Goal: Information Seeking & Learning: Learn about a topic

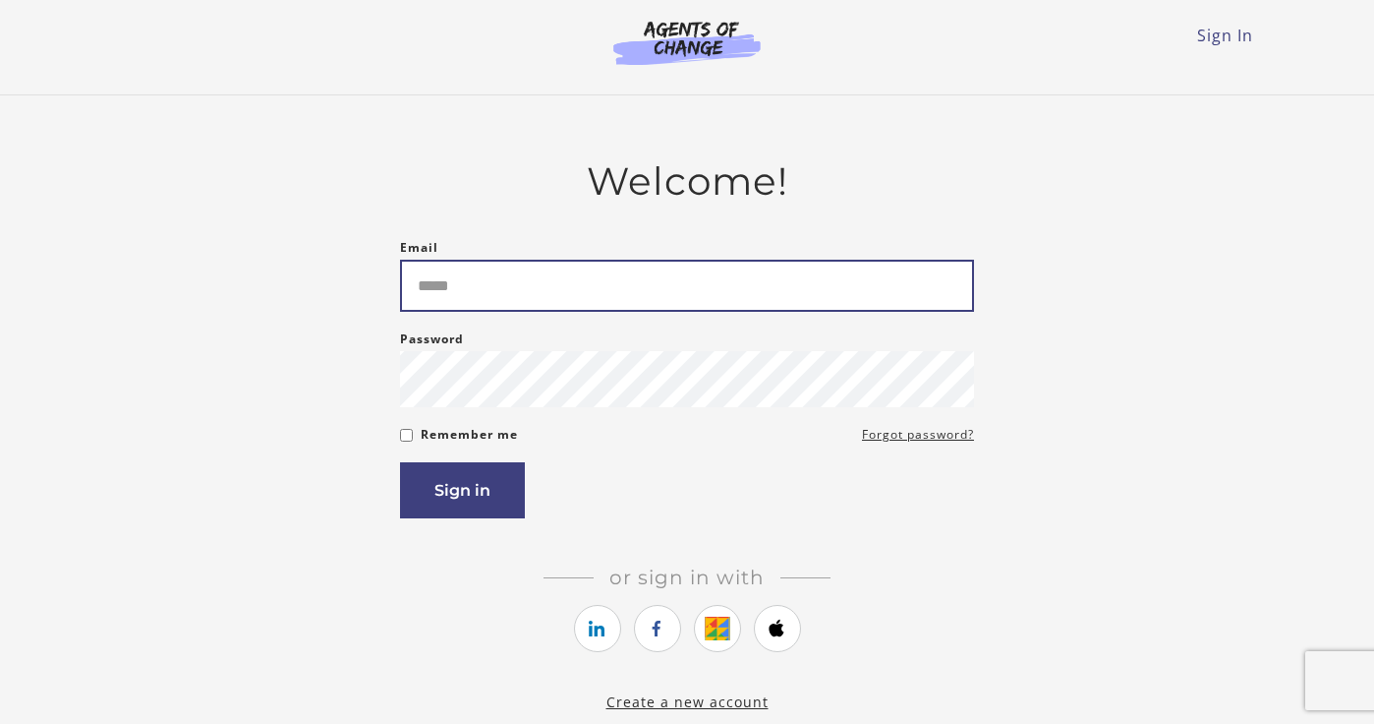
click at [765, 301] on input "Email" at bounding box center [687, 286] width 574 height 52
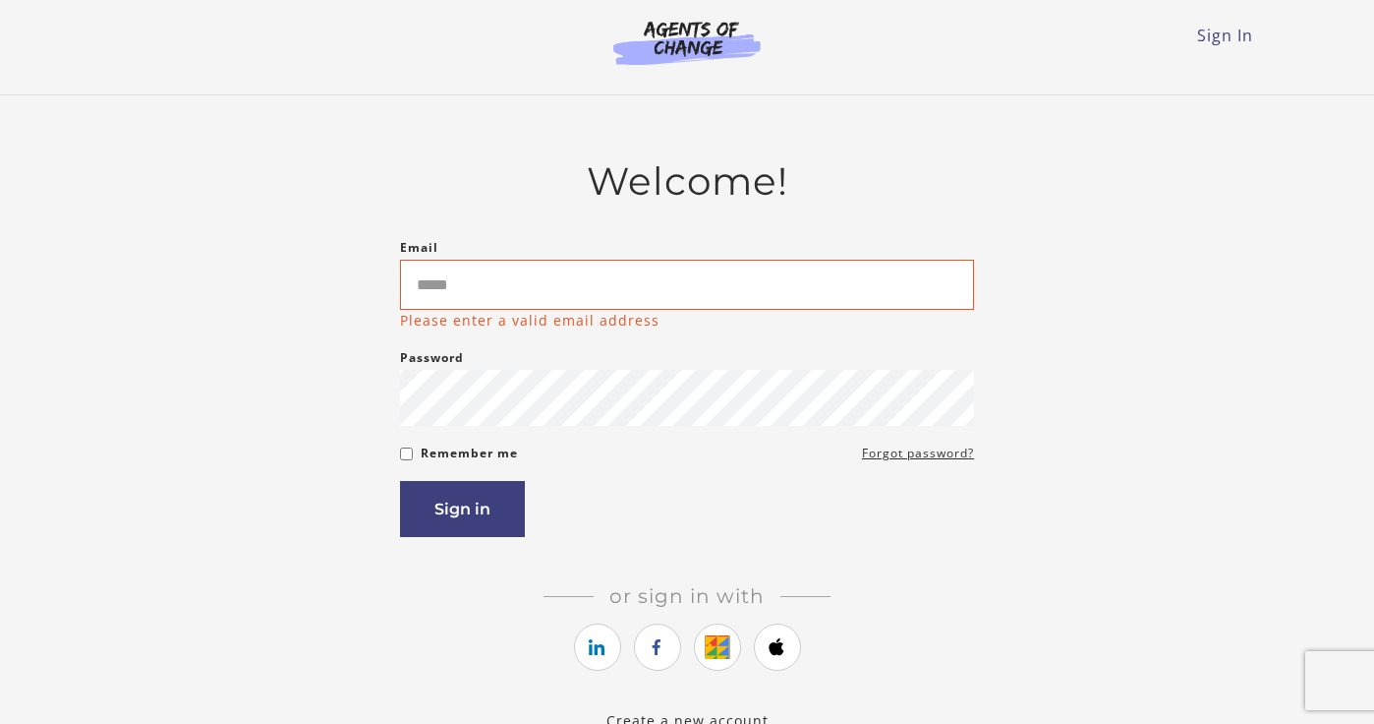
type input "**********"
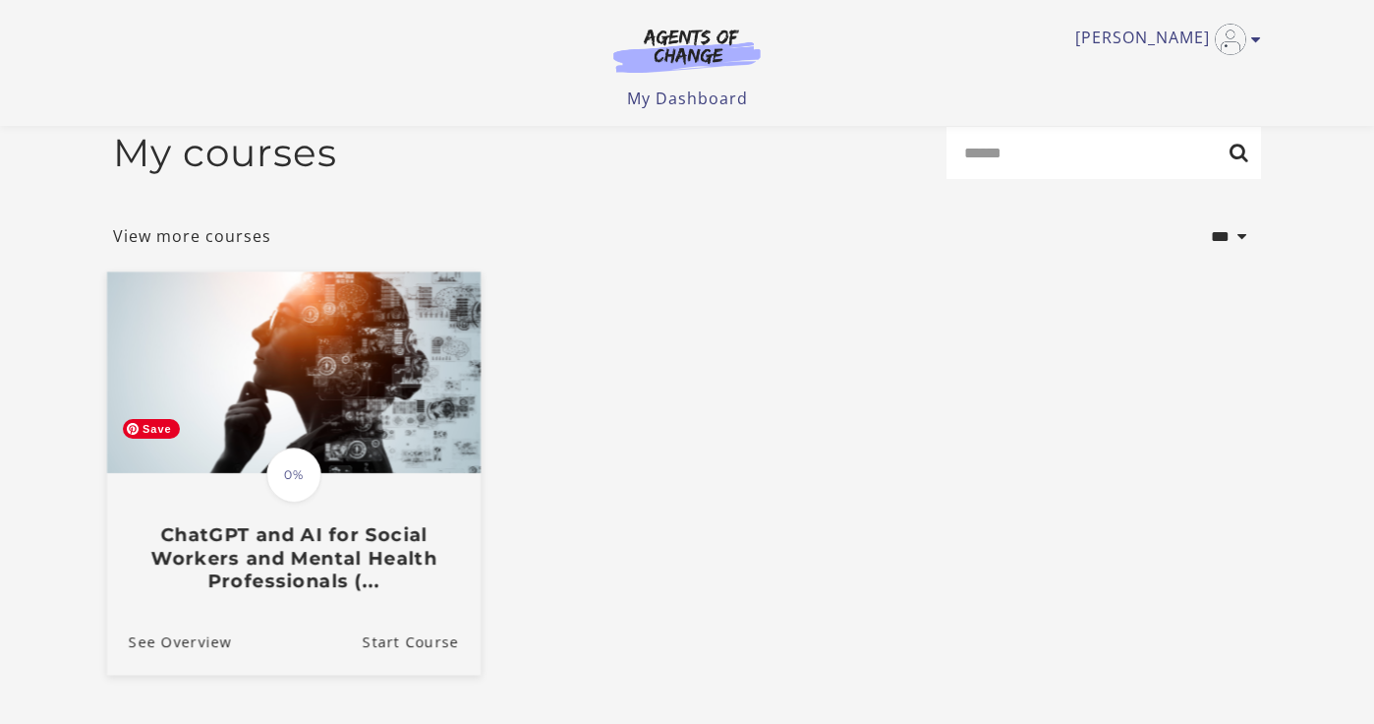
scroll to position [33, 0]
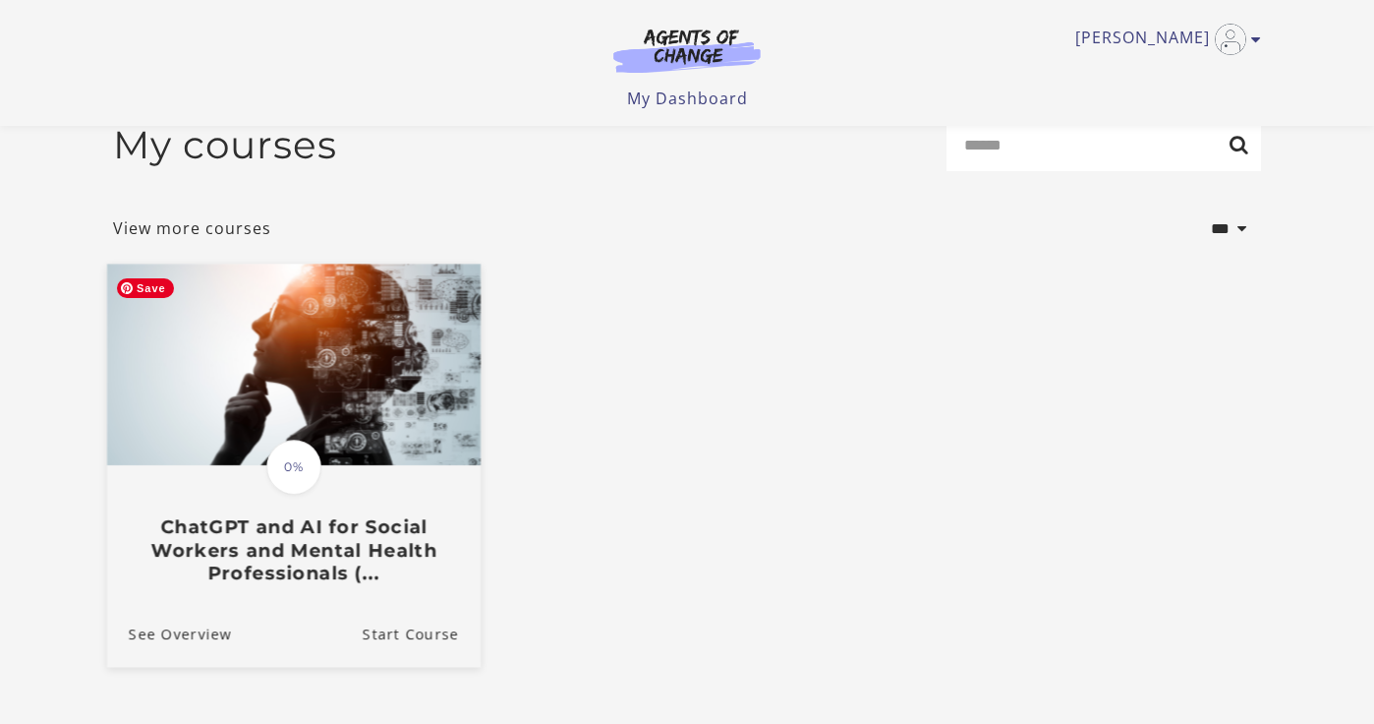
click at [360, 454] on img at bounding box center [294, 365] width 374 height 202
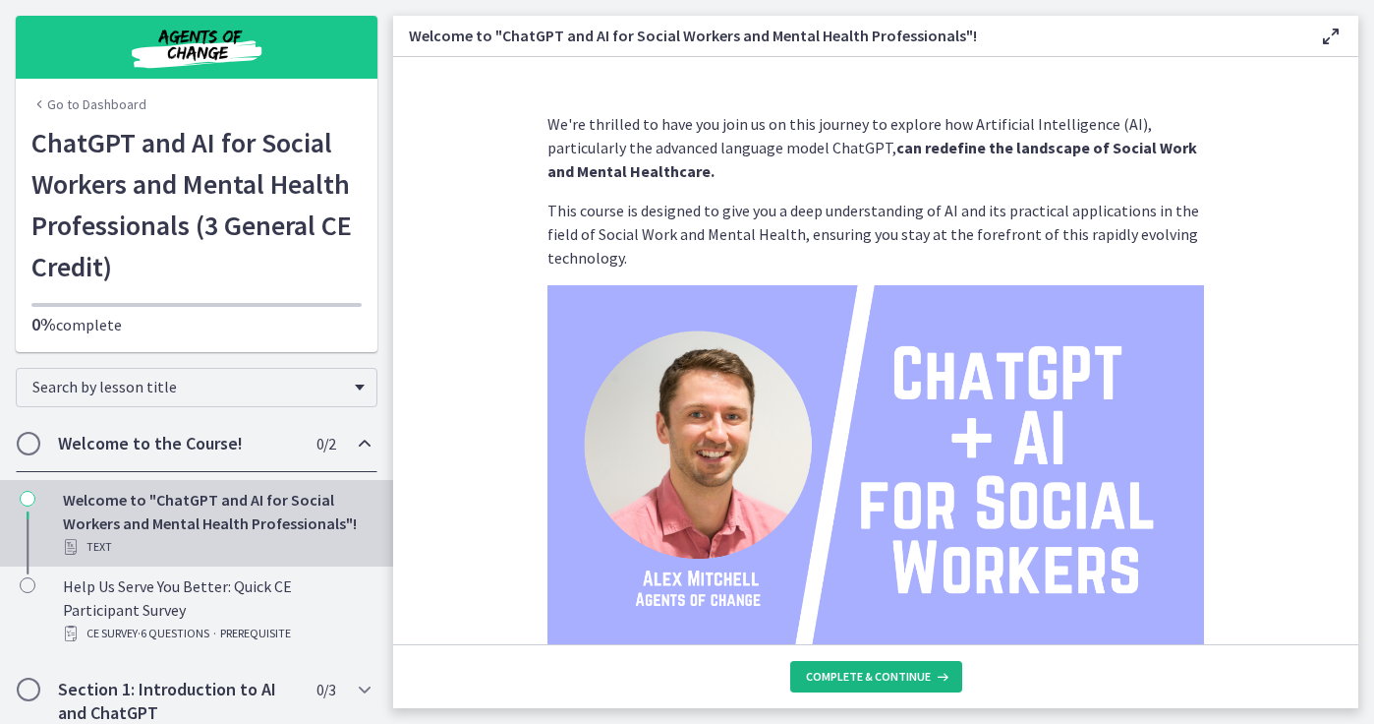
click at [851, 683] on span "Complete & continue" at bounding box center [868, 677] width 125 height 16
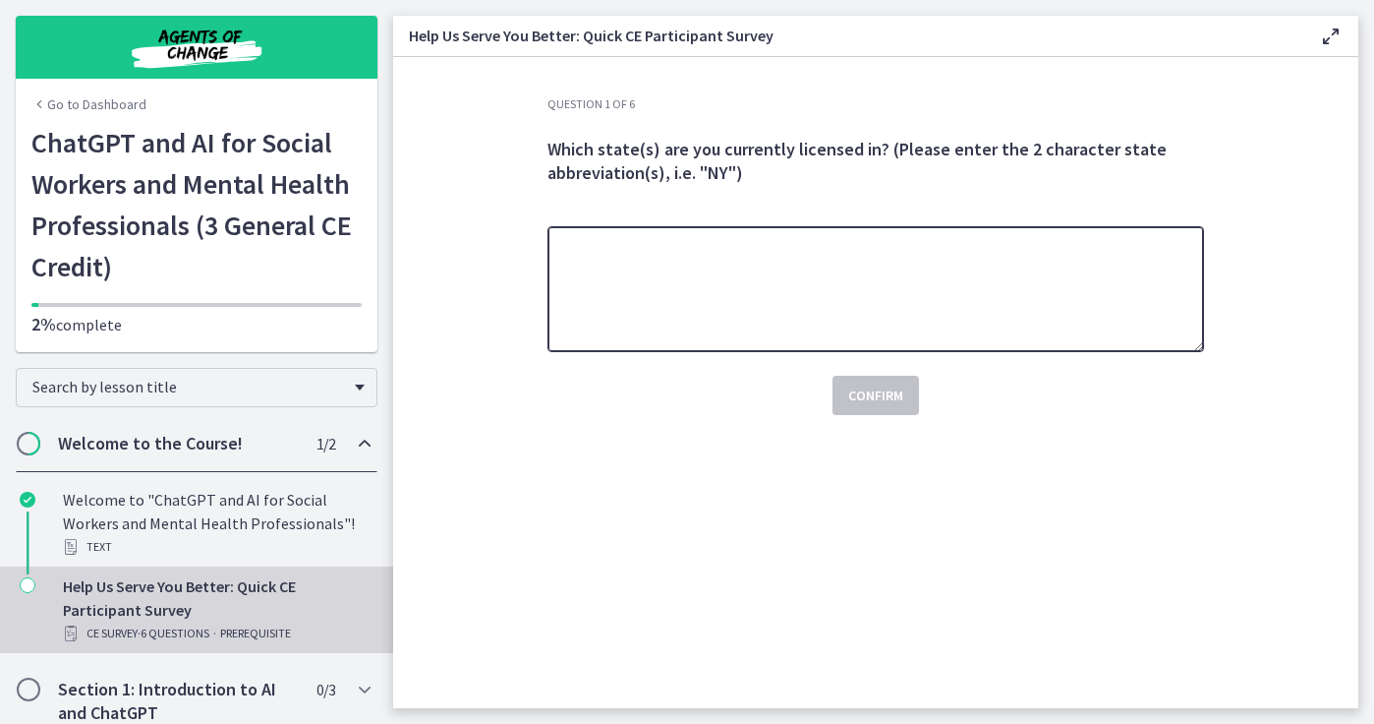
click at [735, 310] on textarea at bounding box center [876, 289] width 657 height 126
type textarea "**"
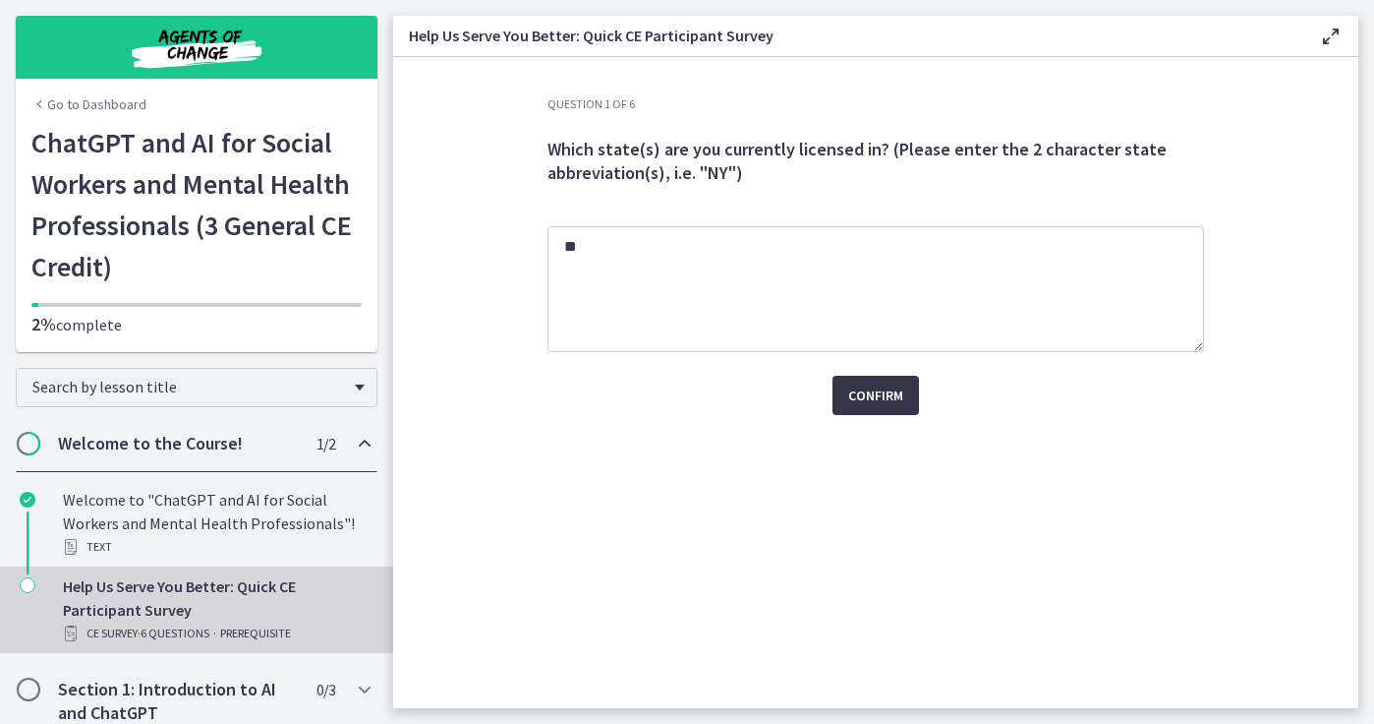
click at [897, 400] on span "Confirm" at bounding box center [875, 395] width 55 height 24
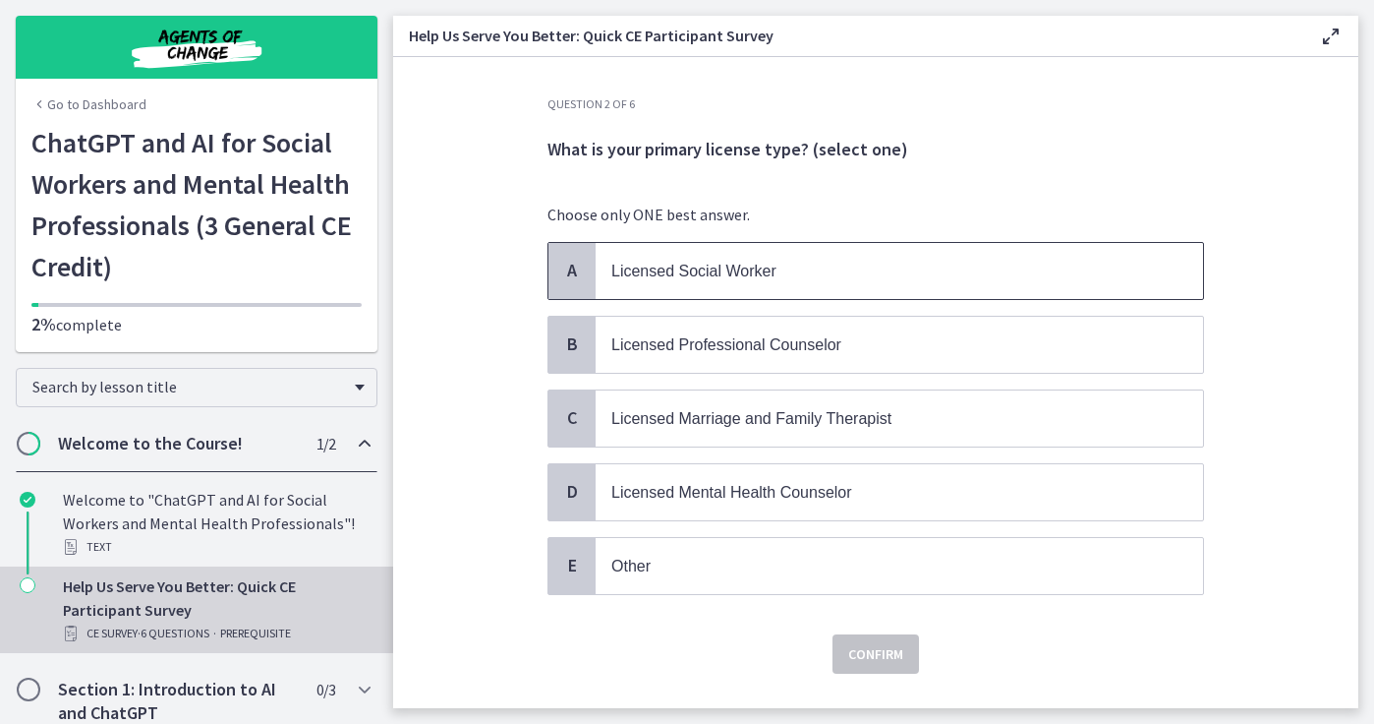
click at [724, 279] on p "Licensed Social Worker" at bounding box center [879, 271] width 537 height 25
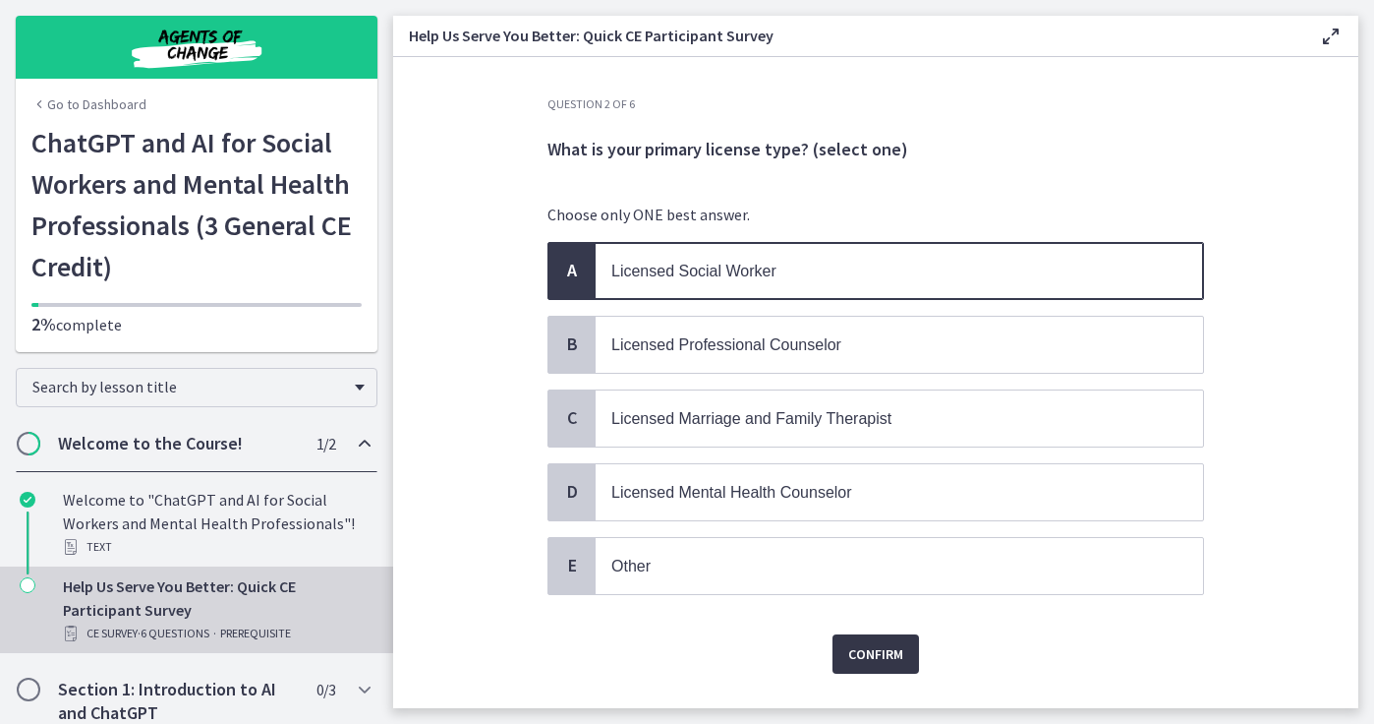
click at [881, 650] on span "Confirm" at bounding box center [875, 654] width 55 height 24
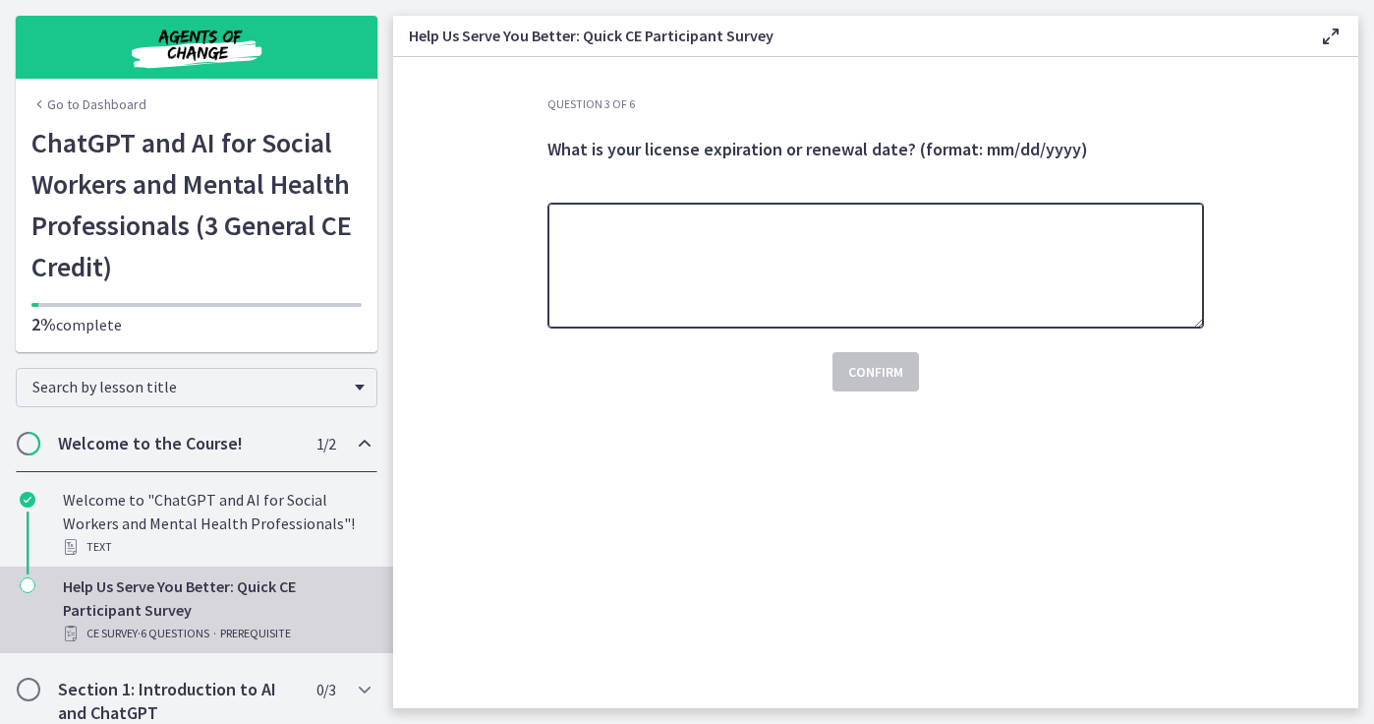
click at [827, 302] on textarea at bounding box center [876, 266] width 657 height 126
type textarea "**********"
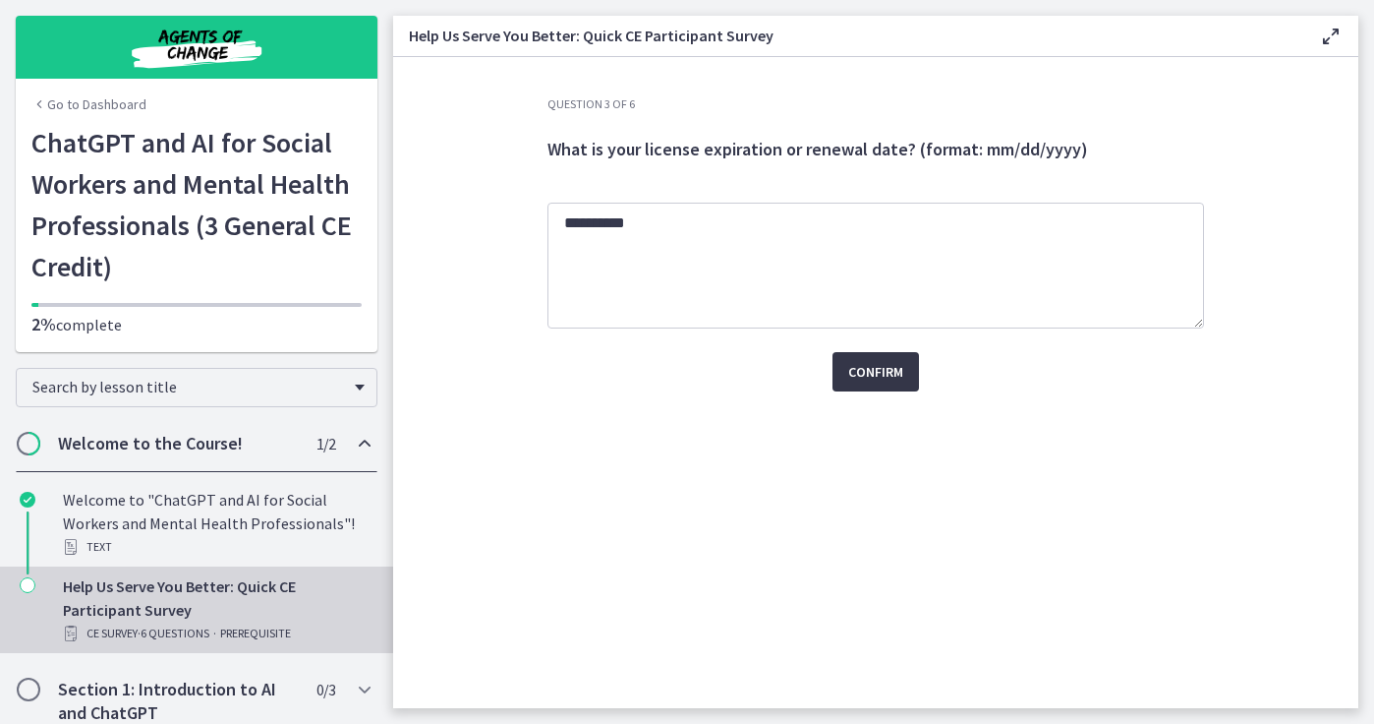
click at [893, 372] on span "Confirm" at bounding box center [875, 372] width 55 height 24
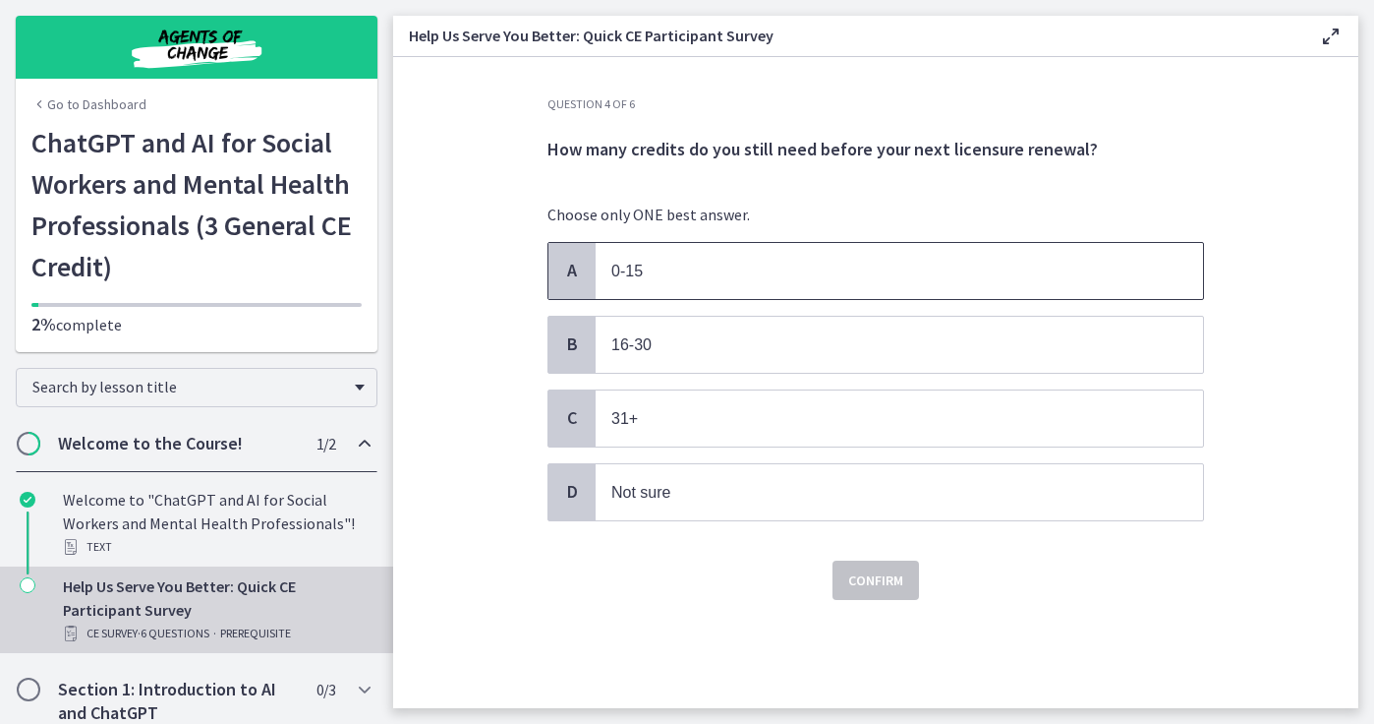
click at [678, 273] on p "0-15" at bounding box center [879, 271] width 537 height 25
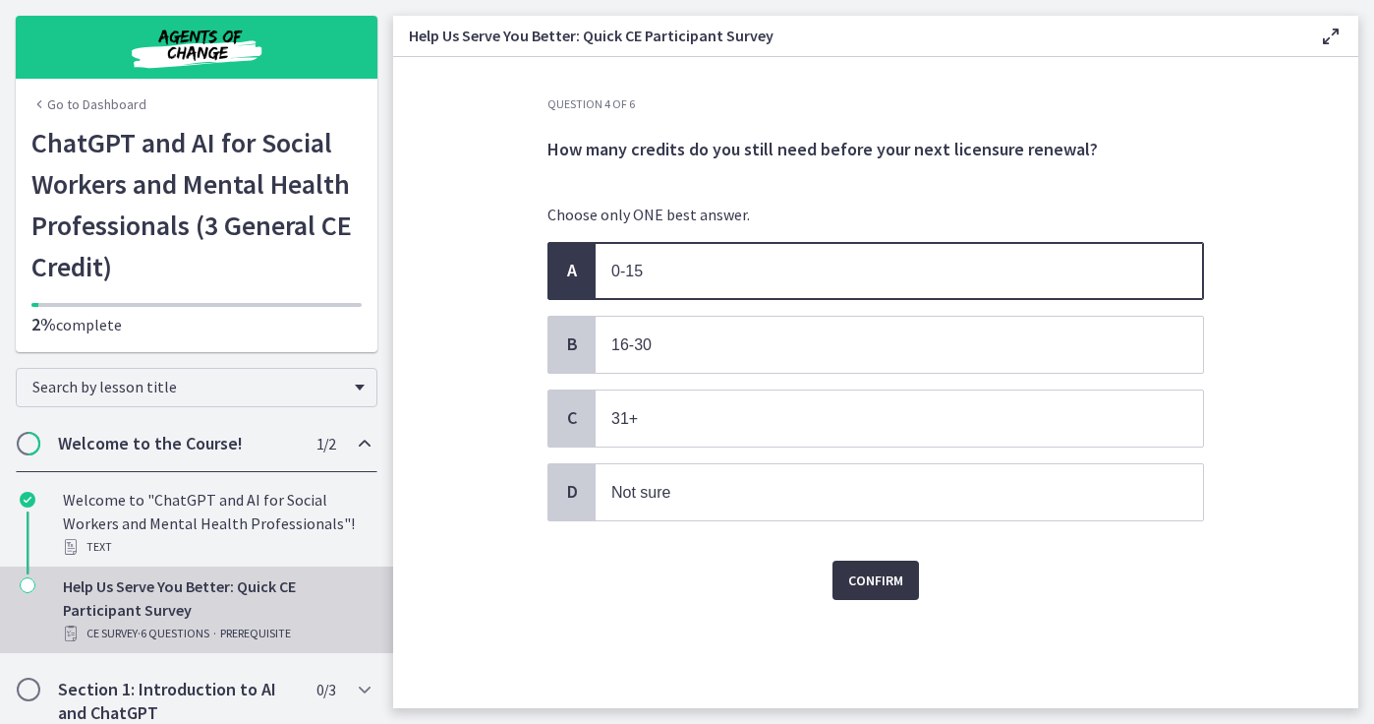
click at [880, 578] on span "Confirm" at bounding box center [875, 580] width 55 height 24
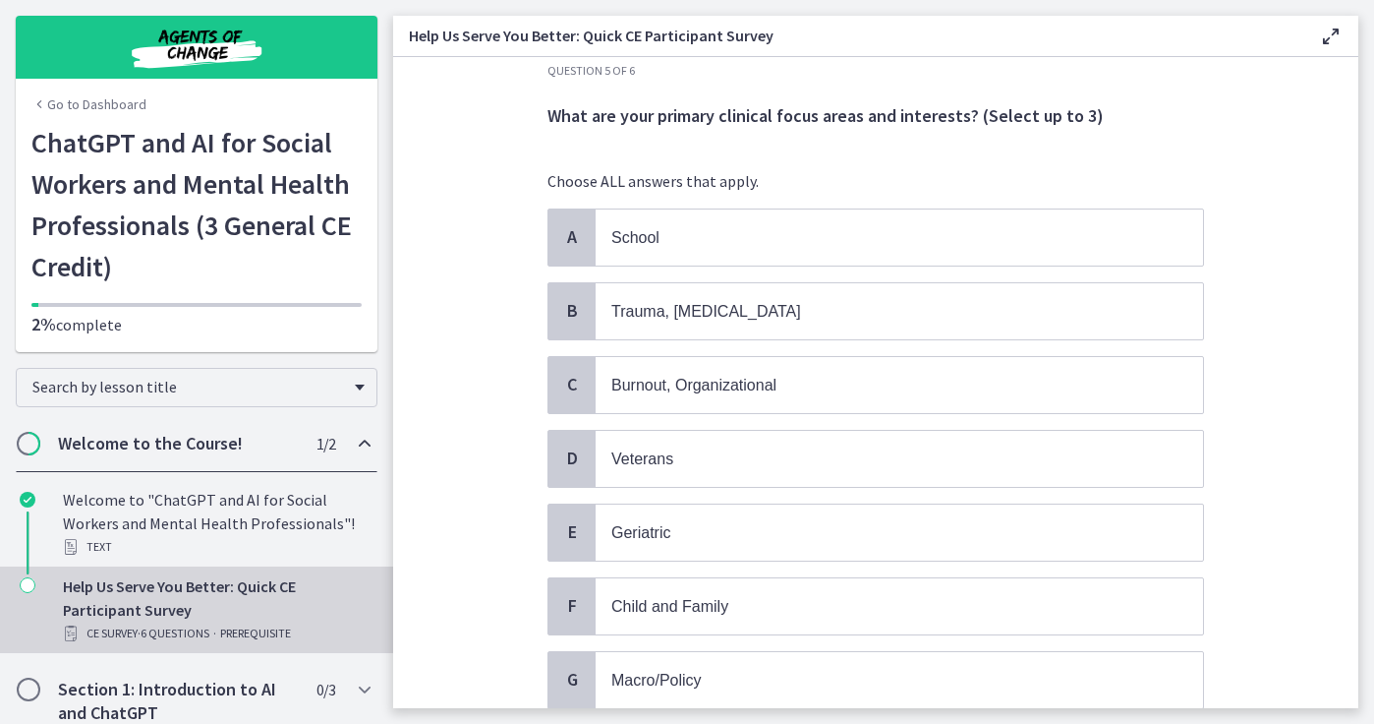
scroll to position [47, 0]
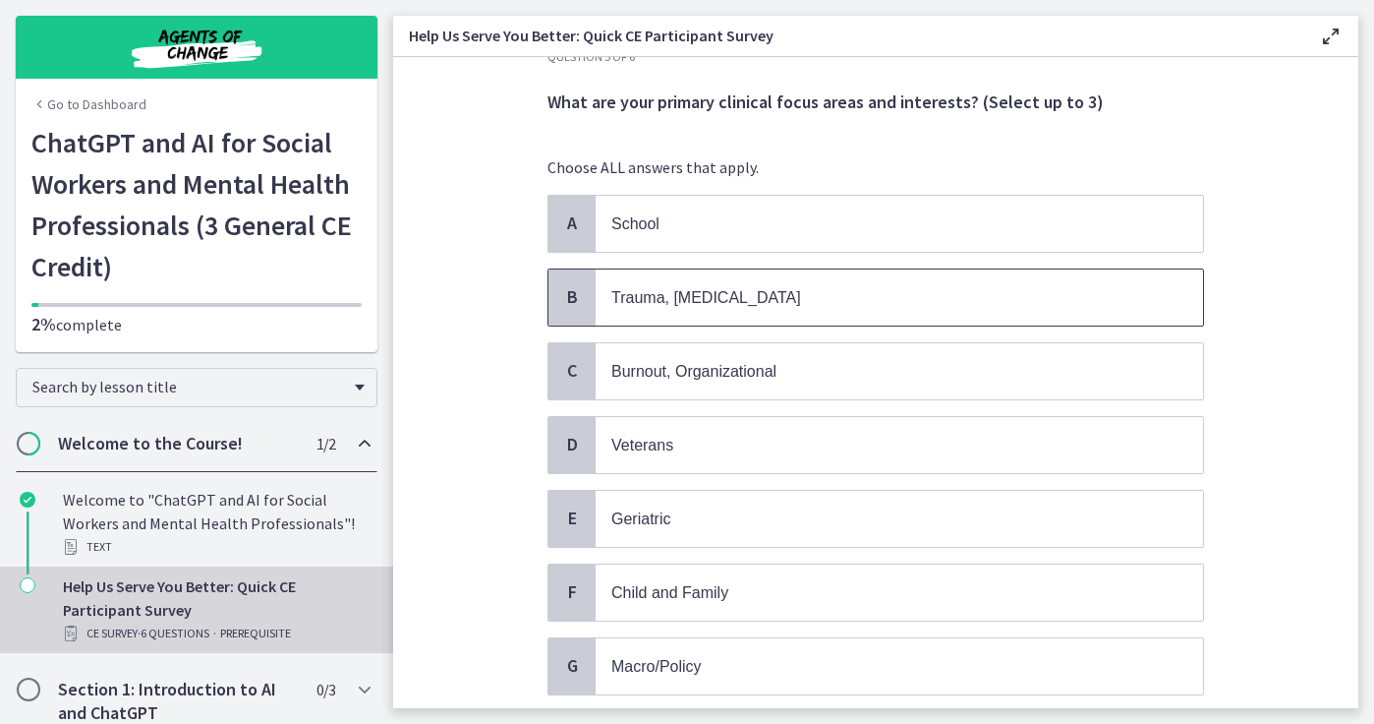
click at [741, 301] on p "Trauma, [MEDICAL_DATA]" at bounding box center [879, 297] width 537 height 25
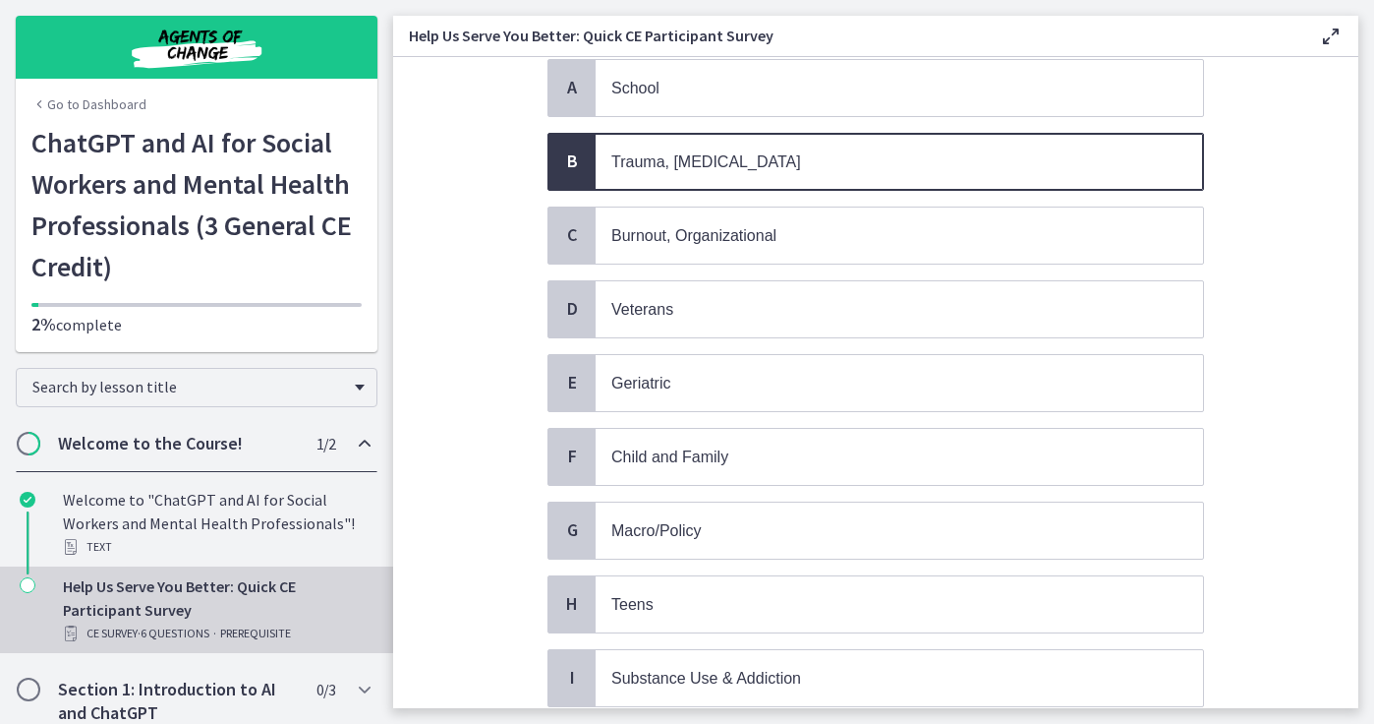
scroll to position [215, 0]
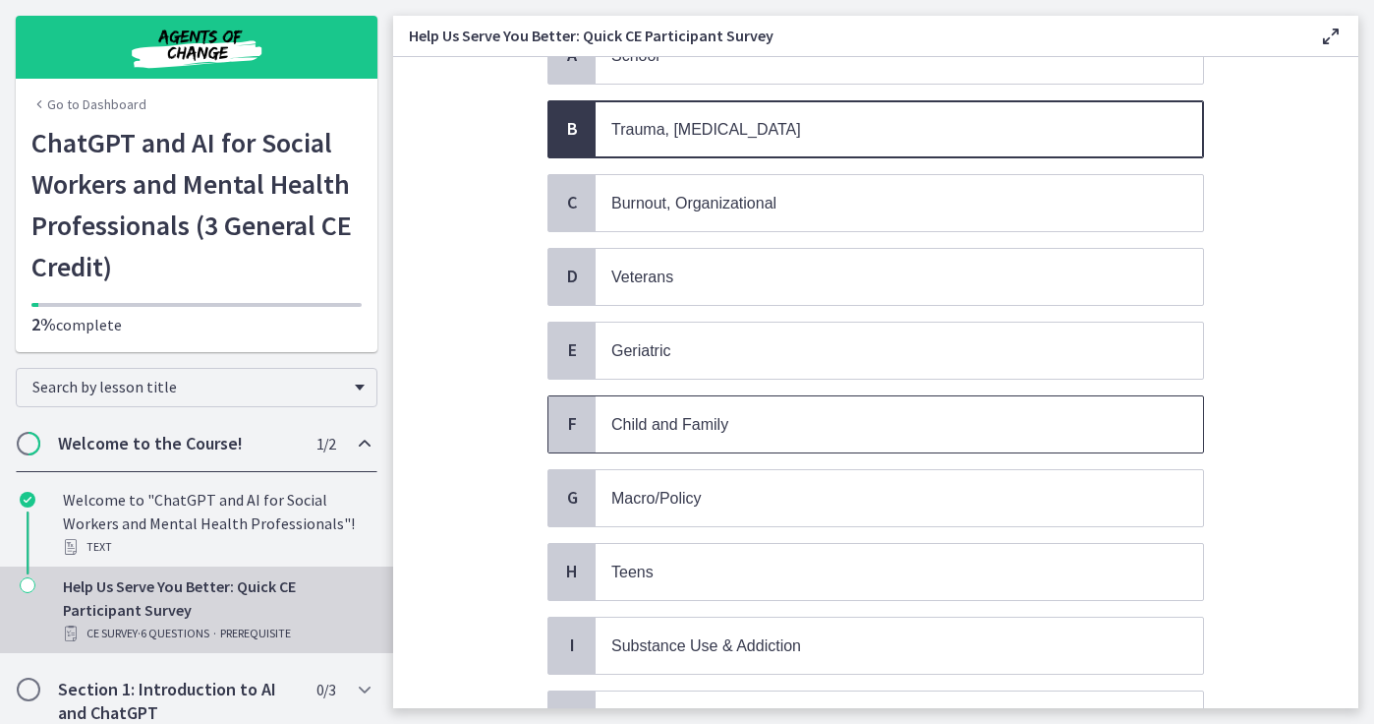
click at [716, 437] on span "Child and Family" at bounding box center [900, 424] width 608 height 56
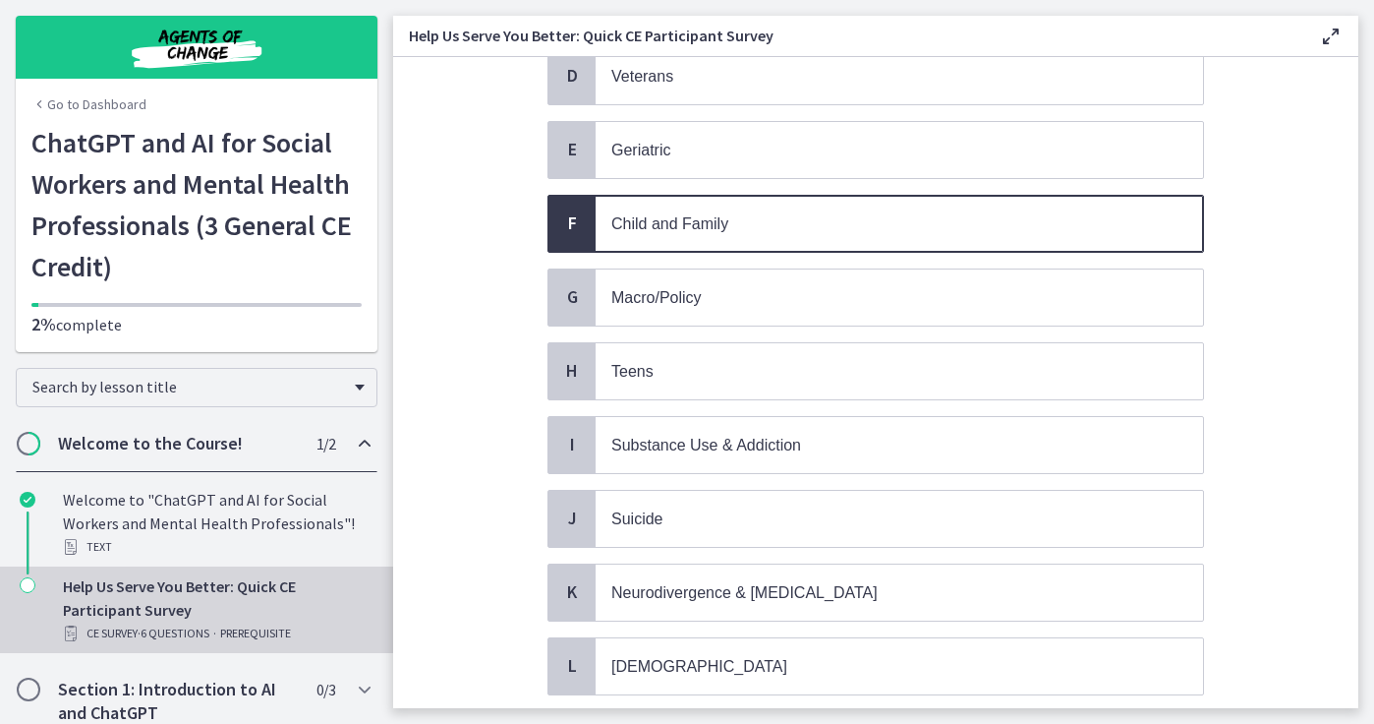
scroll to position [441, 0]
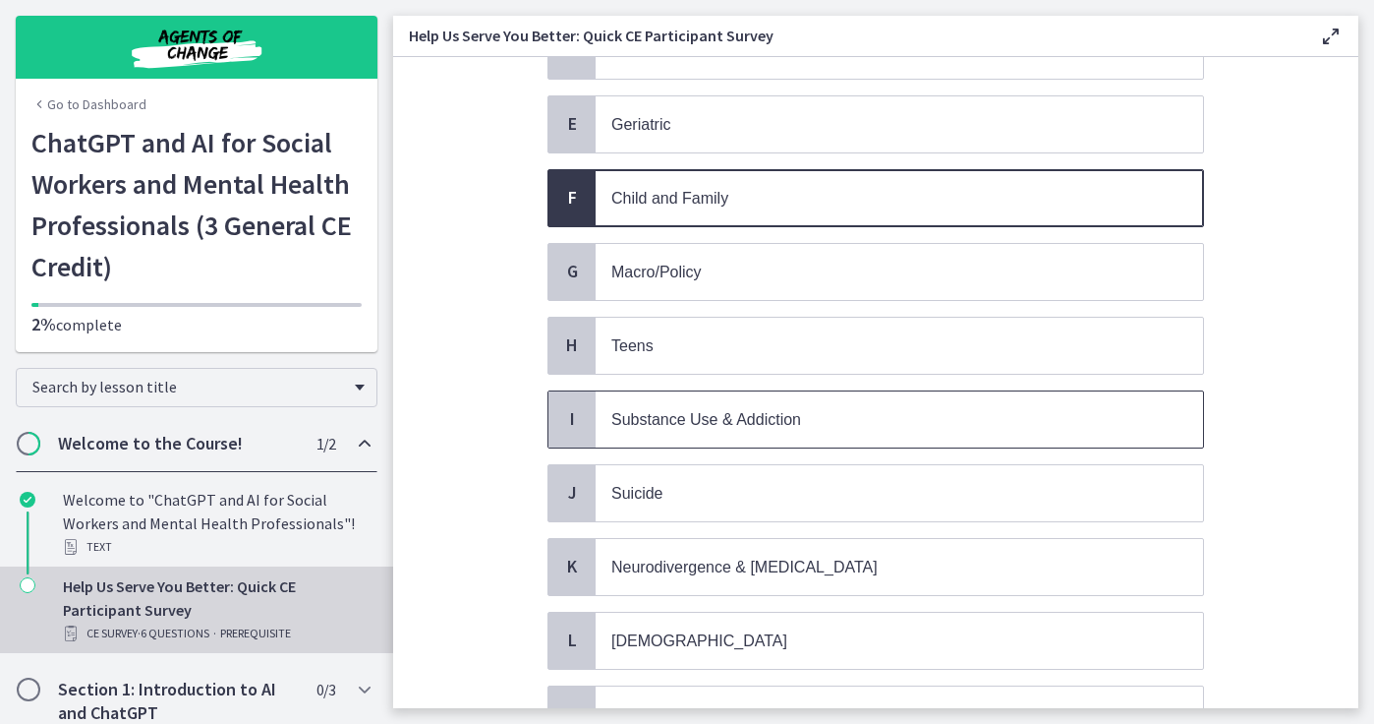
click at [708, 411] on span "Substance Use & Addiction" at bounding box center [706, 419] width 190 height 17
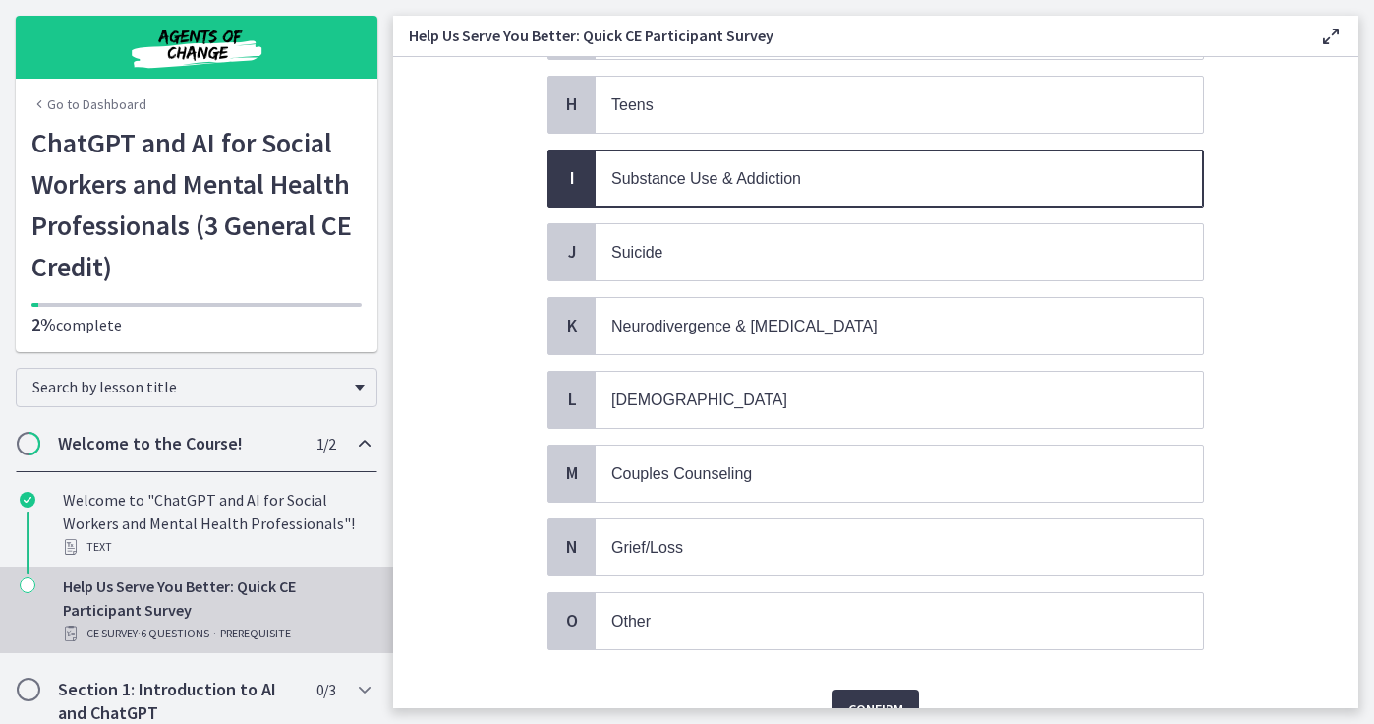
scroll to position [686, 0]
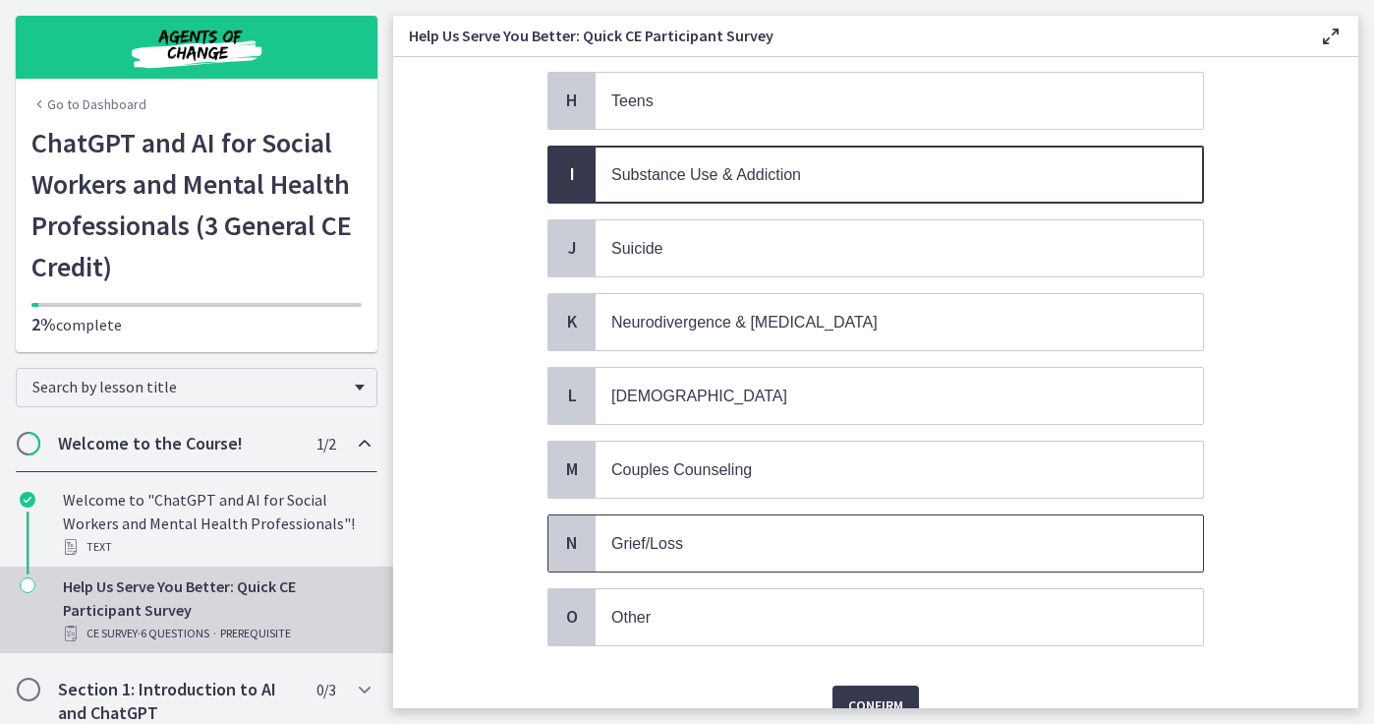
click at [697, 532] on p "Grief/Loss" at bounding box center [879, 543] width 537 height 25
click at [883, 693] on span "Confirm" at bounding box center [875, 705] width 55 height 24
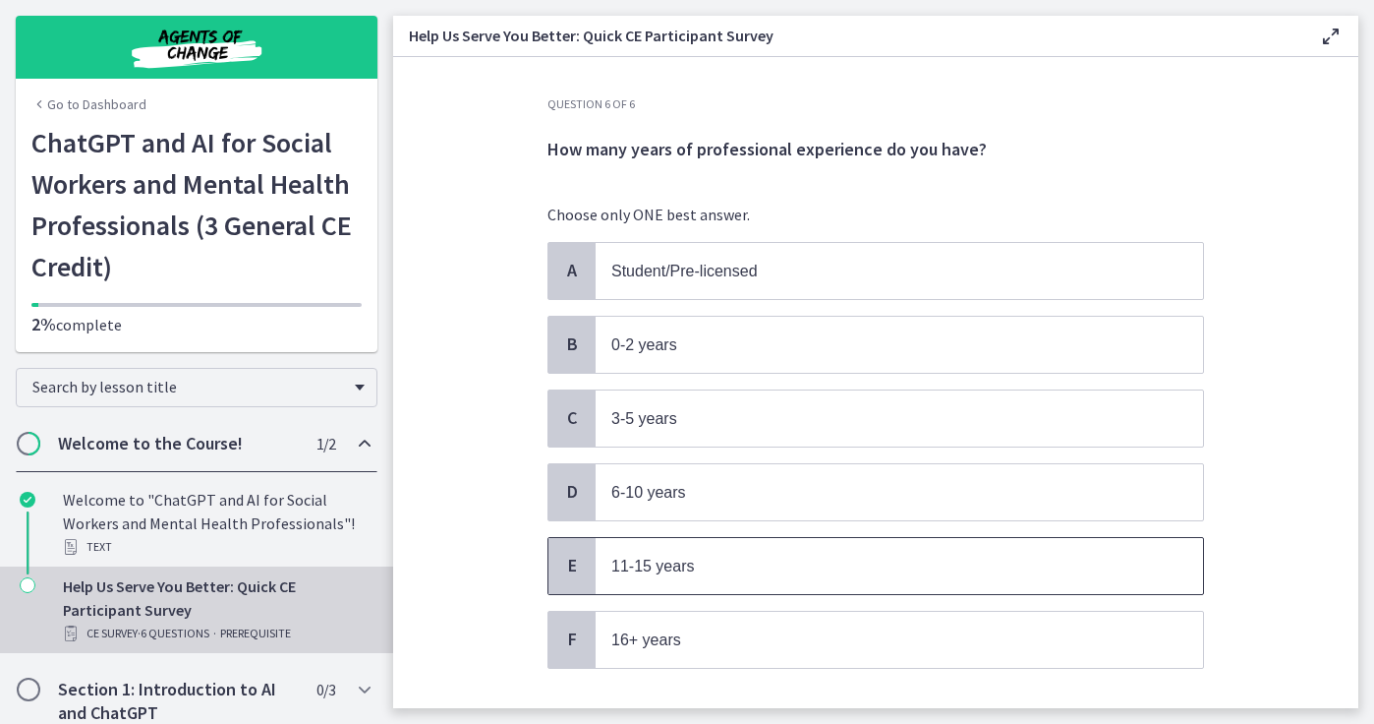
click at [683, 572] on p "11-15 years" at bounding box center [879, 565] width 537 height 25
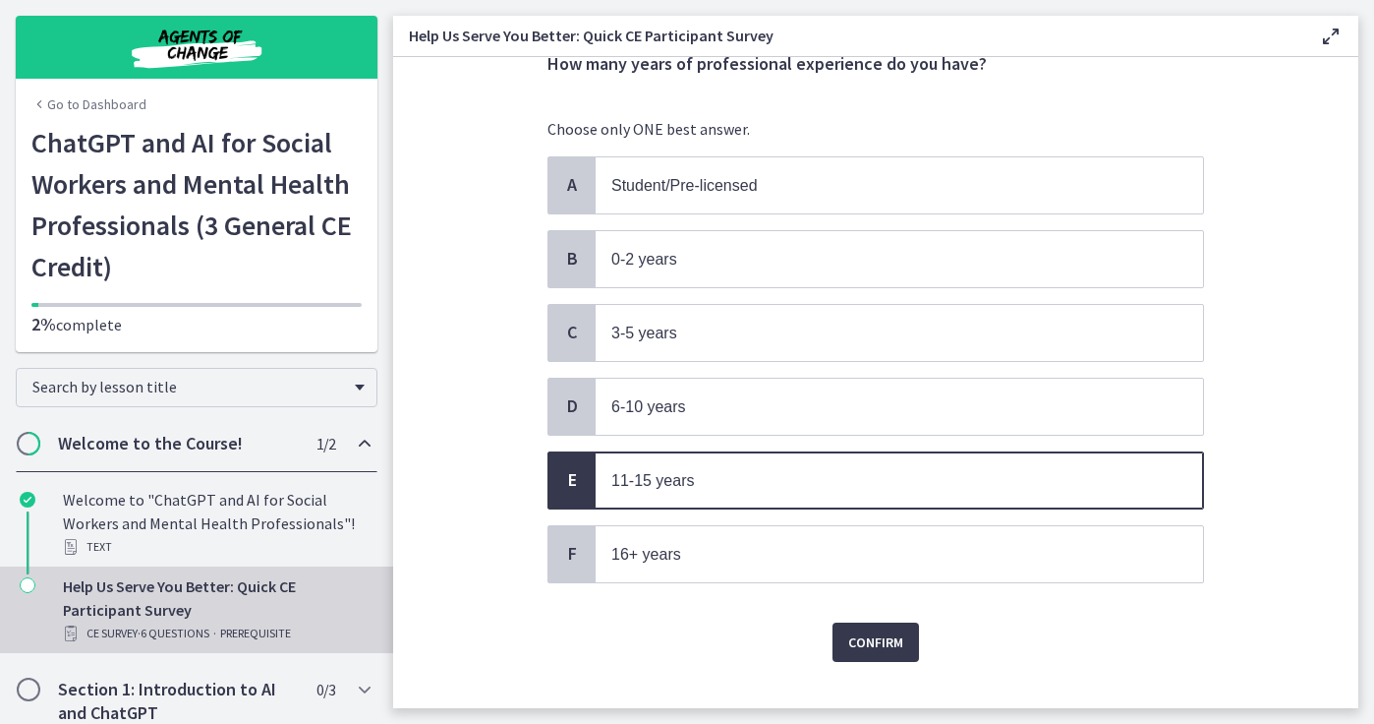
scroll to position [112, 0]
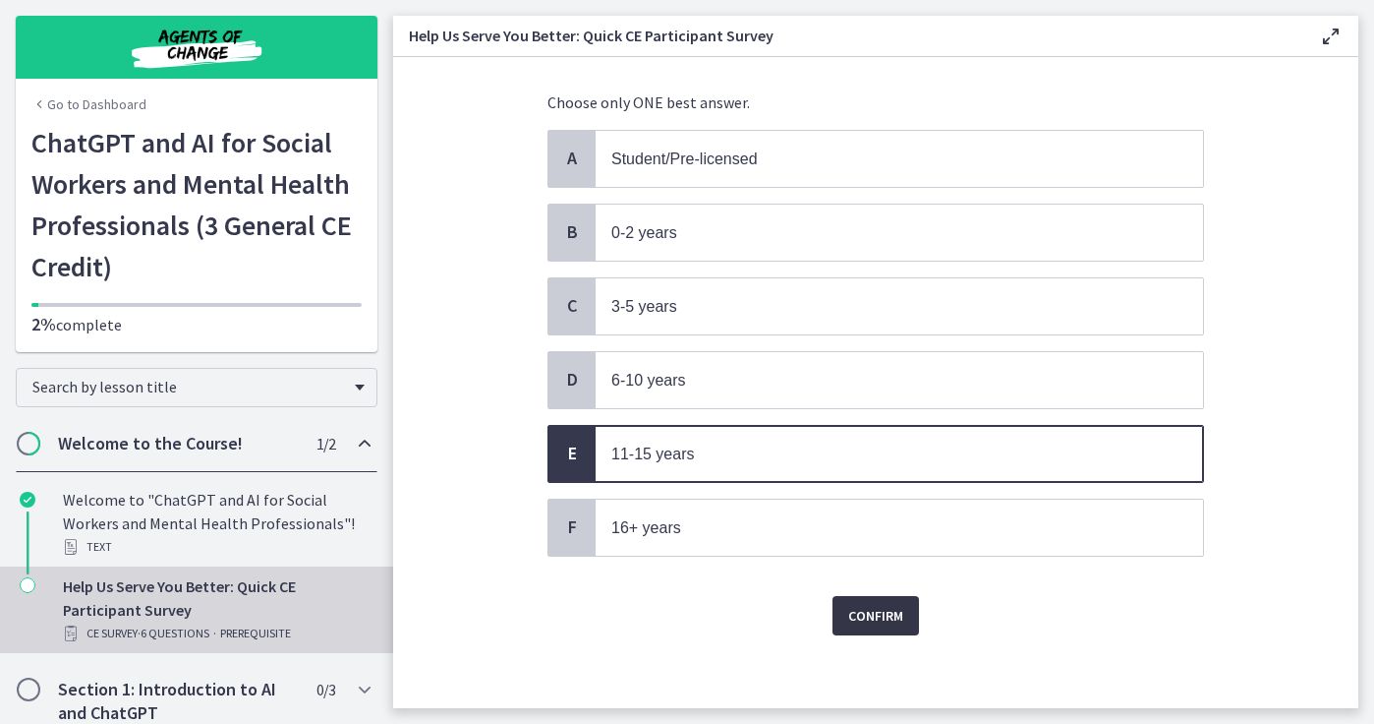
click at [894, 613] on span "Confirm" at bounding box center [875, 616] width 55 height 24
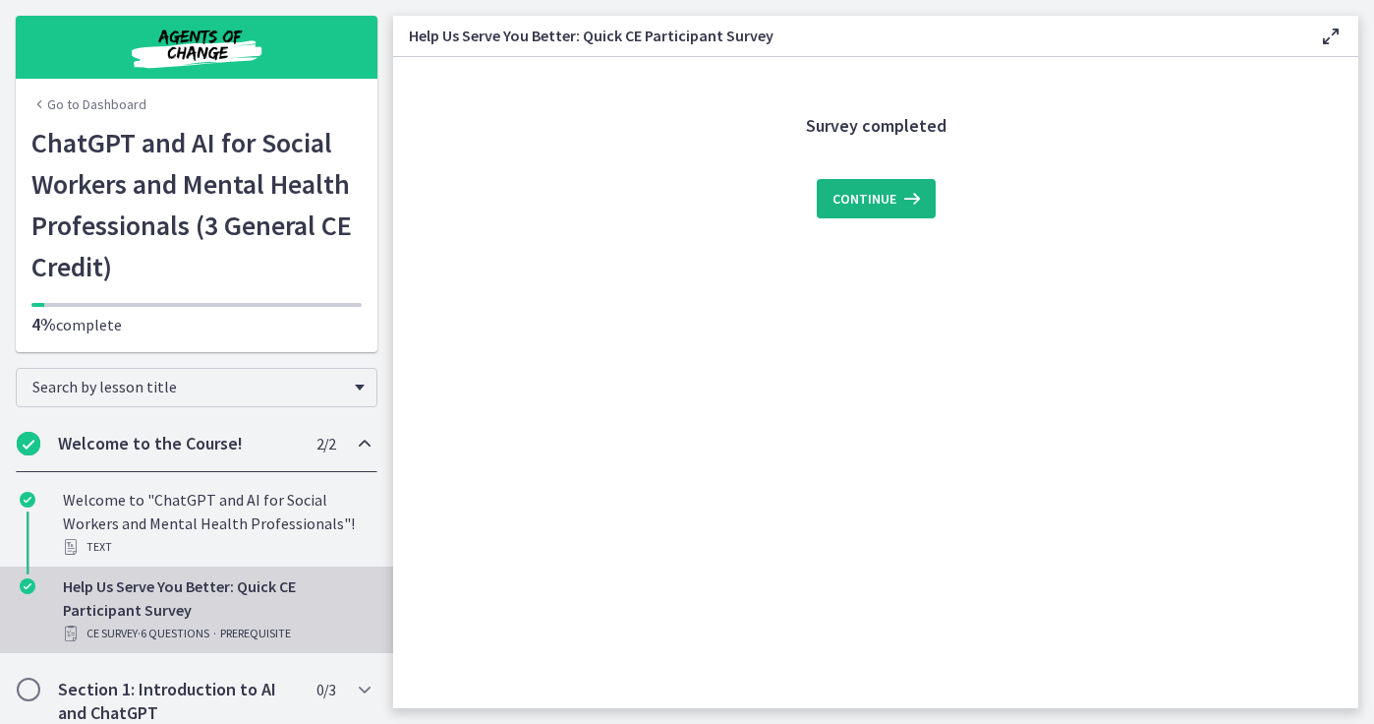
scroll to position [0, 0]
click at [890, 185] on button "Continue" at bounding box center [876, 198] width 119 height 39
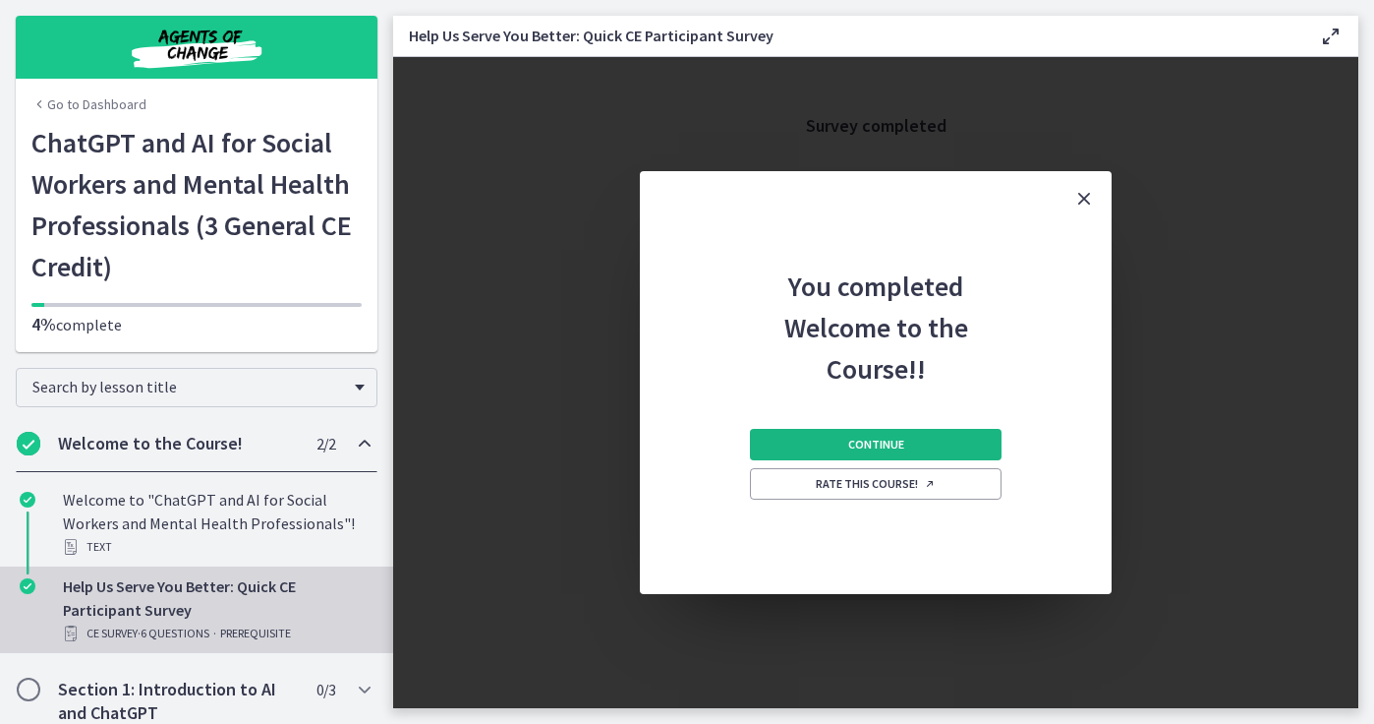
click at [911, 460] on button "Continue" at bounding box center [876, 444] width 252 height 31
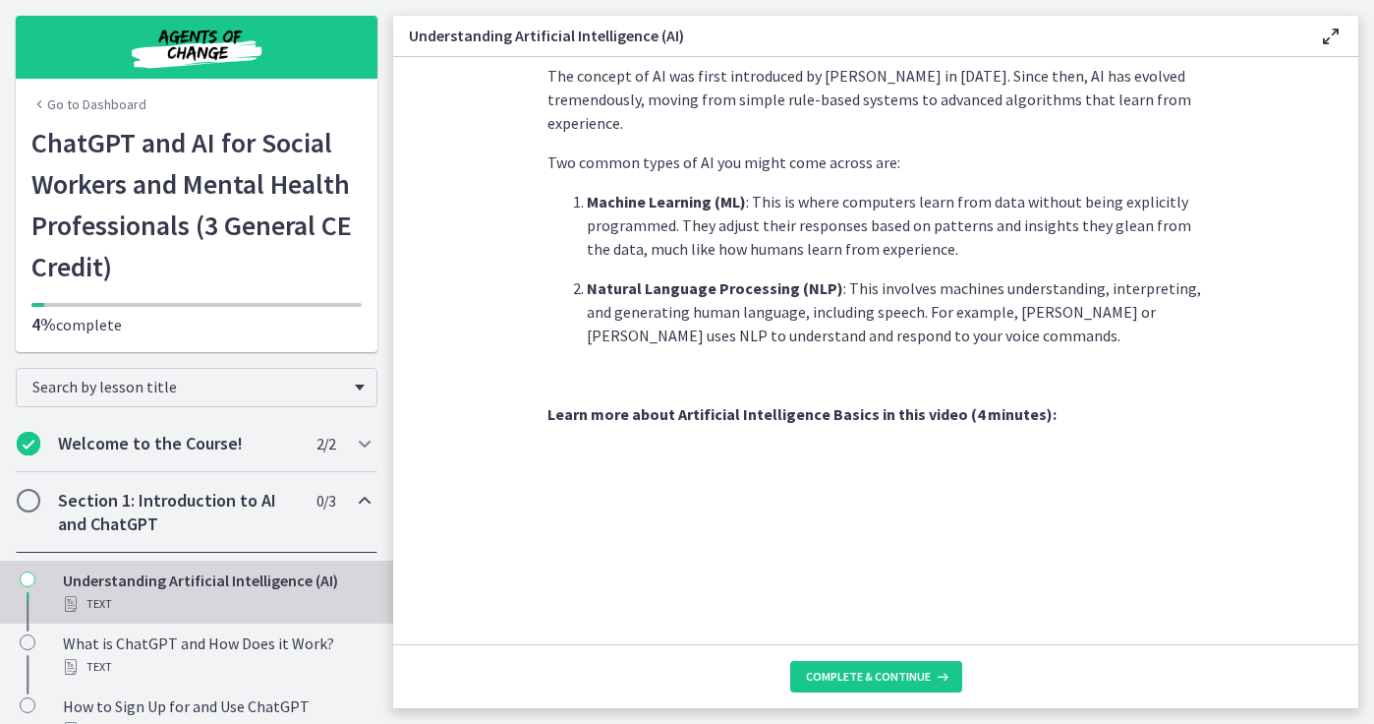
scroll to position [858, 0]
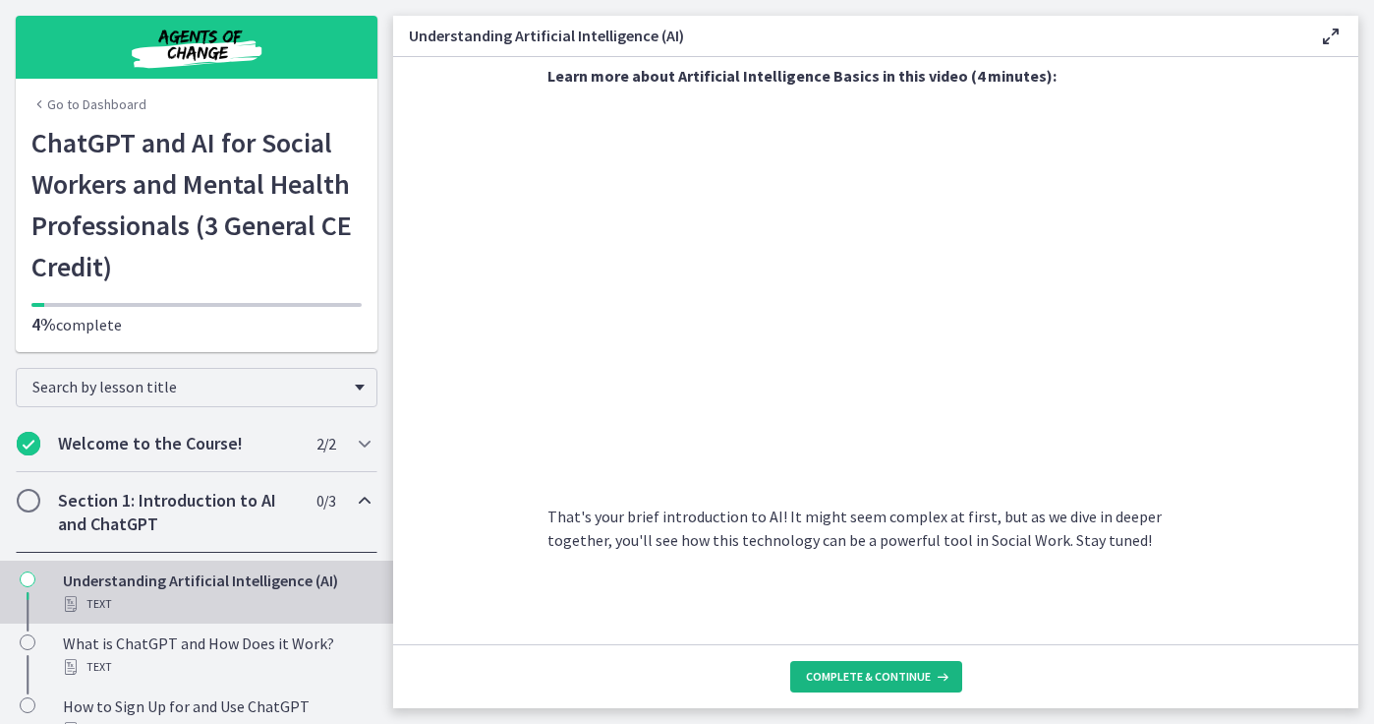
click at [927, 683] on span "Complete & continue" at bounding box center [868, 677] width 125 height 16
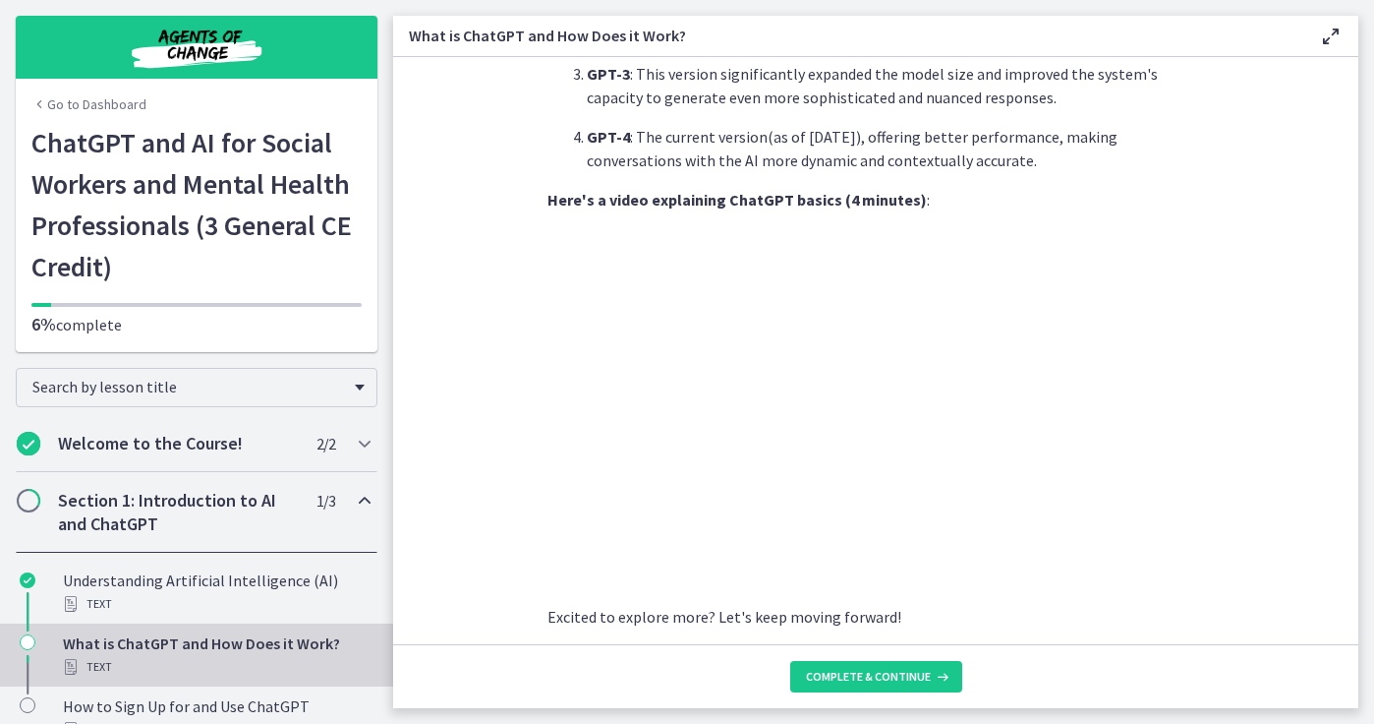
scroll to position [968, 0]
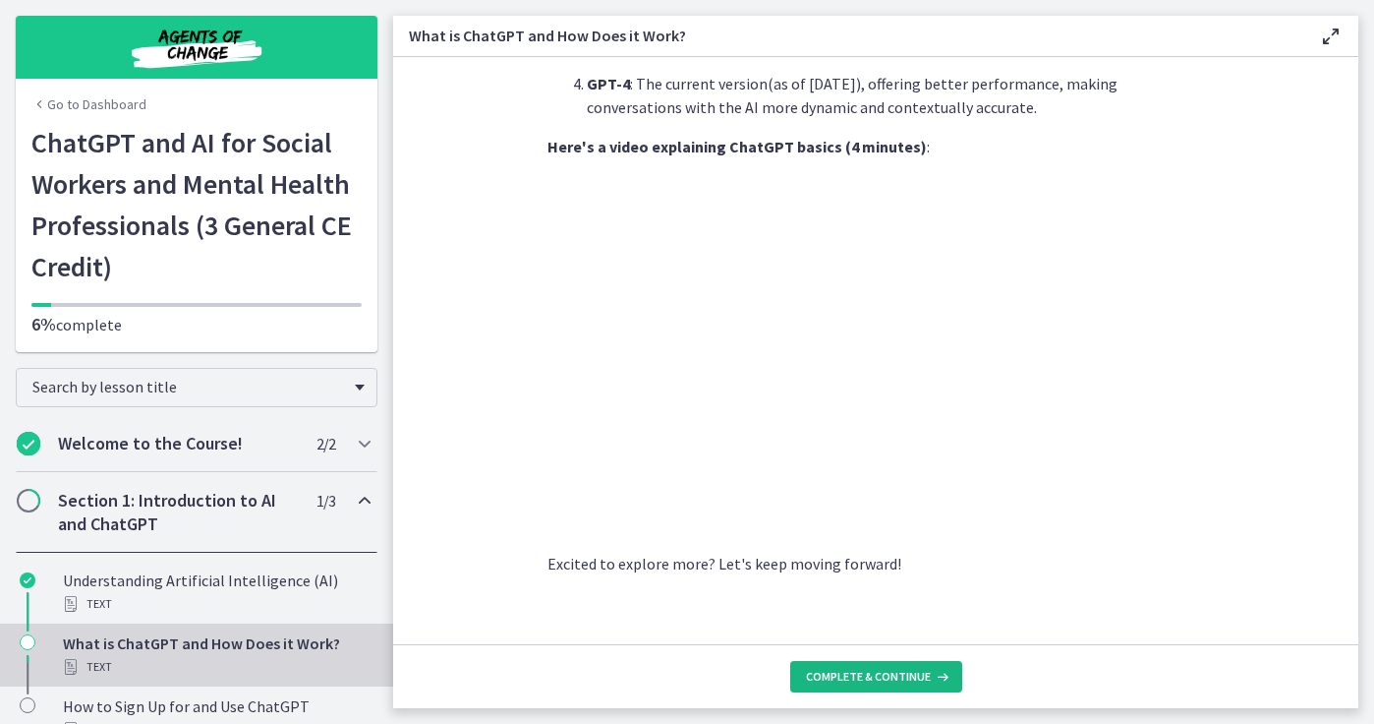
click at [931, 680] on icon at bounding box center [941, 677] width 20 height 16
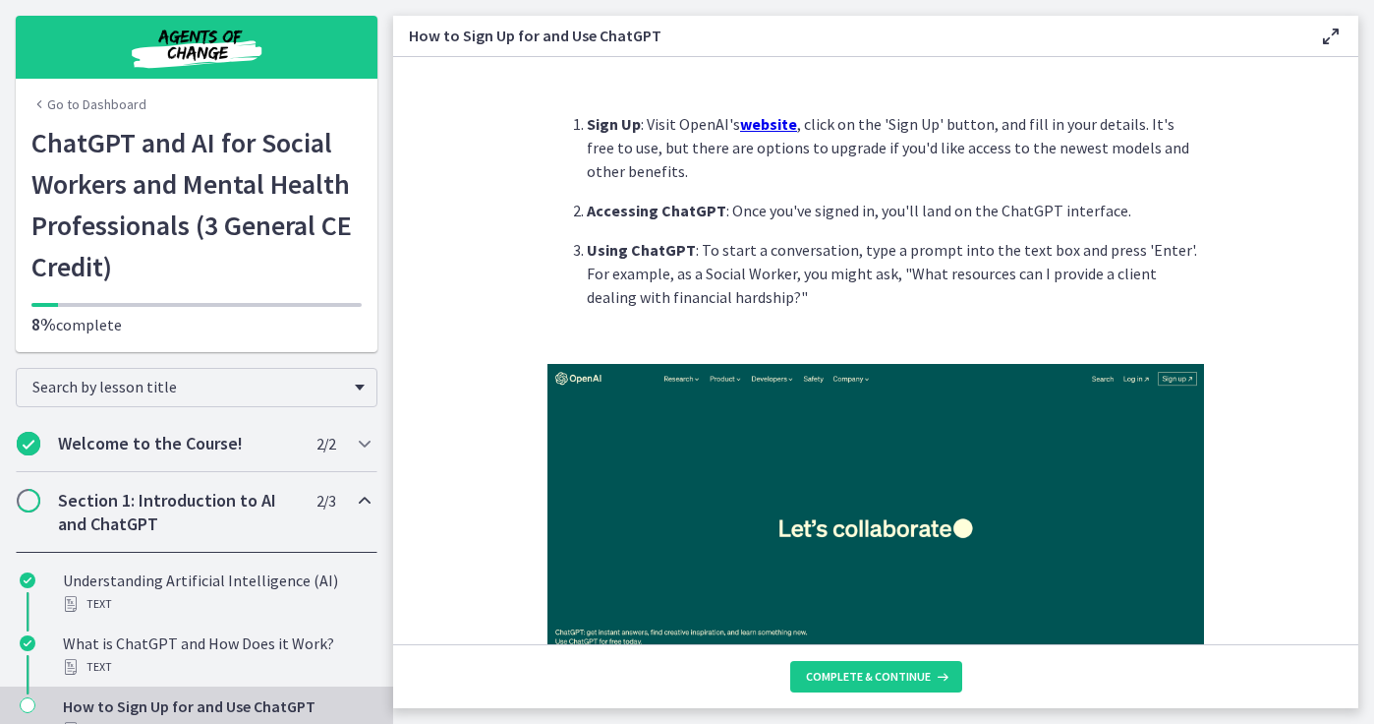
click at [771, 126] on u "website" at bounding box center [768, 124] width 57 height 20
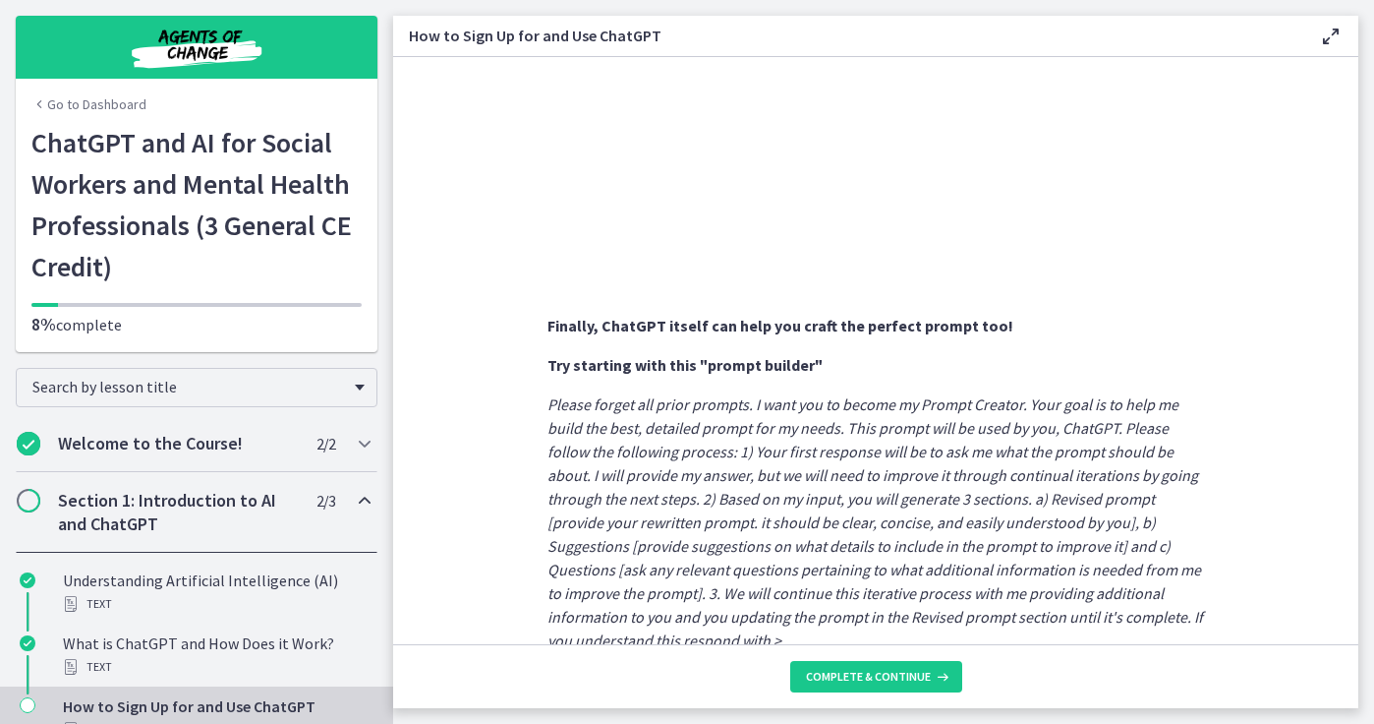
scroll to position [1044, 0]
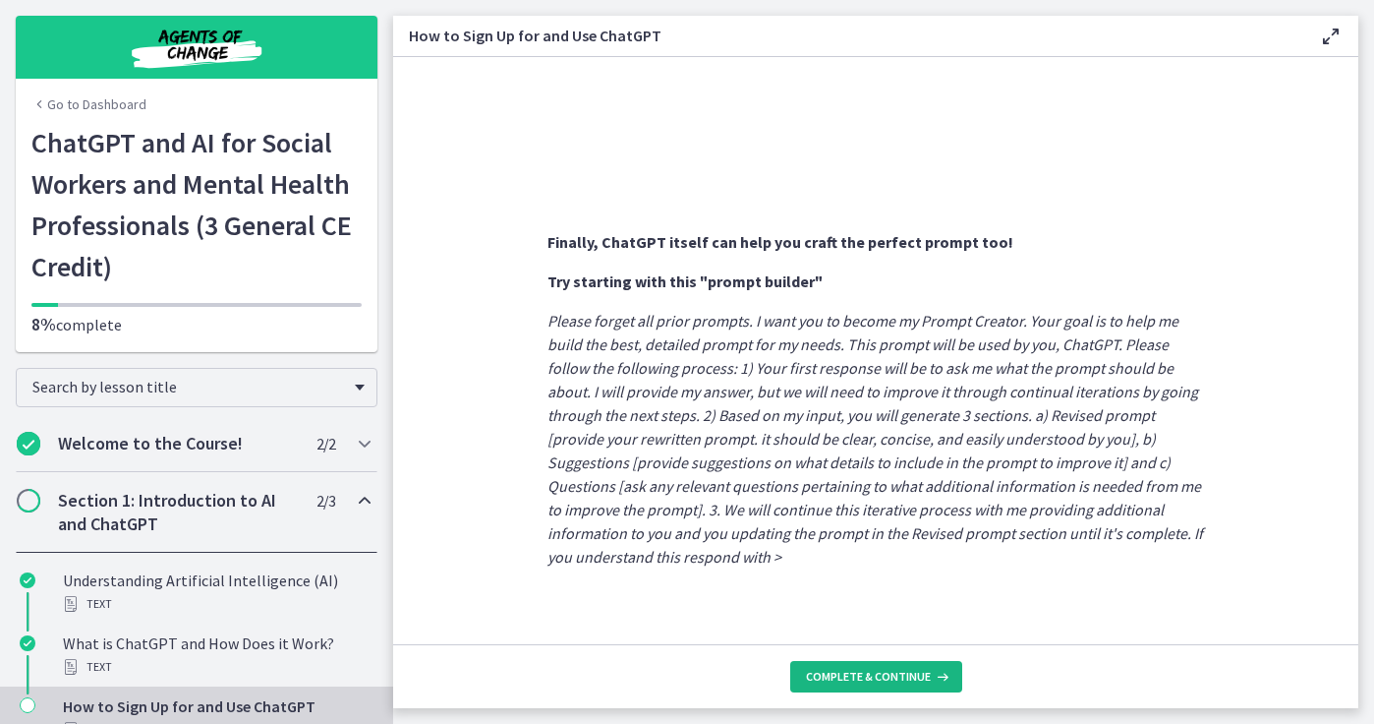
click at [904, 672] on span "Complete & continue" at bounding box center [868, 677] width 125 height 16
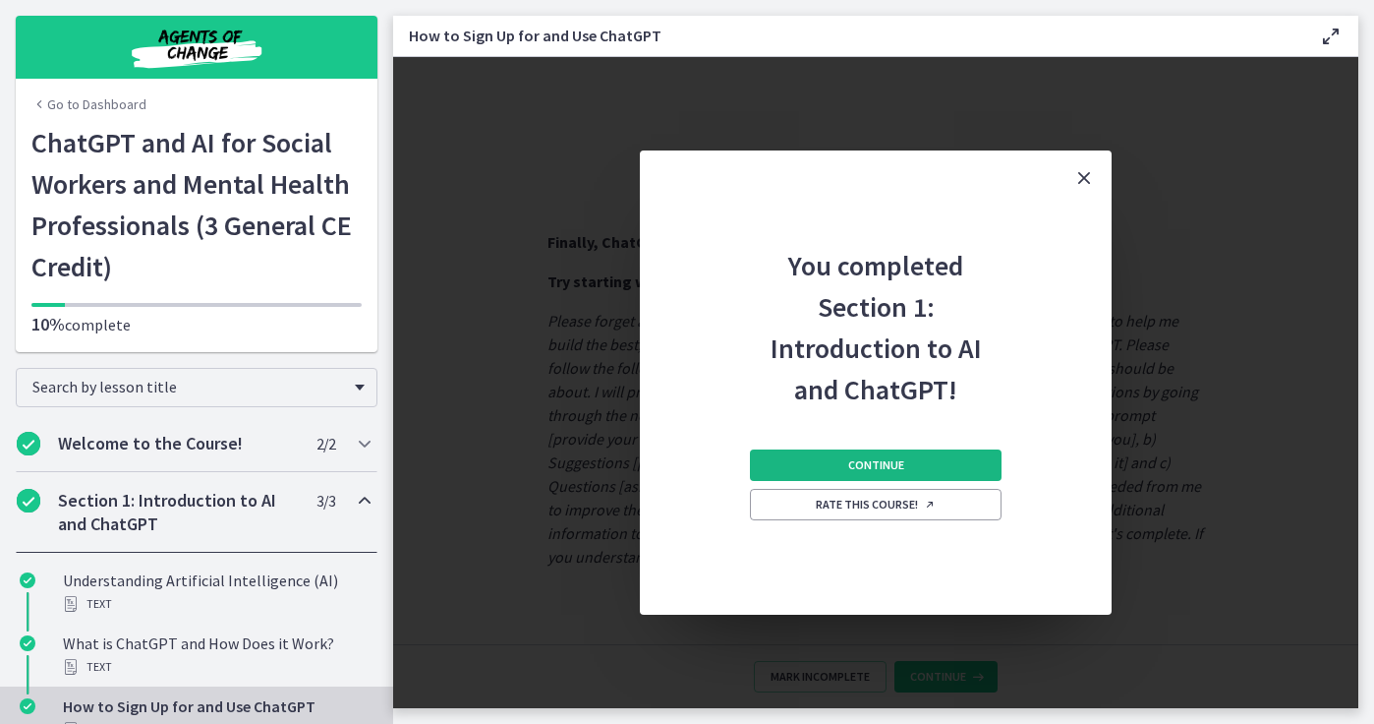
click at [919, 470] on button "Continue" at bounding box center [876, 464] width 252 height 31
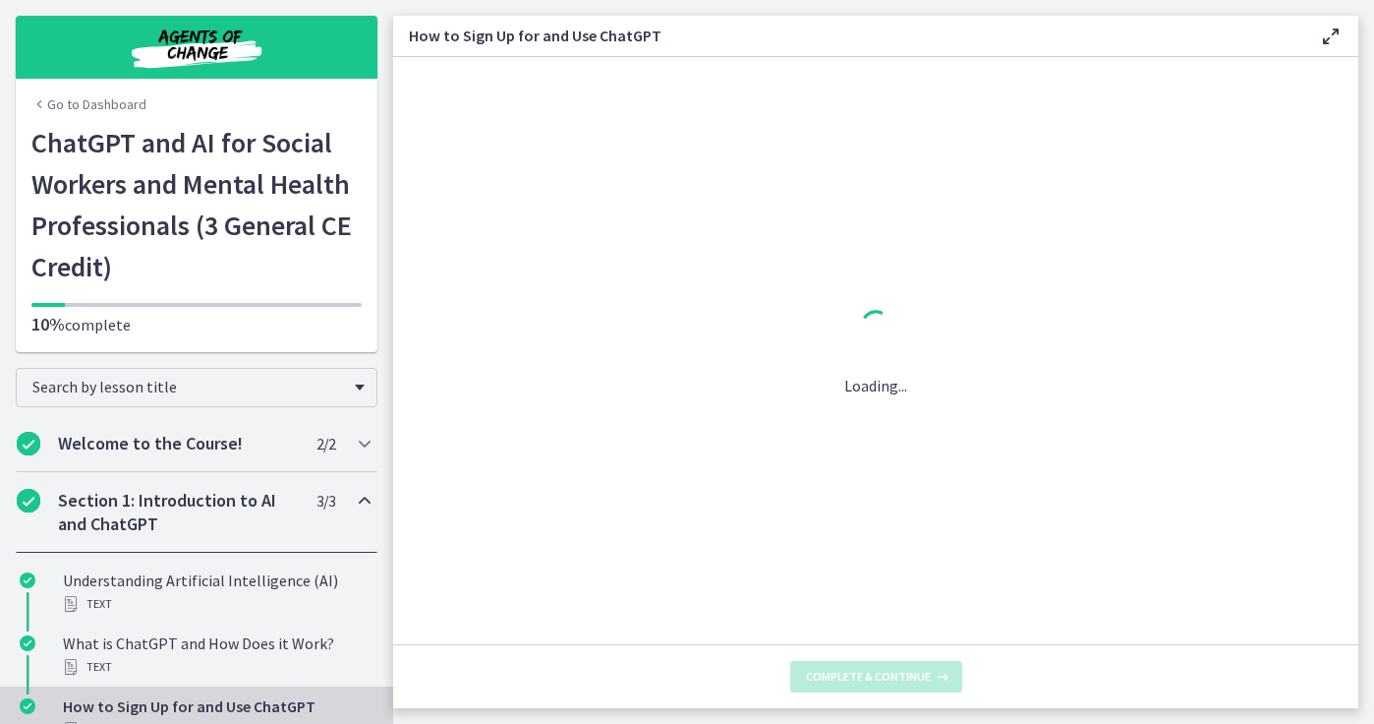
scroll to position [0, 0]
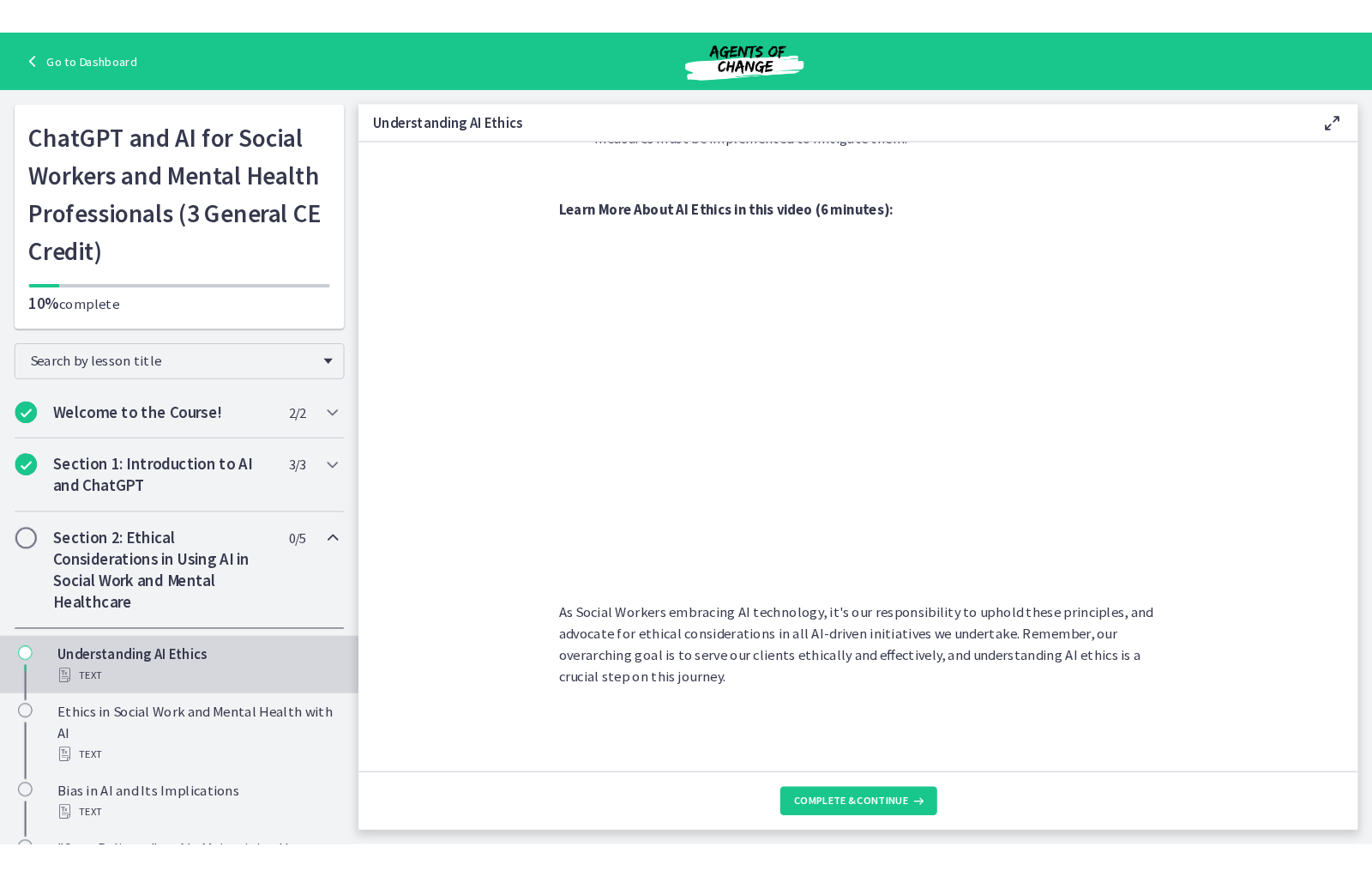
scroll to position [668, 0]
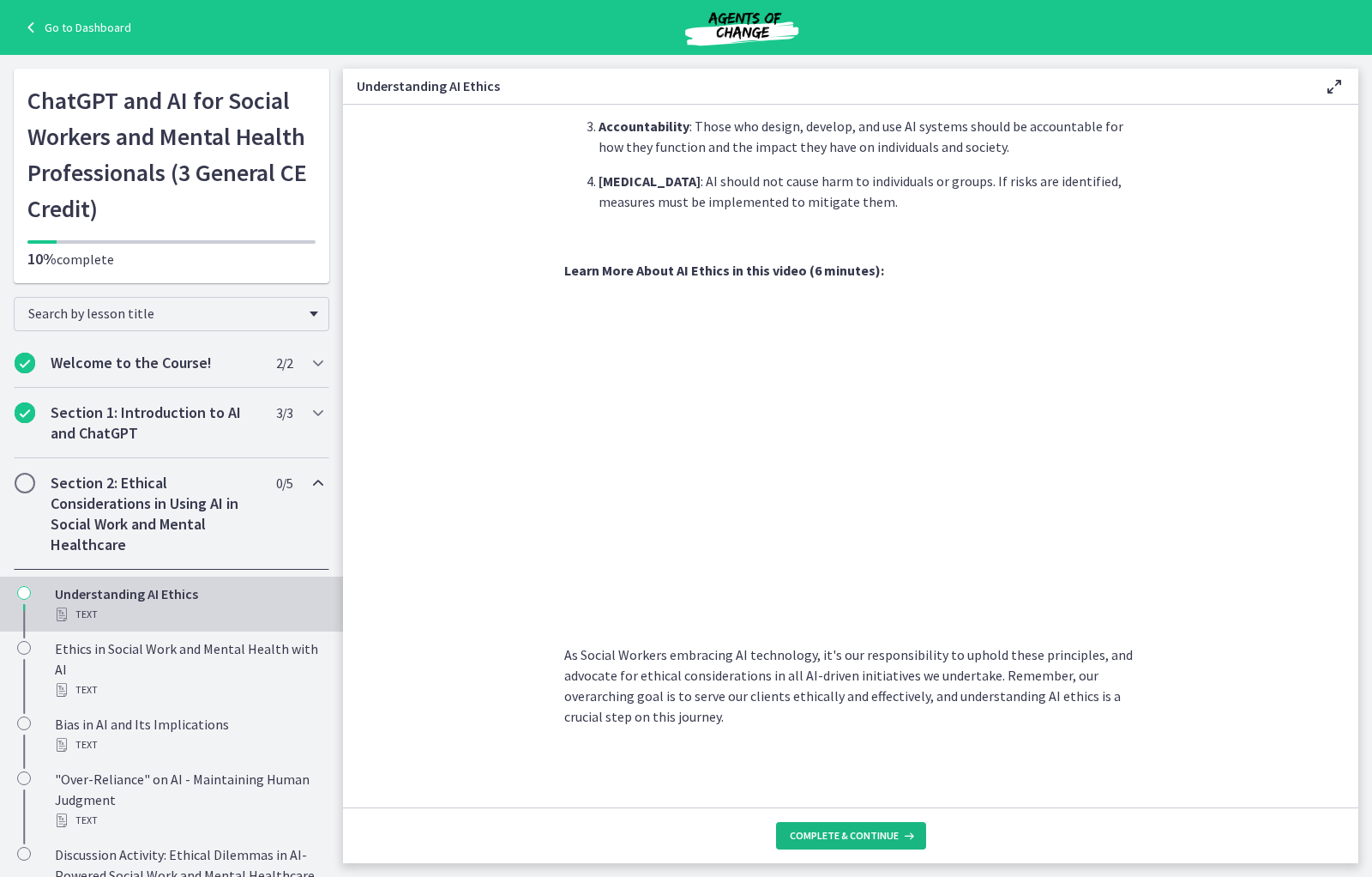
click at [857, 631] on button "Complete & continue" at bounding box center [851, 835] width 150 height 27
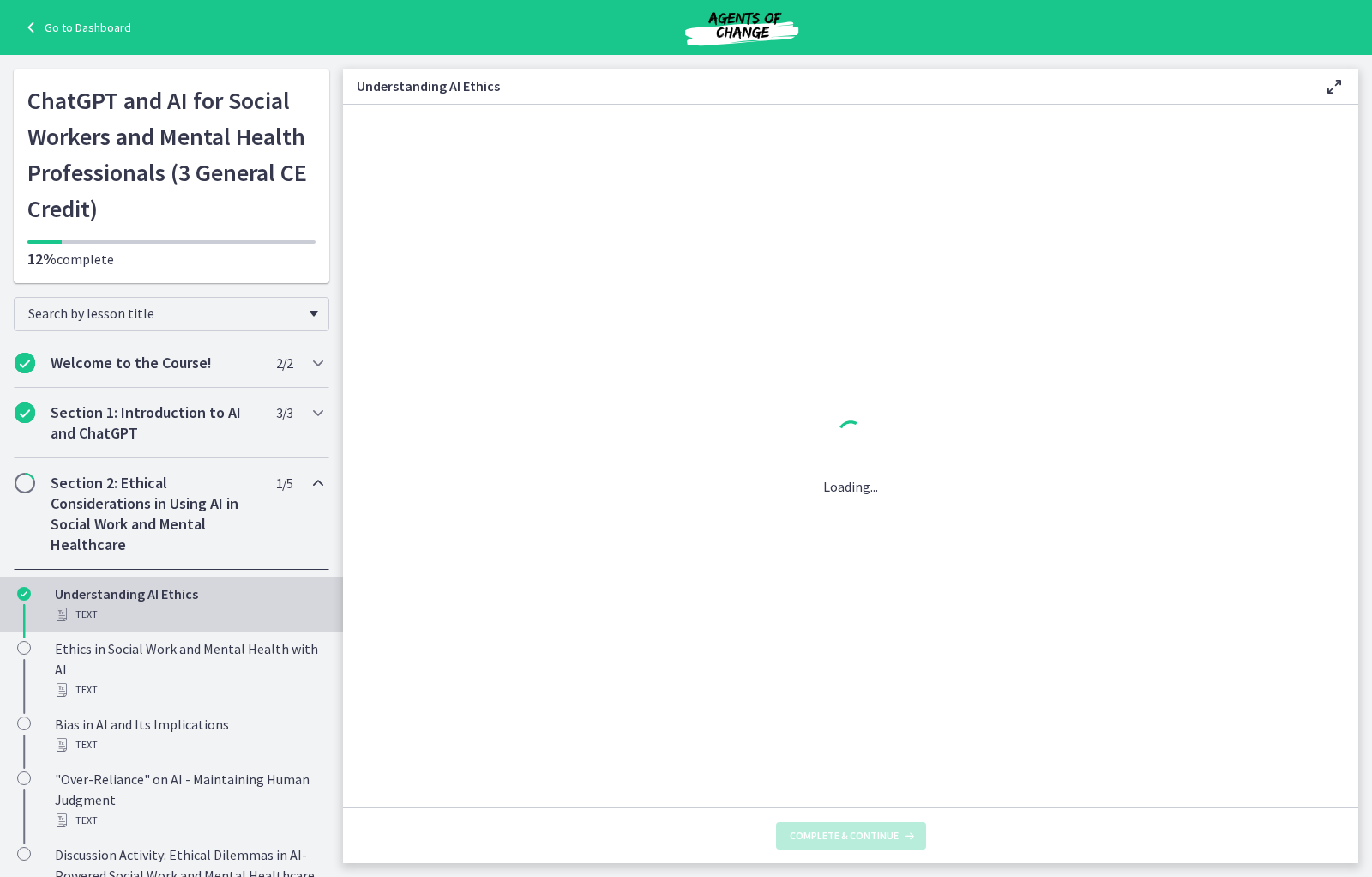
scroll to position [0, 0]
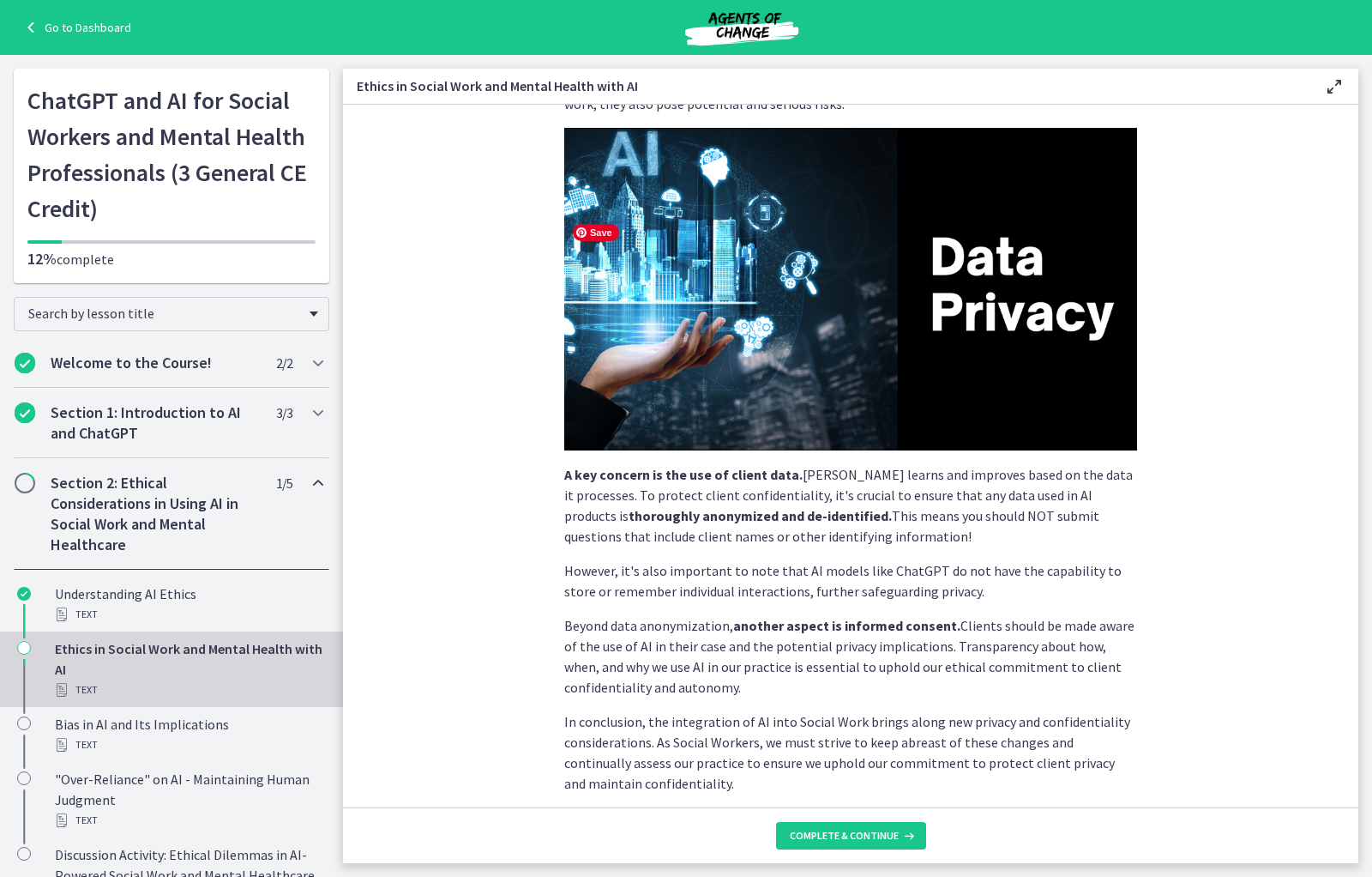
scroll to position [244, 0]
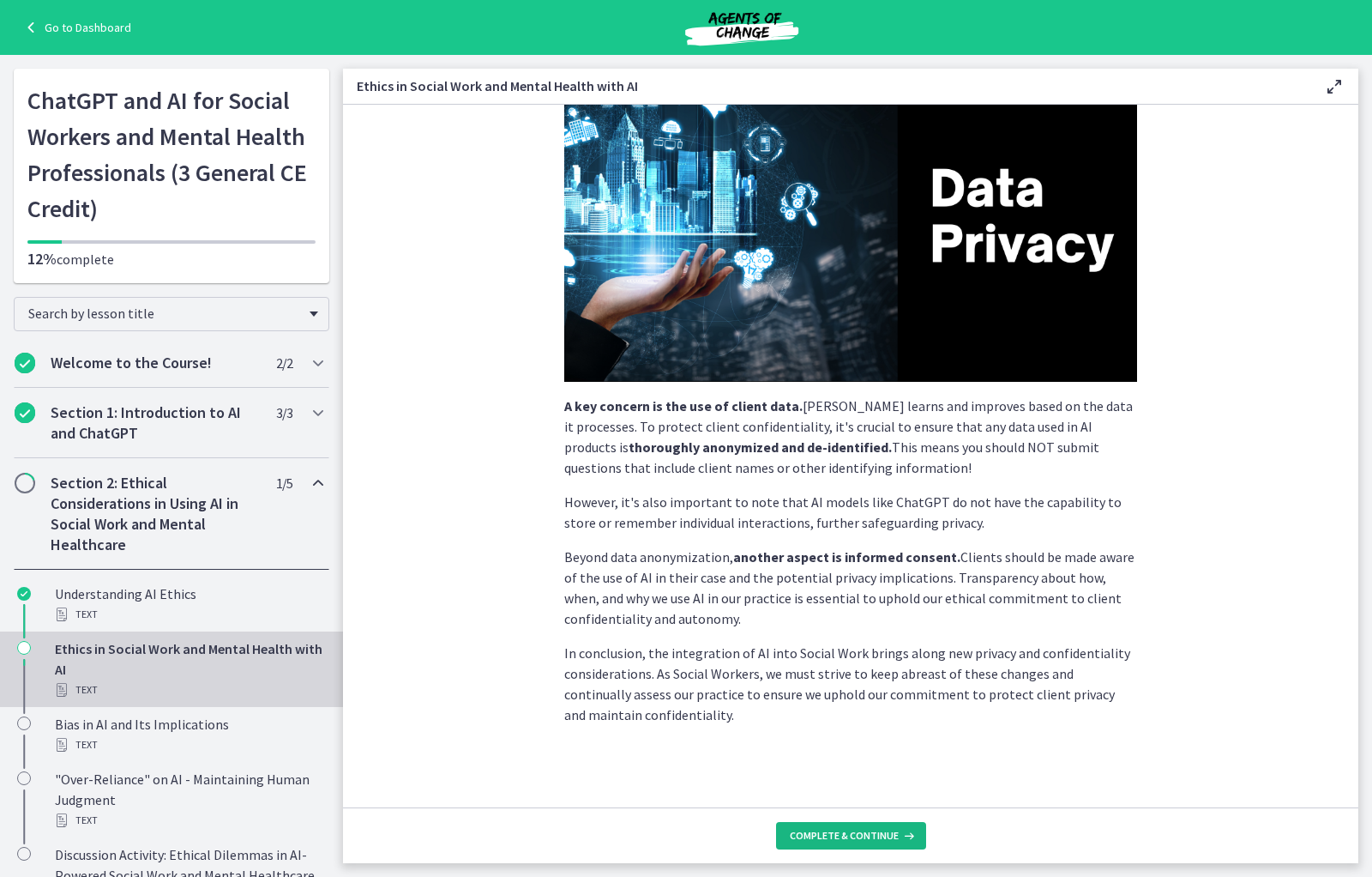
click at [864, 631] on span "Complete & continue" at bounding box center [843, 836] width 109 height 14
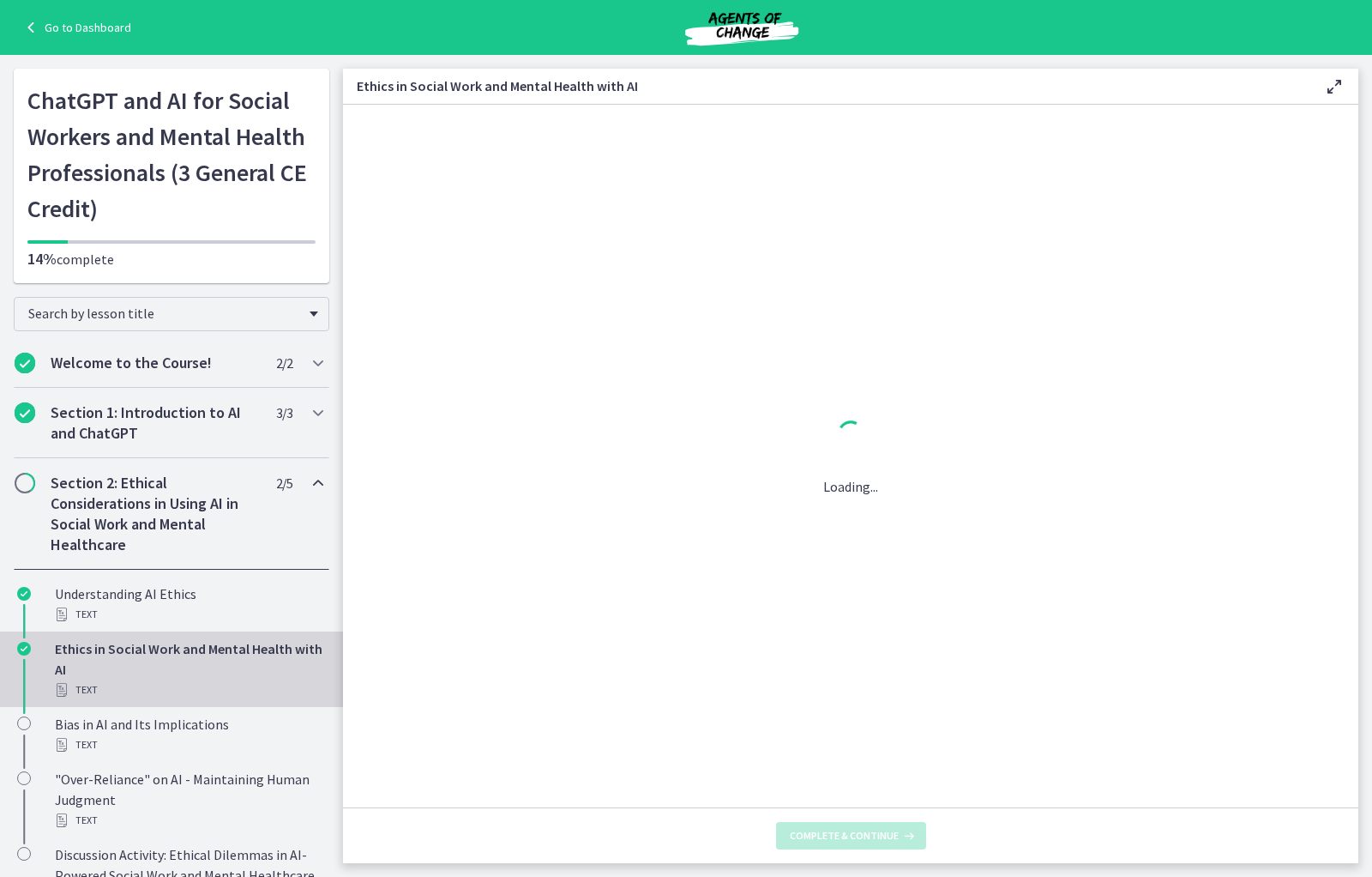
scroll to position [0, 0]
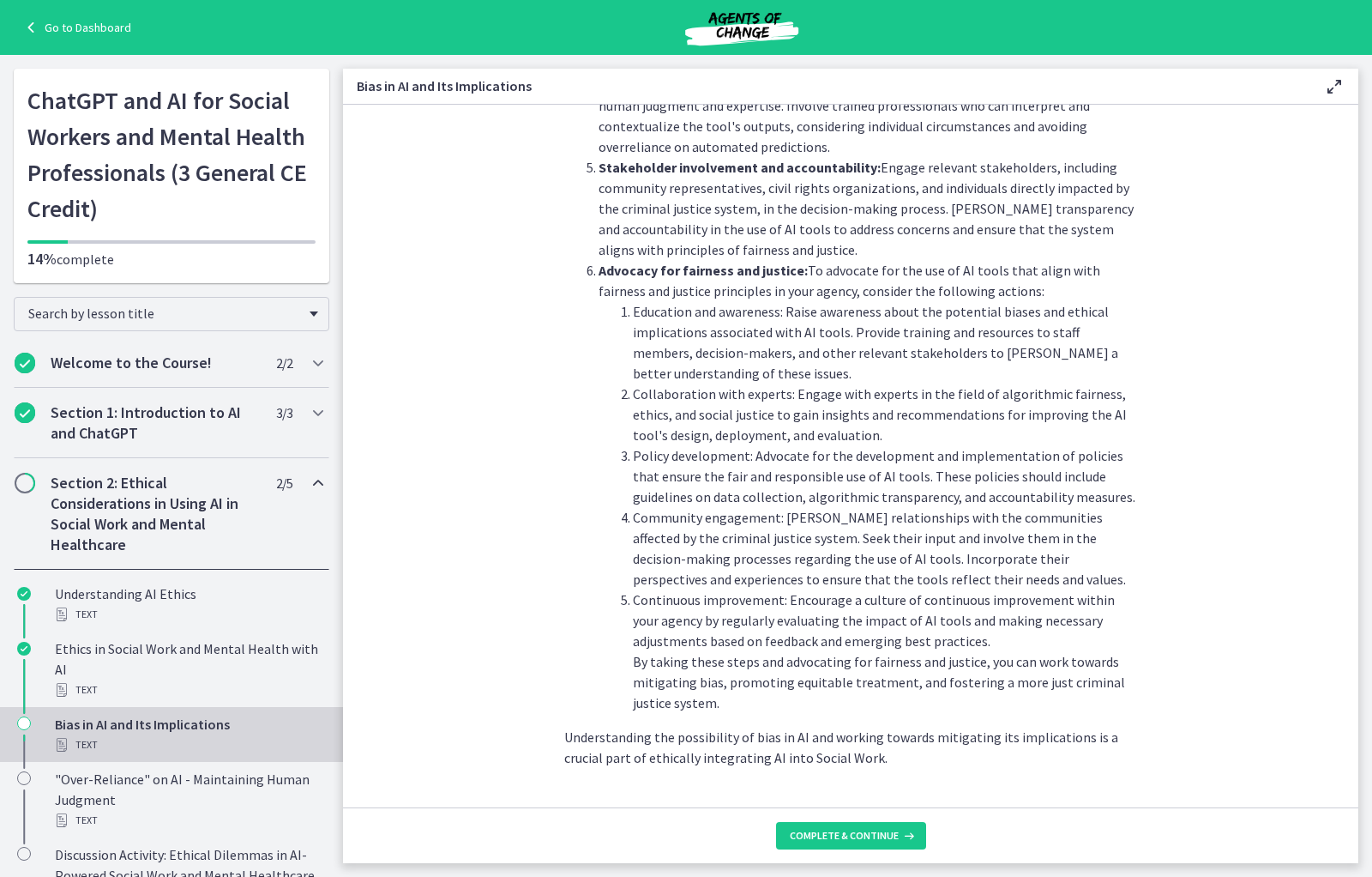
scroll to position [1730, 0]
click at [869, 631] on span "Complete & continue" at bounding box center [843, 836] width 109 height 14
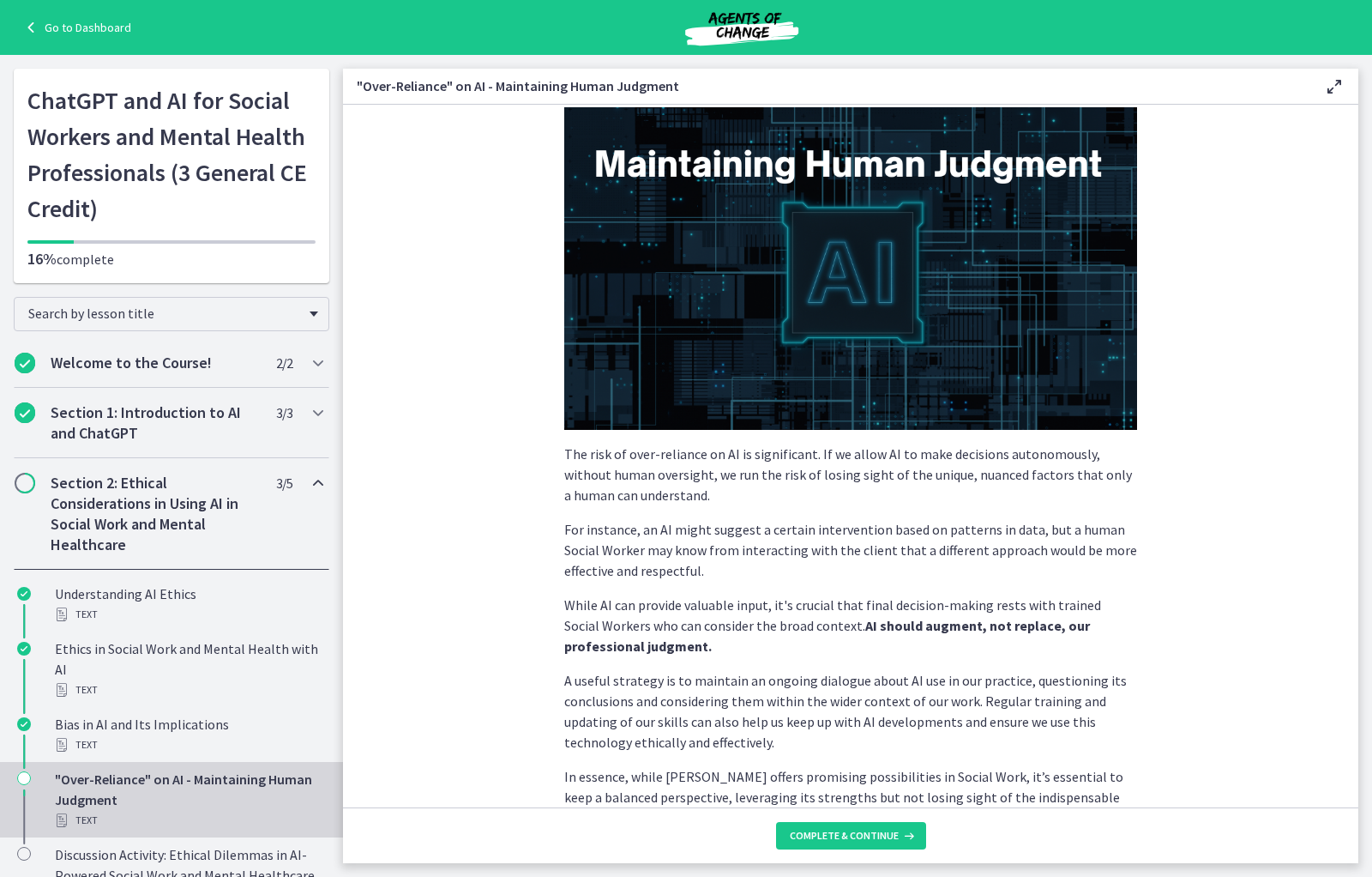
scroll to position [235, 0]
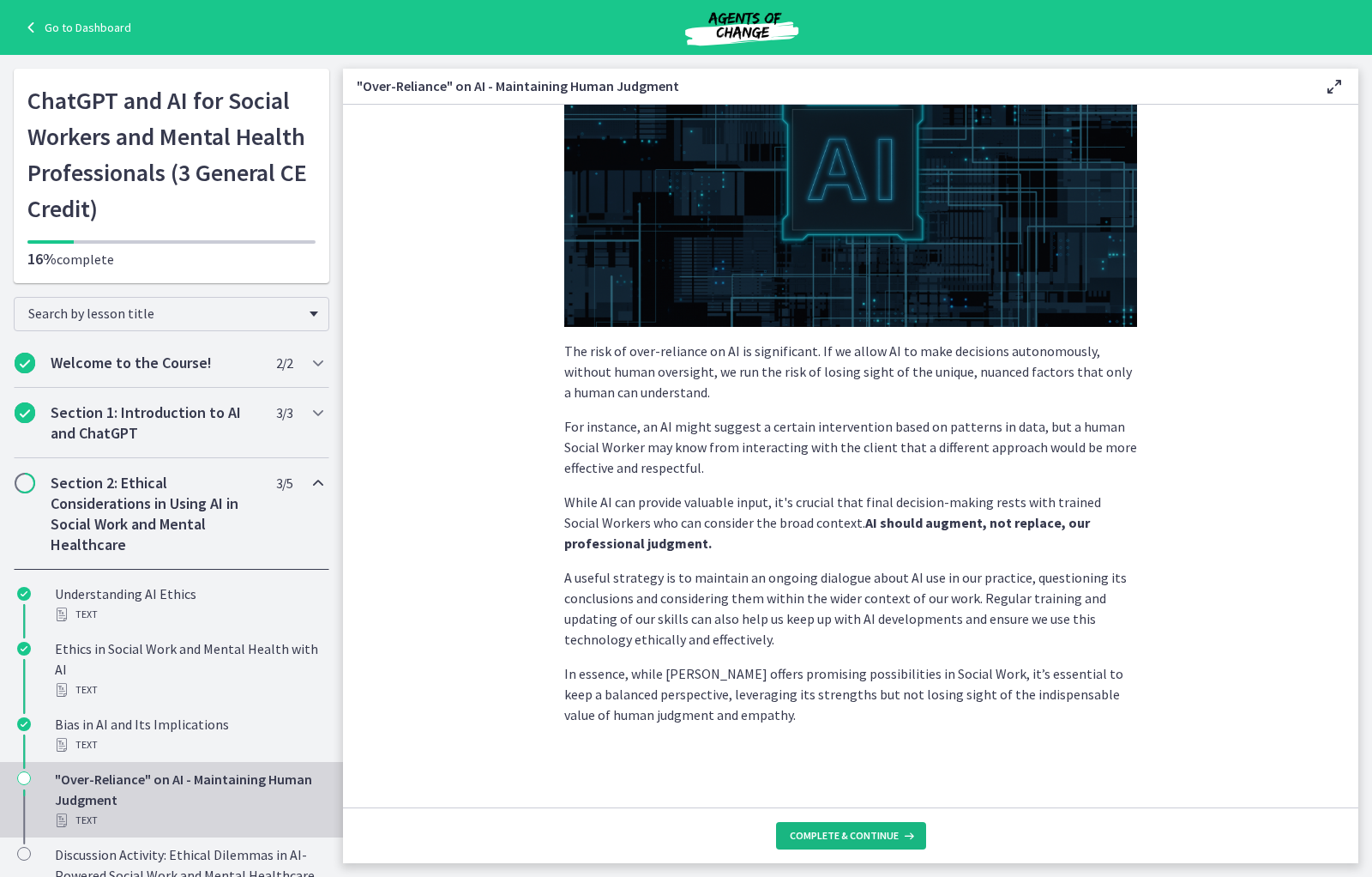
click at [854, 631] on span "Complete & continue" at bounding box center [843, 836] width 109 height 14
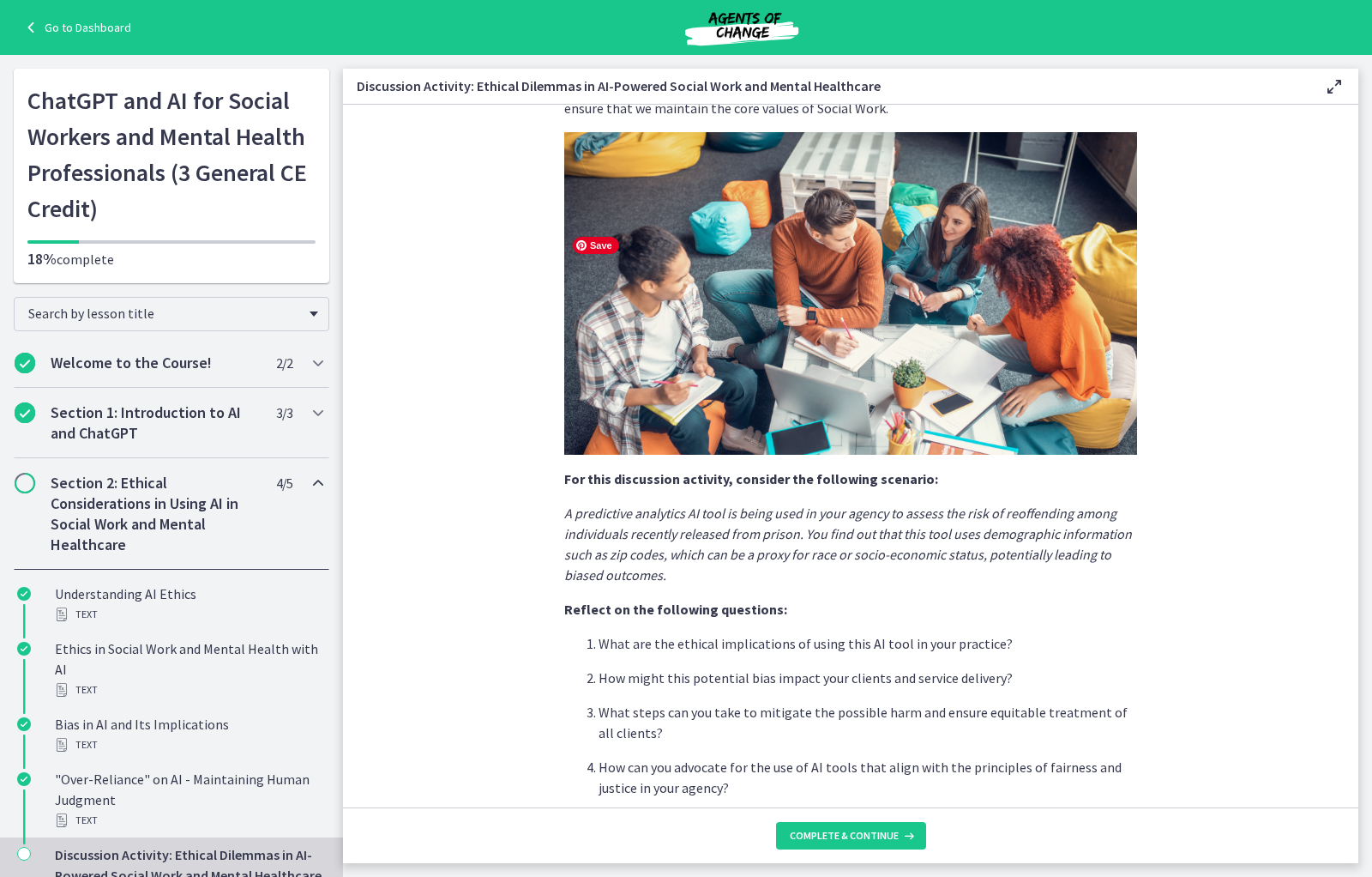
scroll to position [114, 0]
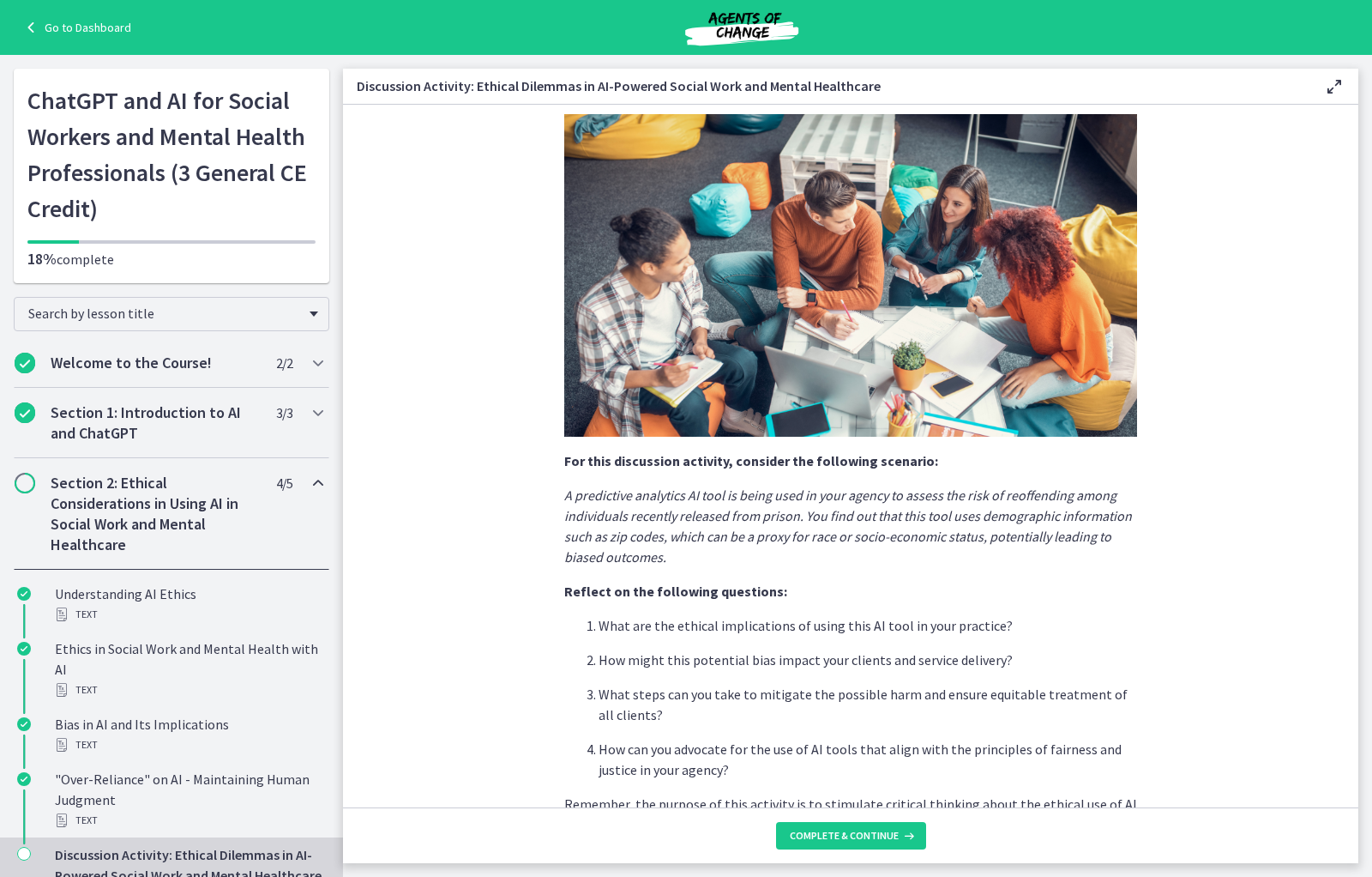
click at [877, 443] on div "AI, with its potential to revolutionize Social Work, brings along several ethic…" at bounding box center [850, 447] width 573 height 817
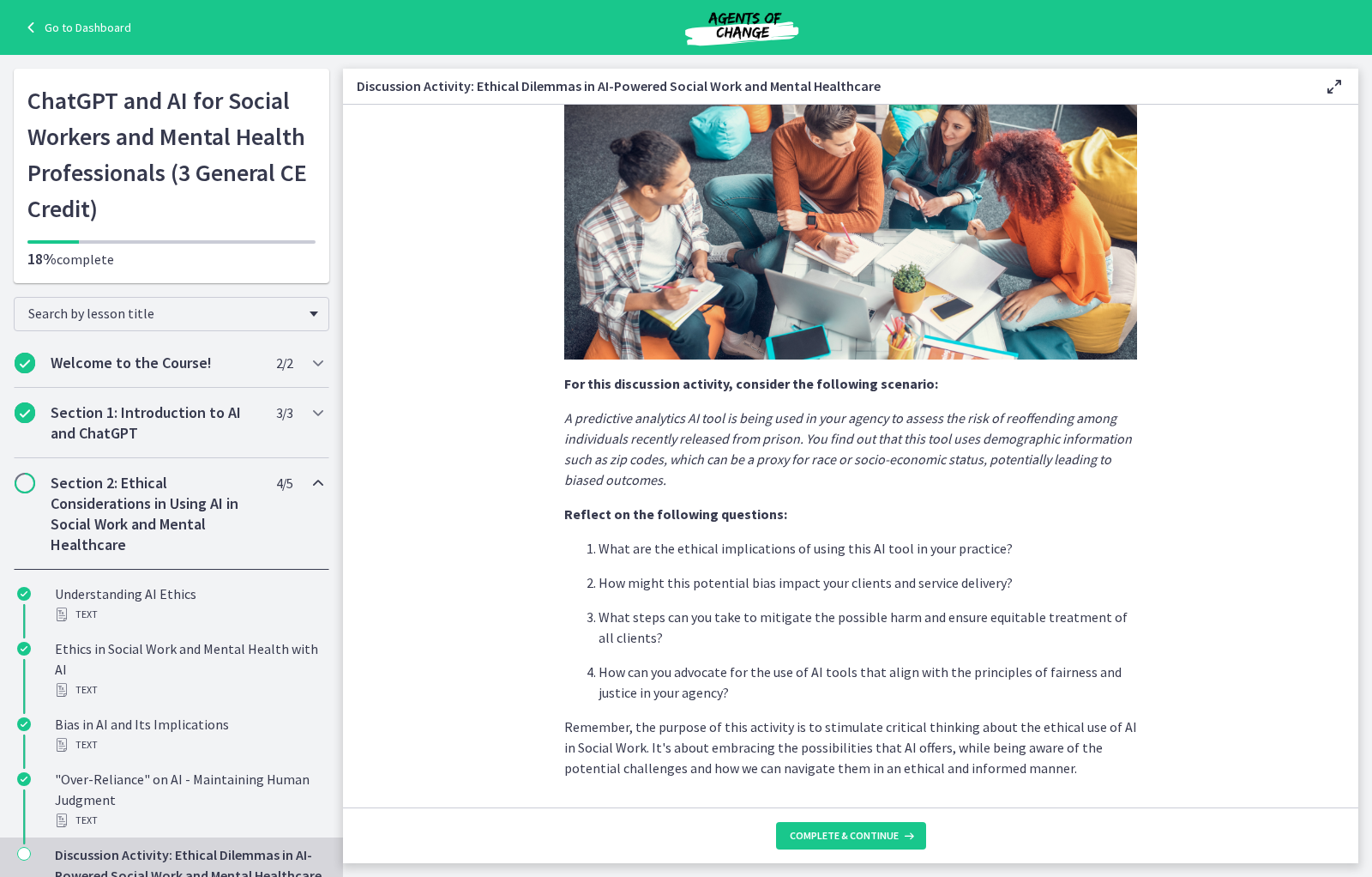
scroll to position [244, 0]
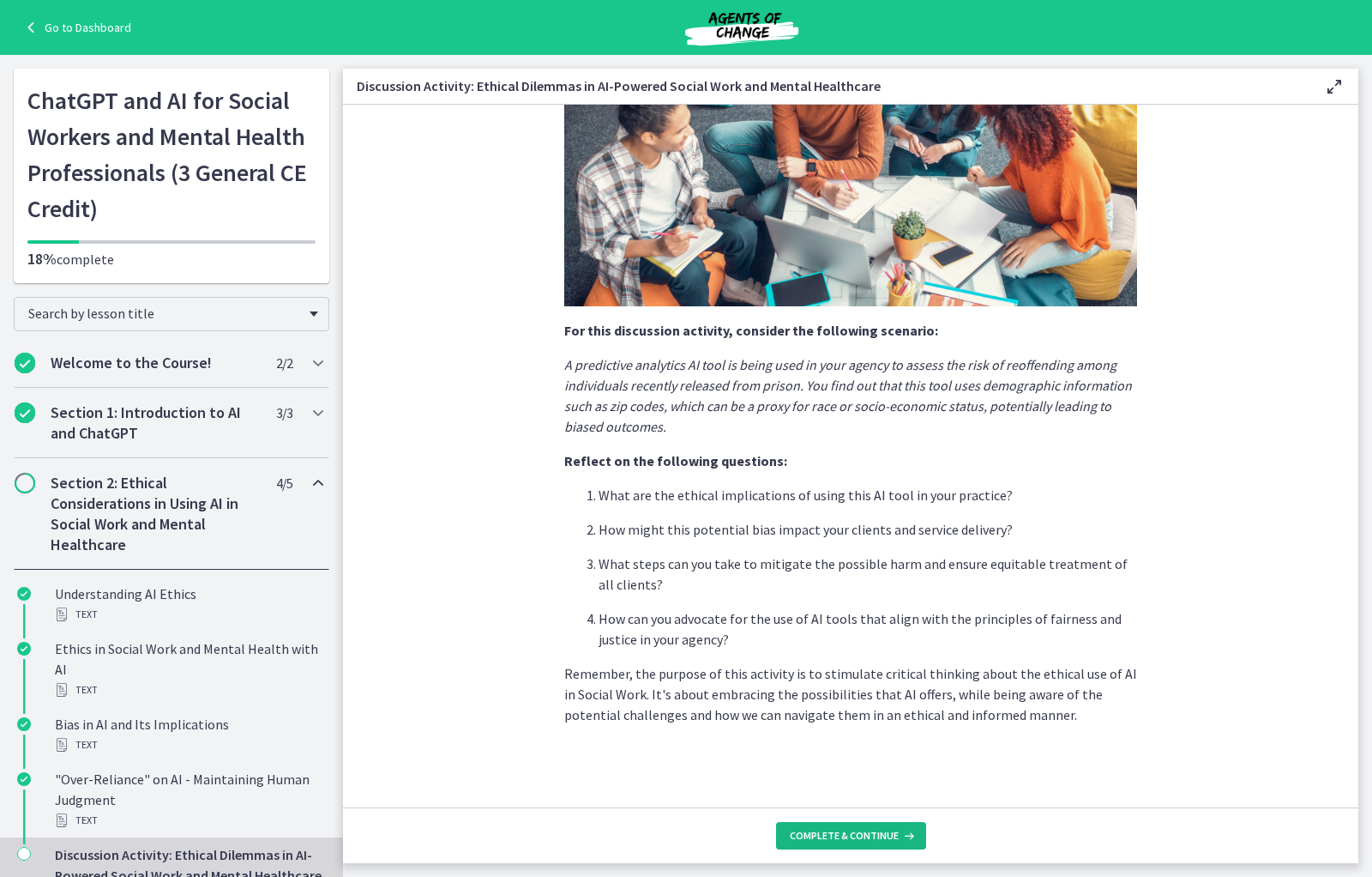
click at [866, 631] on span "Complete & continue" at bounding box center [843, 836] width 109 height 14
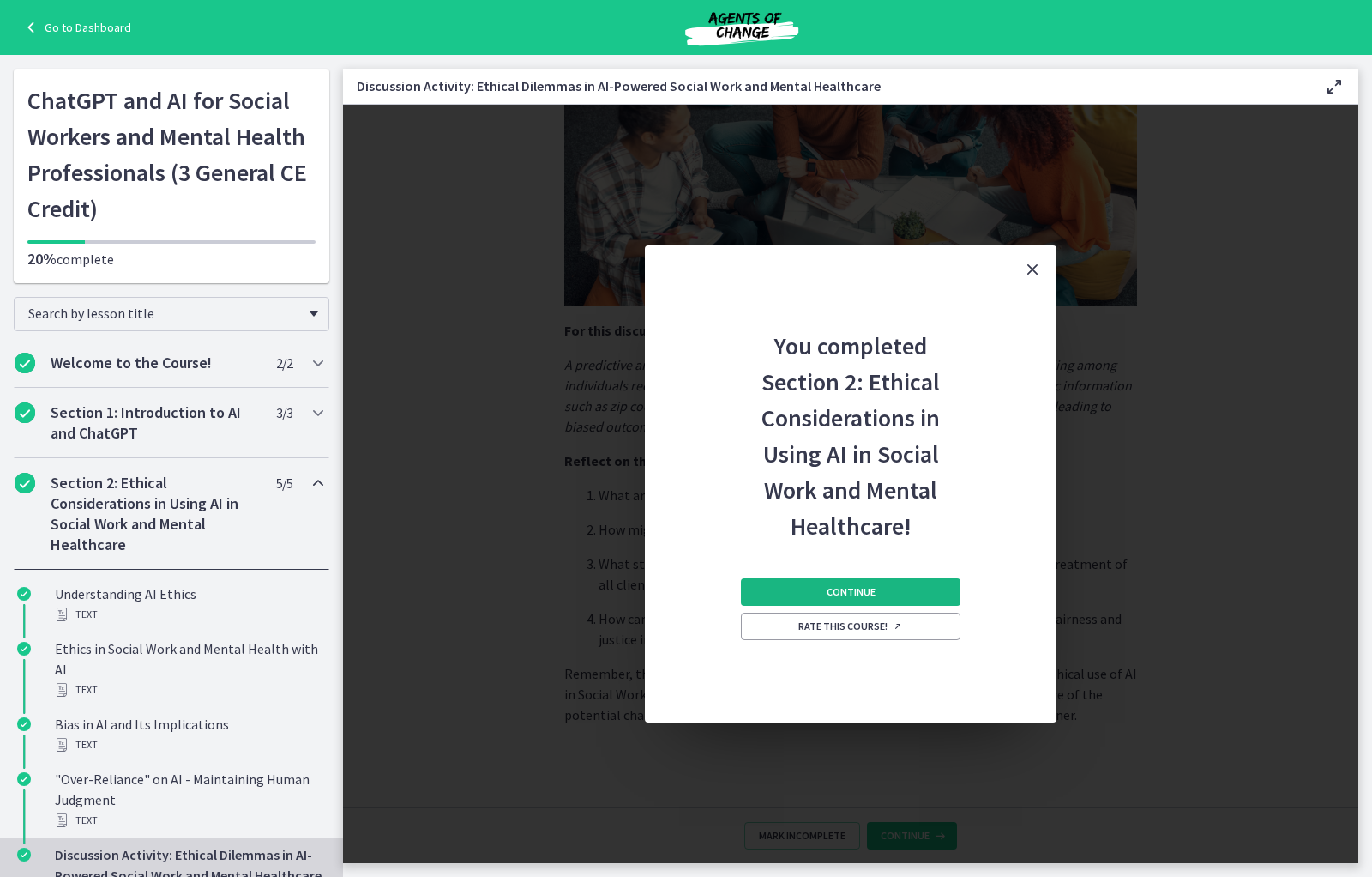
click at [831, 586] on span "Continue" at bounding box center [851, 592] width 49 height 14
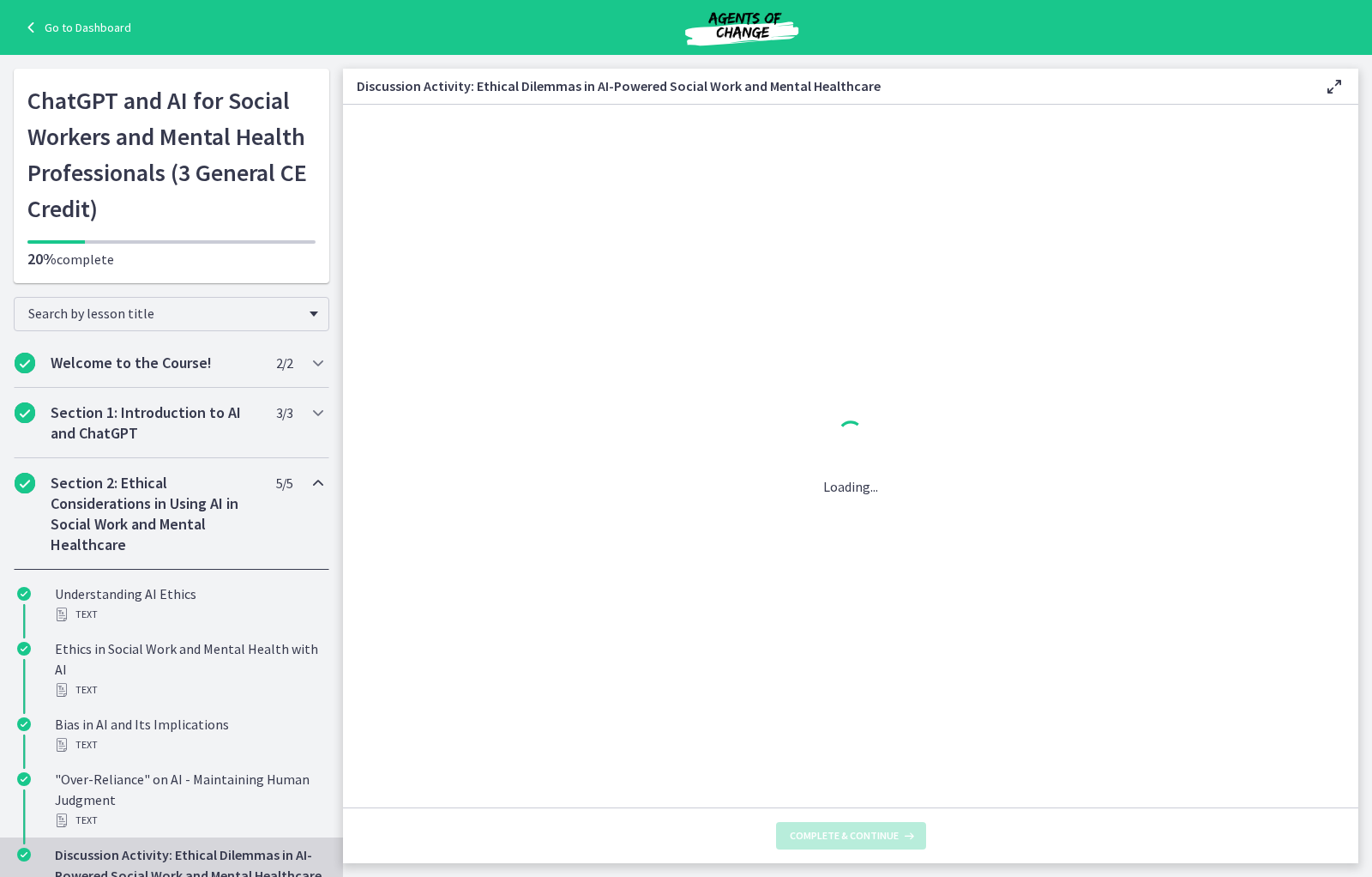
scroll to position [0, 0]
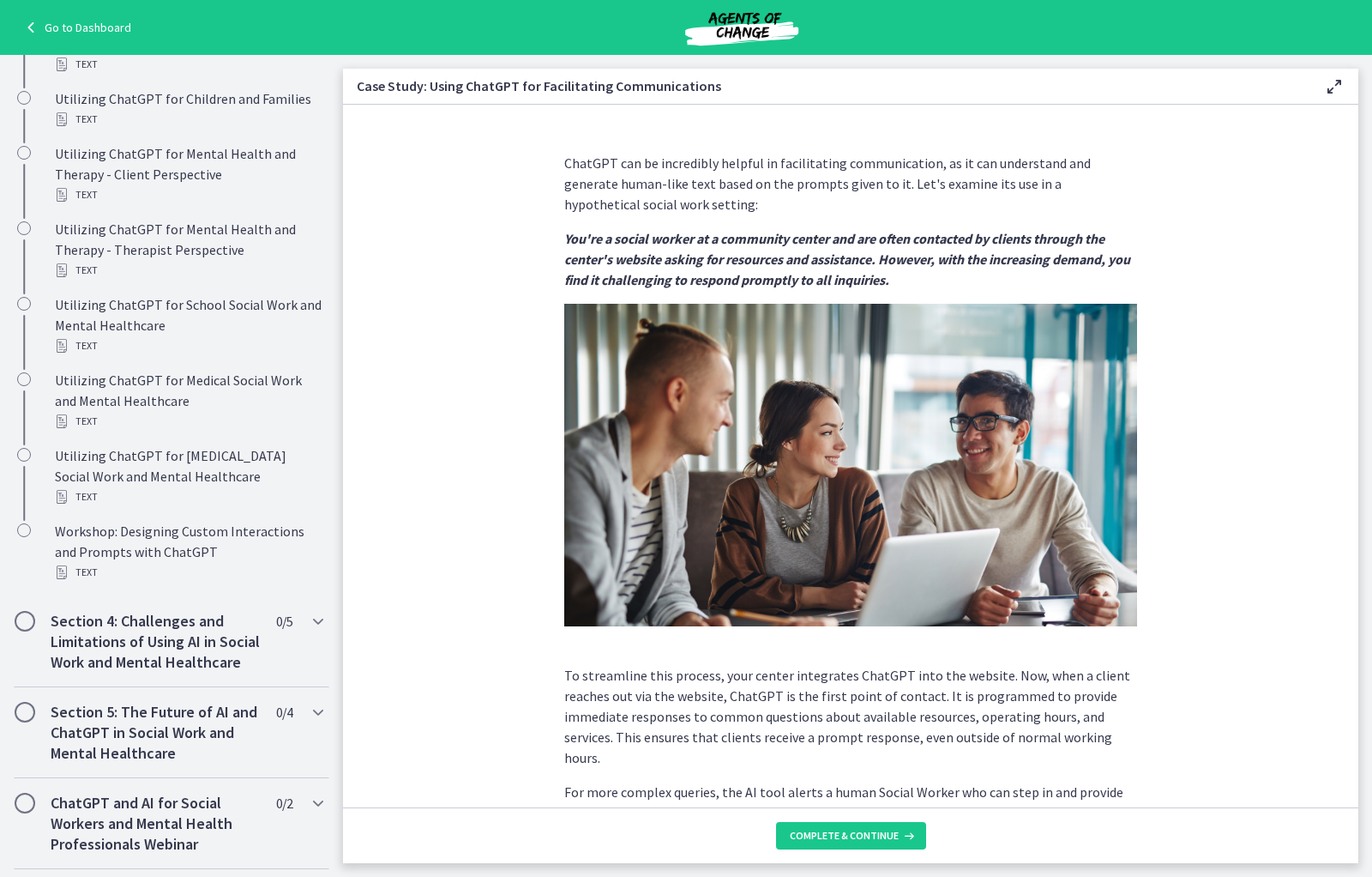
scroll to position [249, 0]
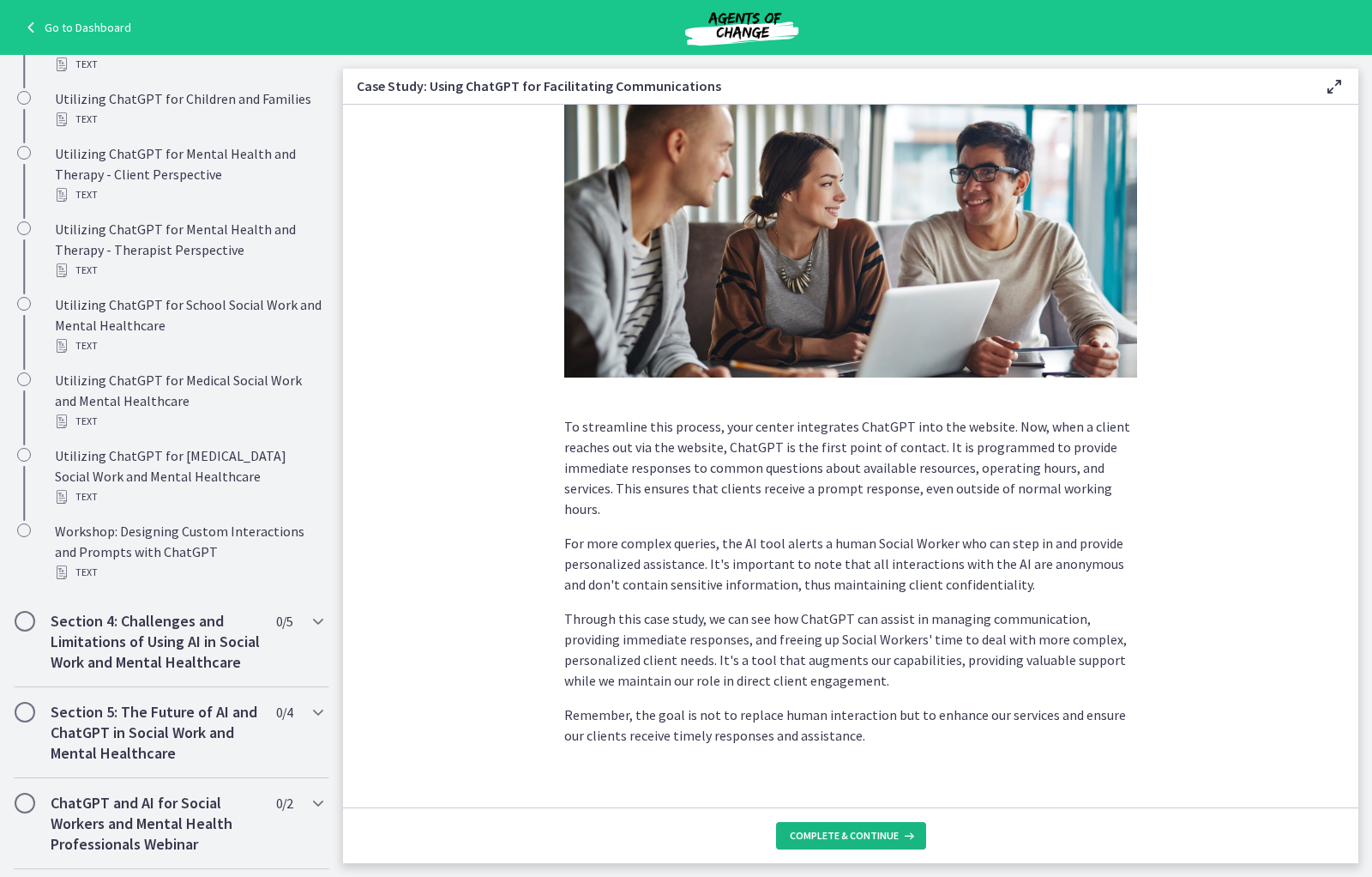
click at [876, 631] on span "Complete & continue" at bounding box center [843, 836] width 109 height 14
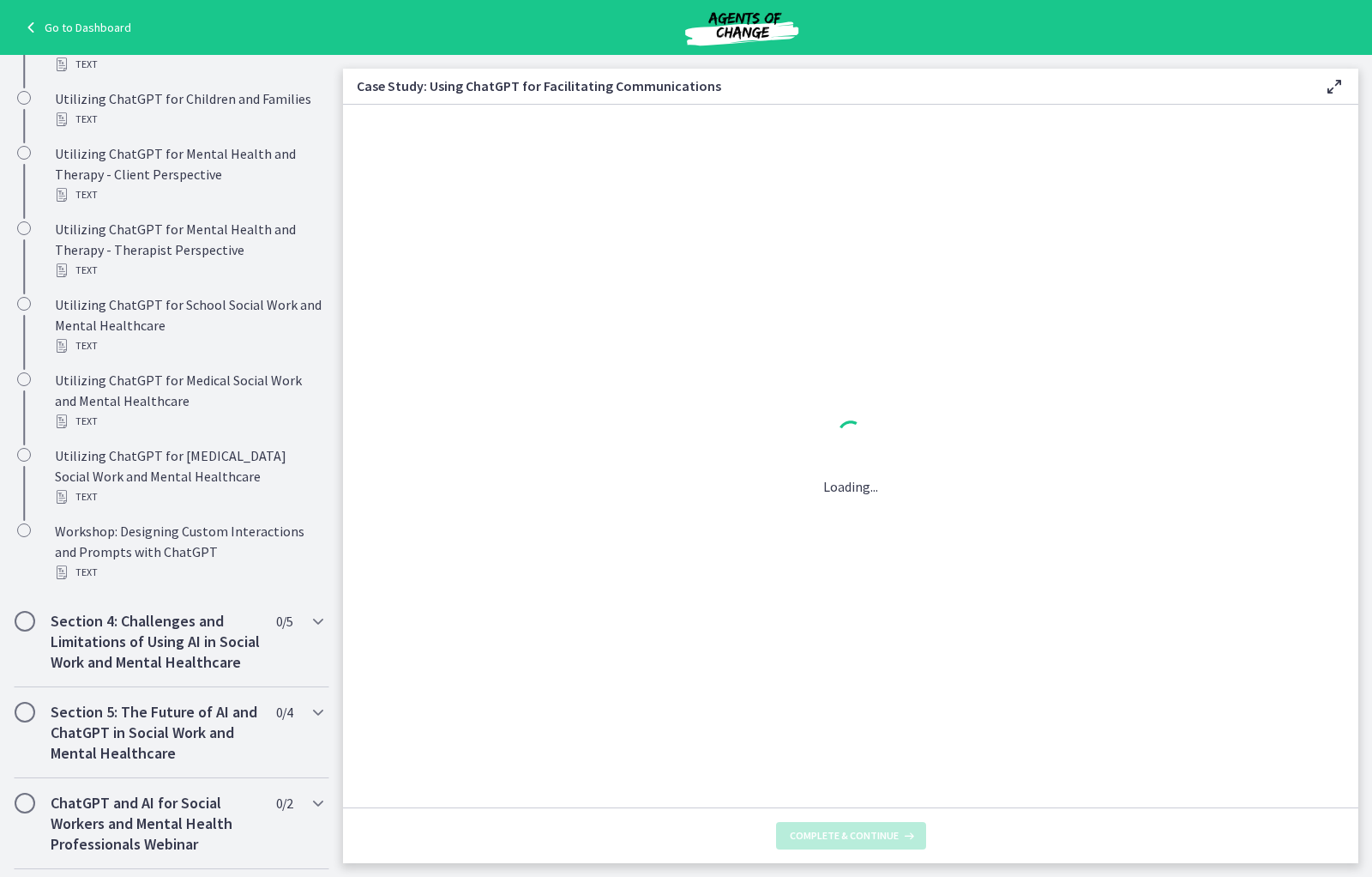
scroll to position [0, 0]
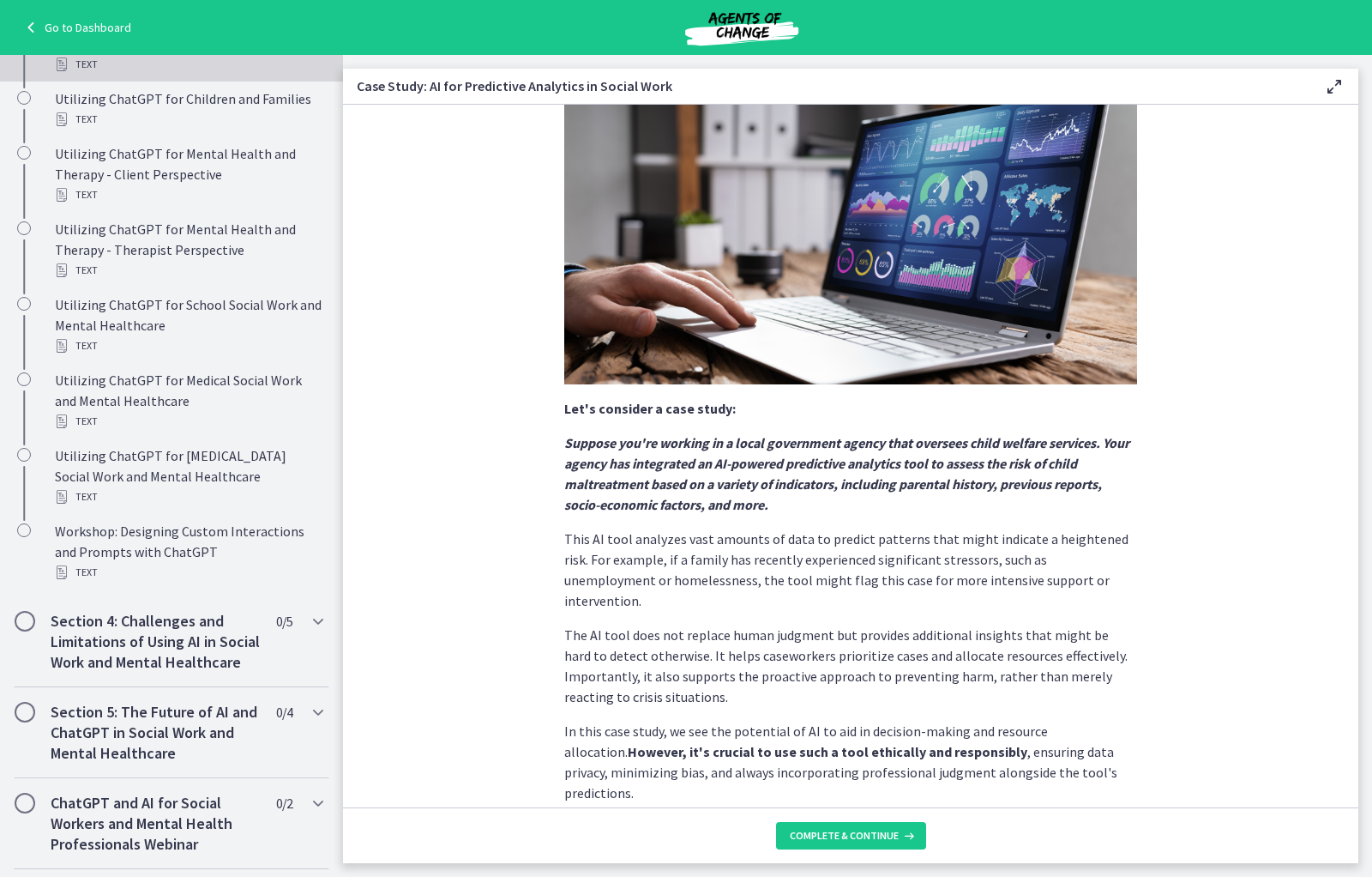
scroll to position [203, 0]
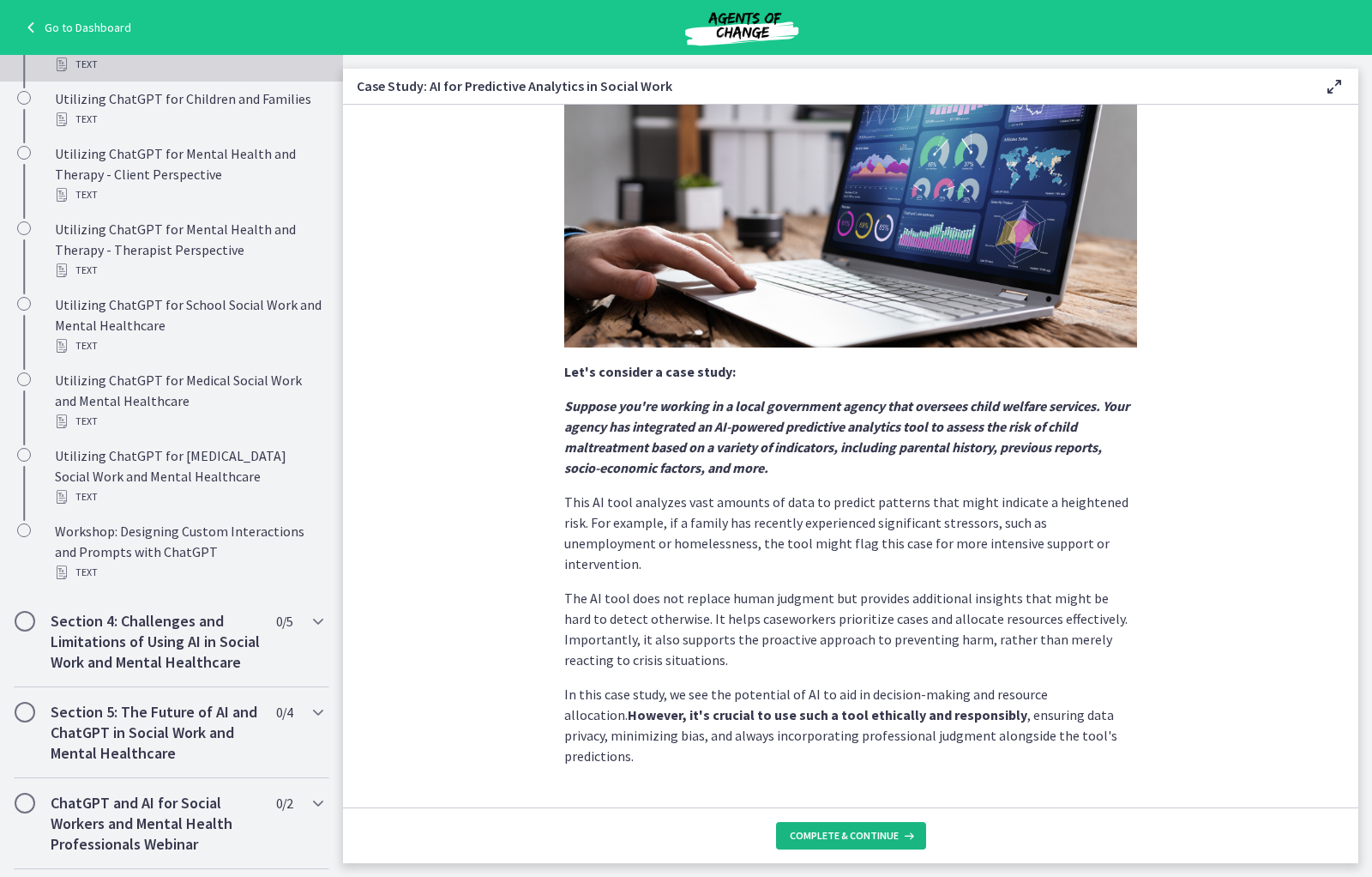
click at [889, 631] on span "Complete & continue" at bounding box center [843, 836] width 109 height 14
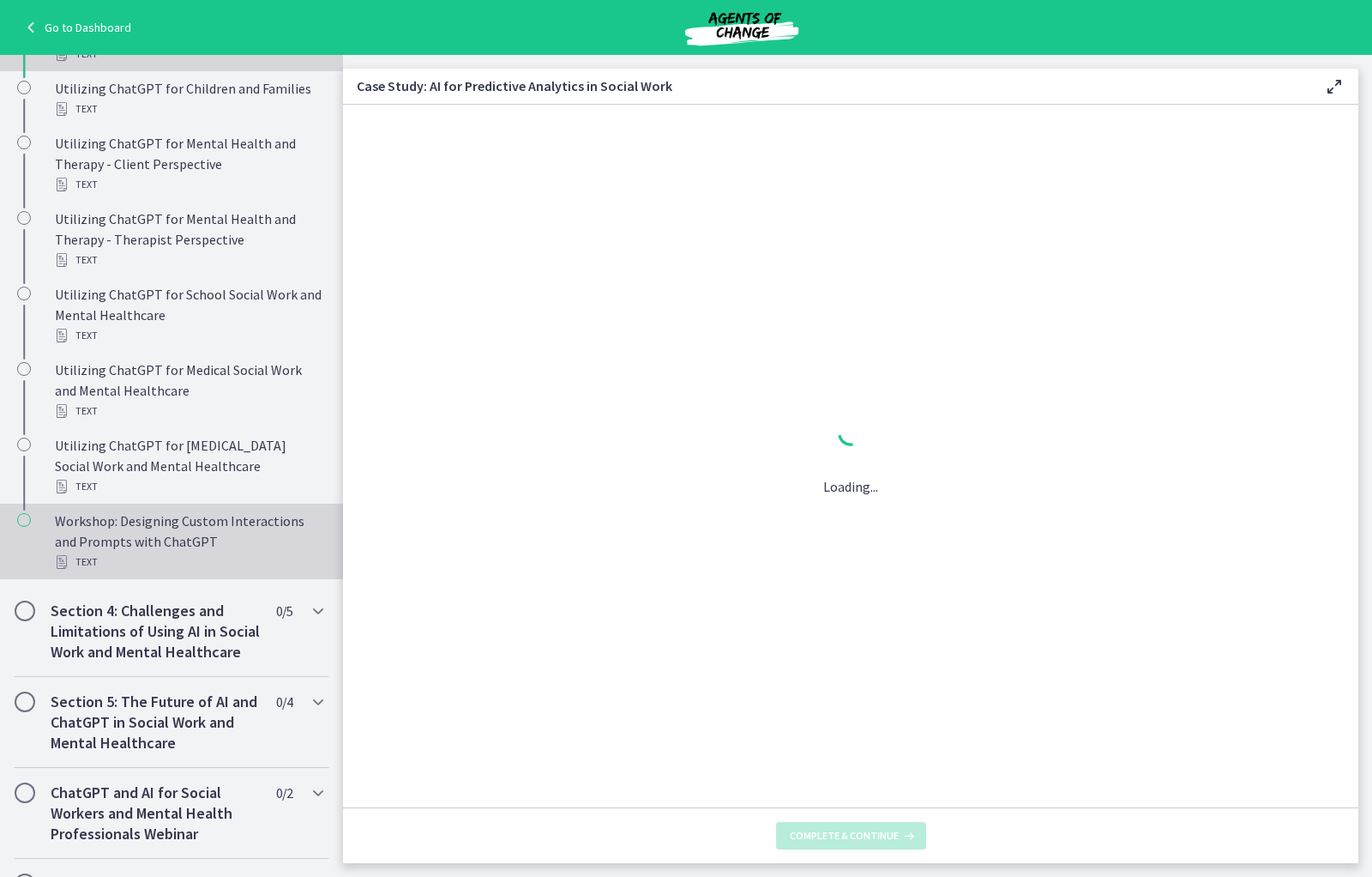
scroll to position [833, 0]
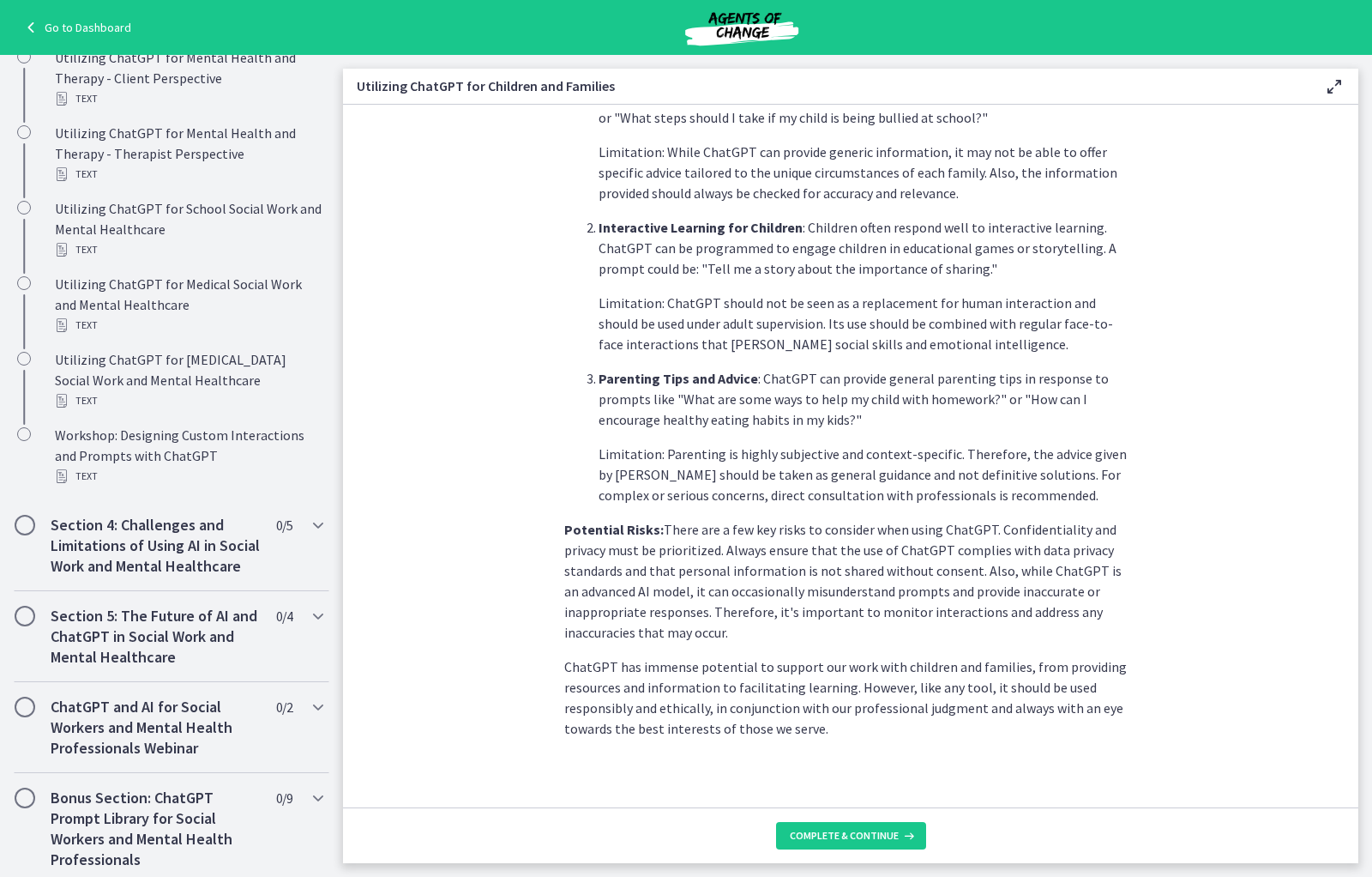
scroll to position [567, 0]
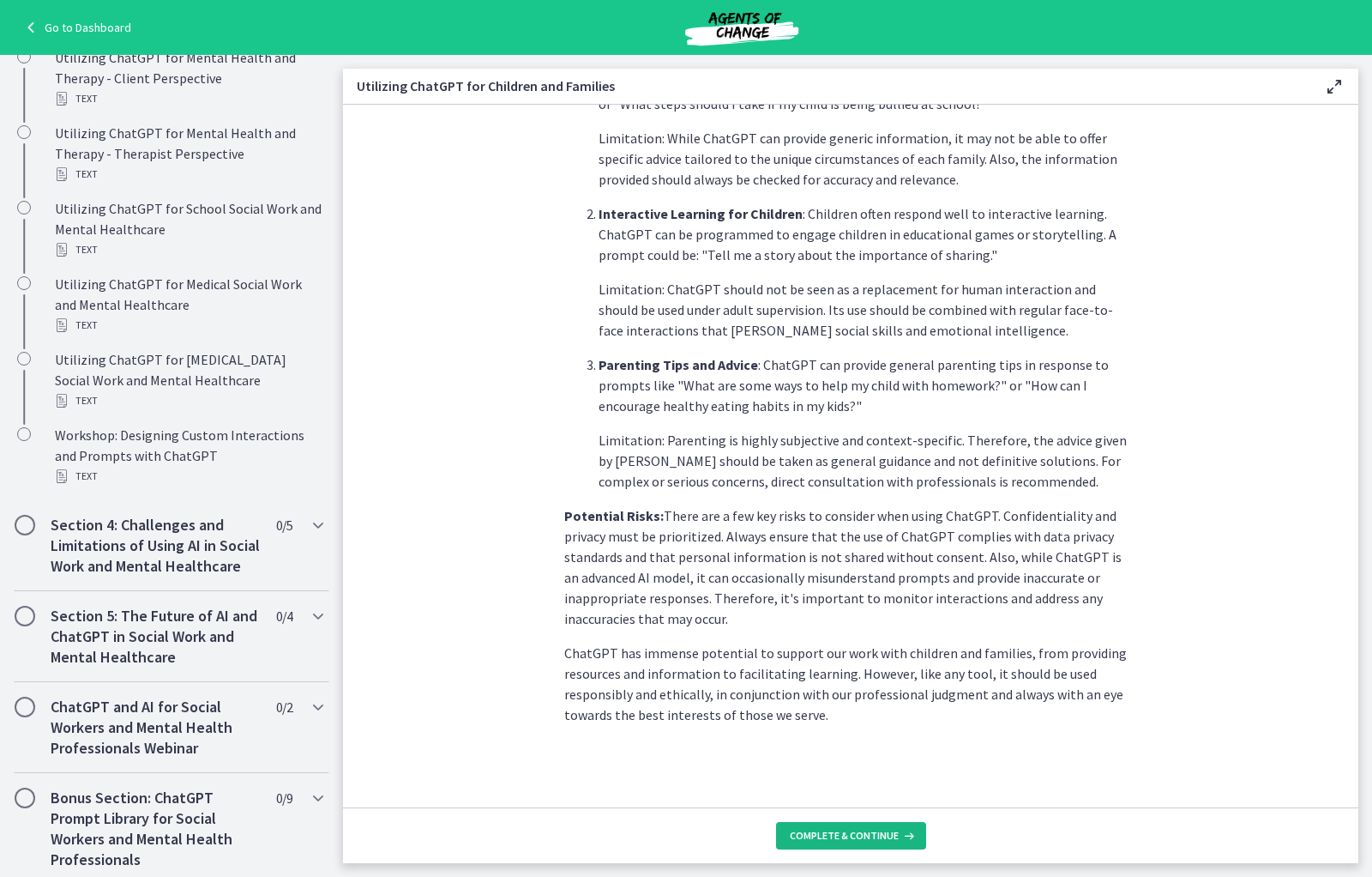
click at [891, 631] on span "Complete & continue" at bounding box center [843, 836] width 109 height 14
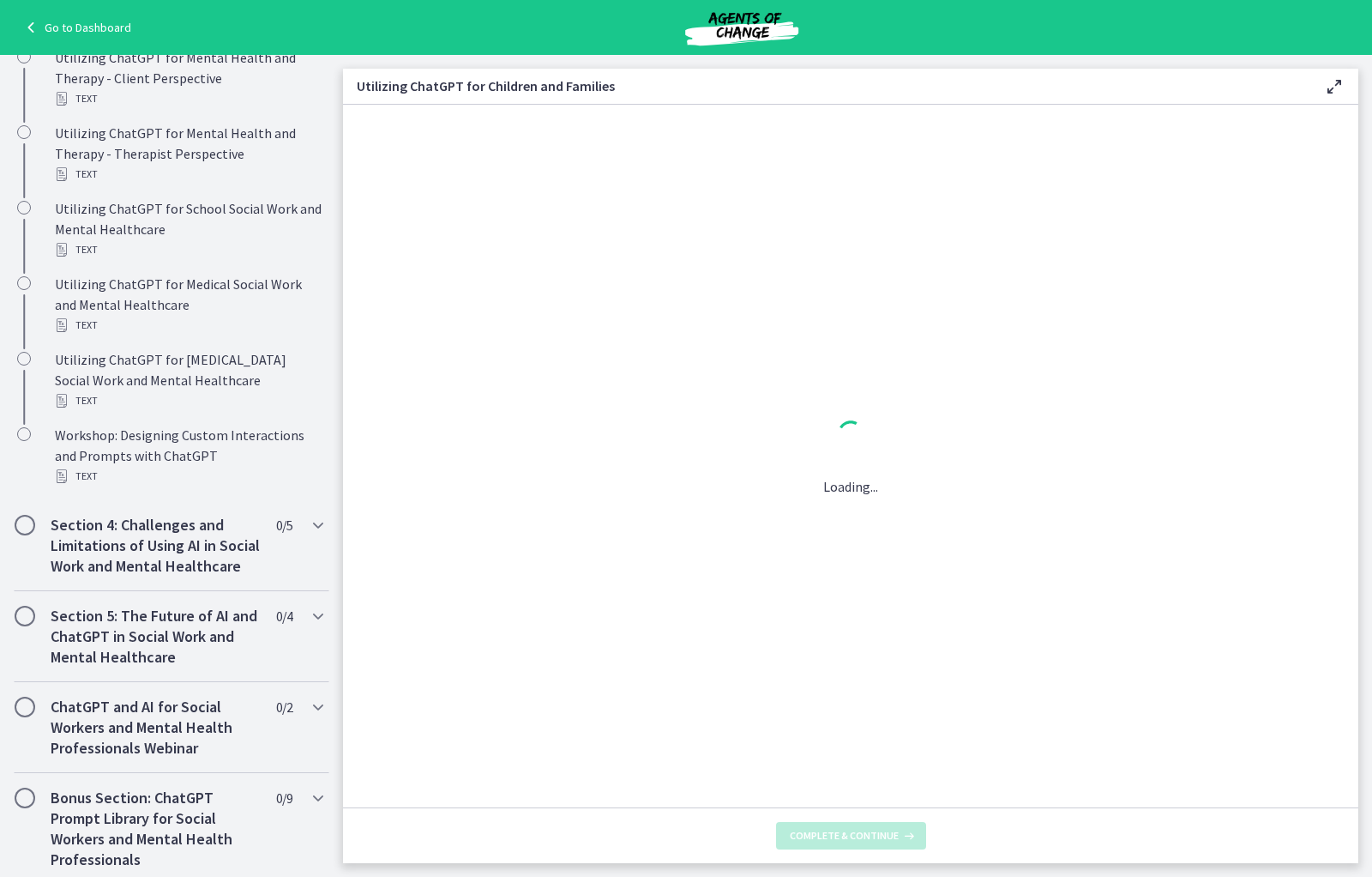
scroll to position [0, 0]
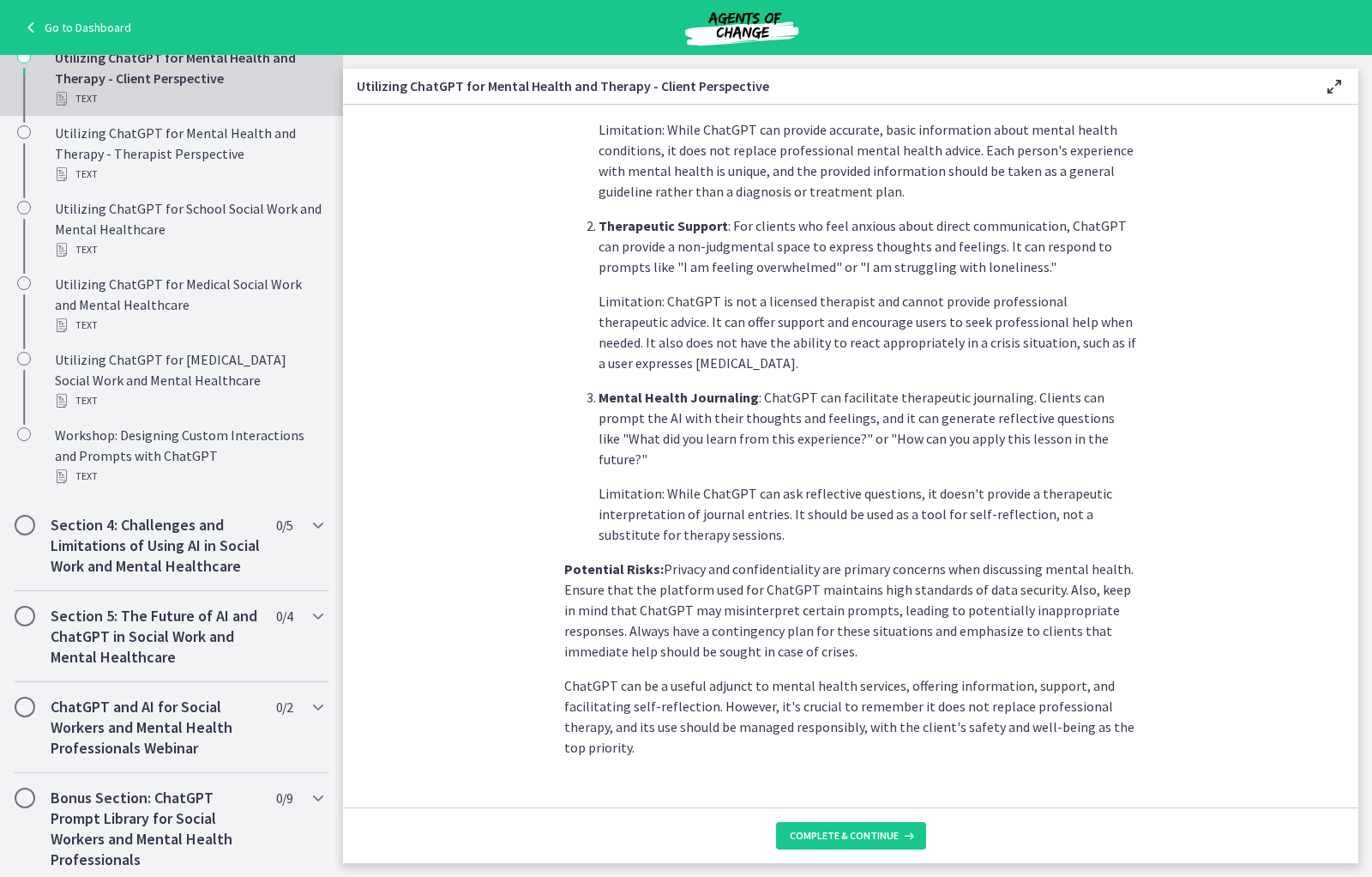
scroll to position [533, 0]
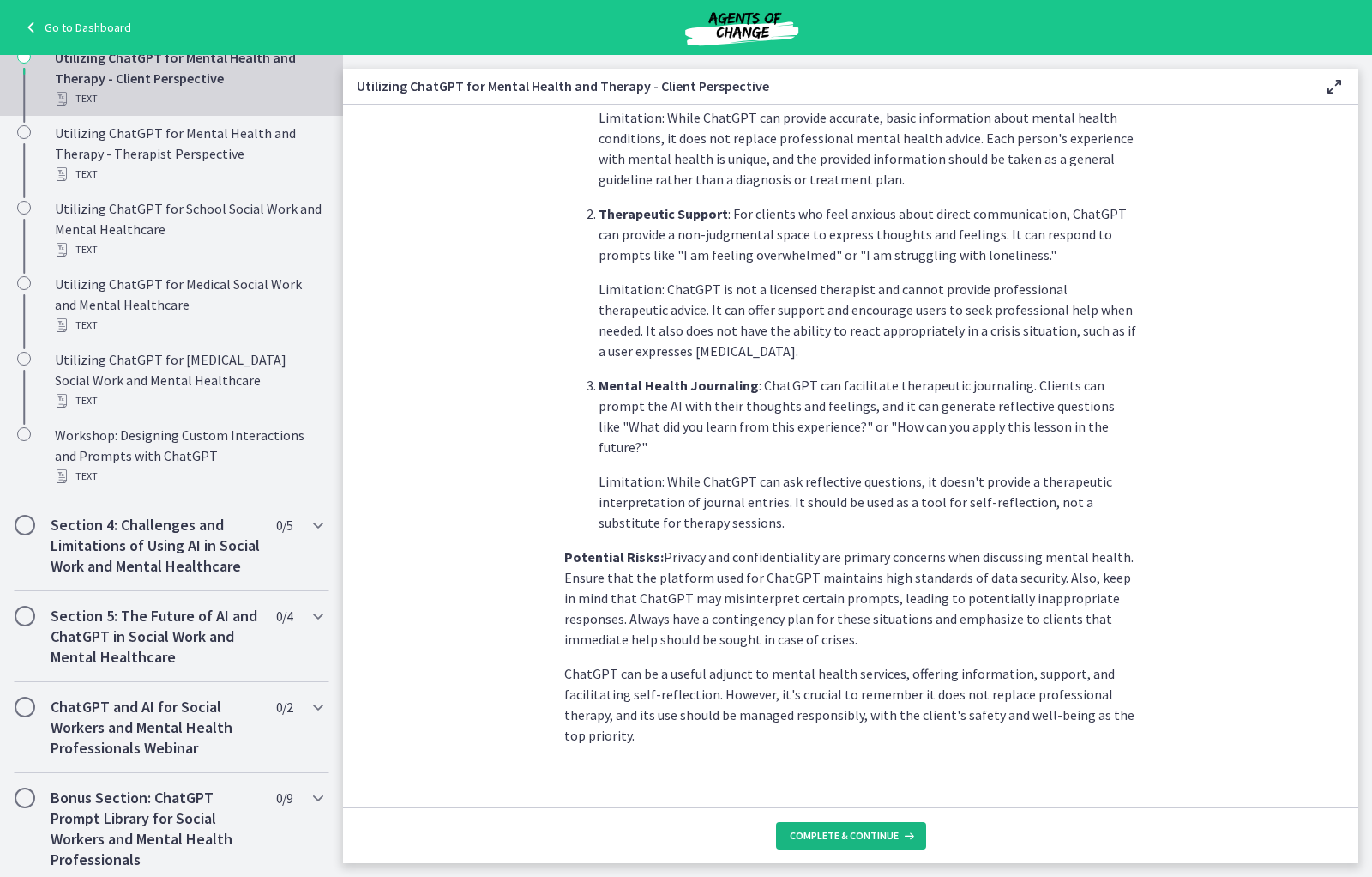
click at [839, 631] on span "Complete & continue" at bounding box center [843, 836] width 109 height 14
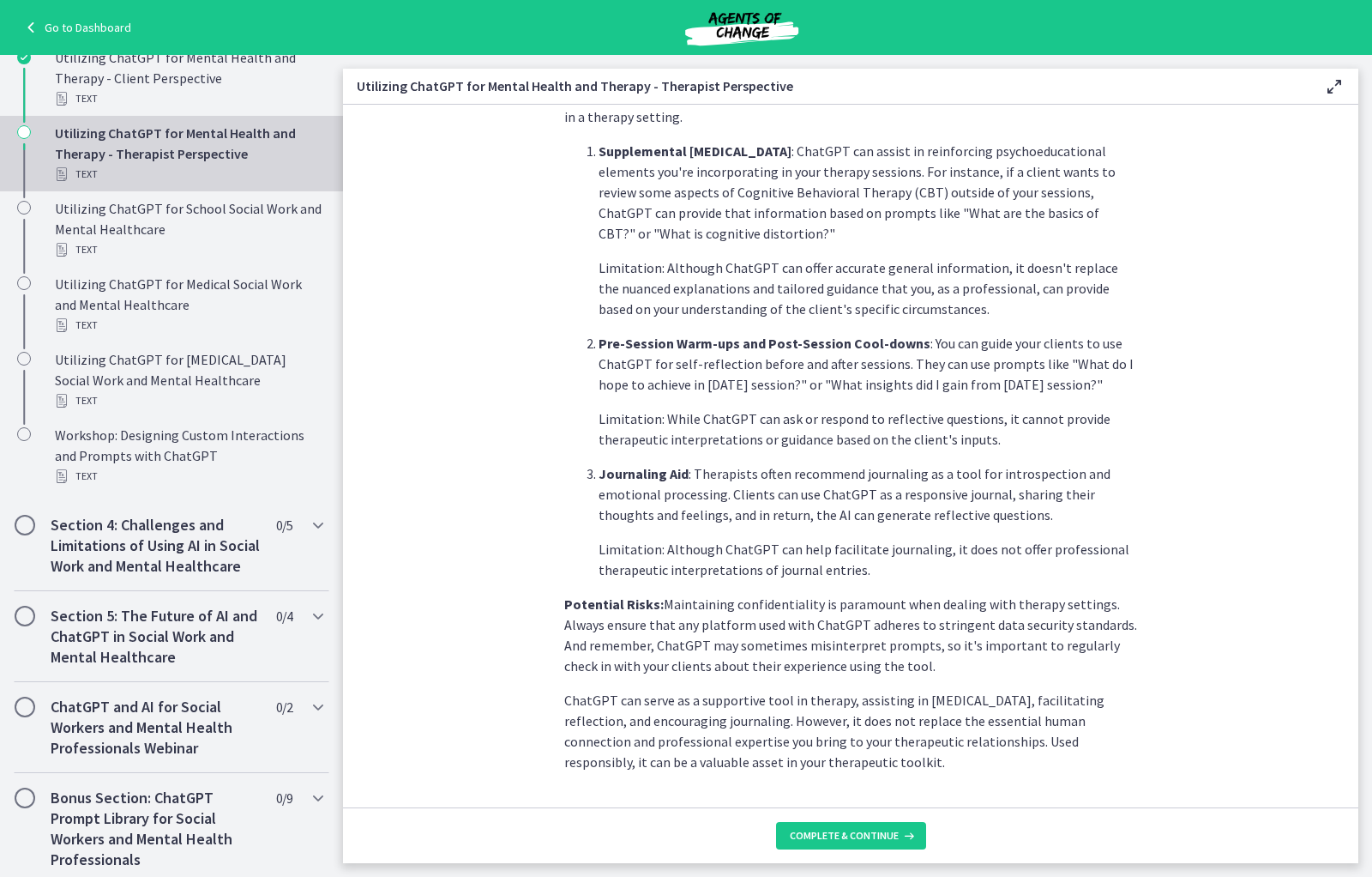
scroll to position [491, 0]
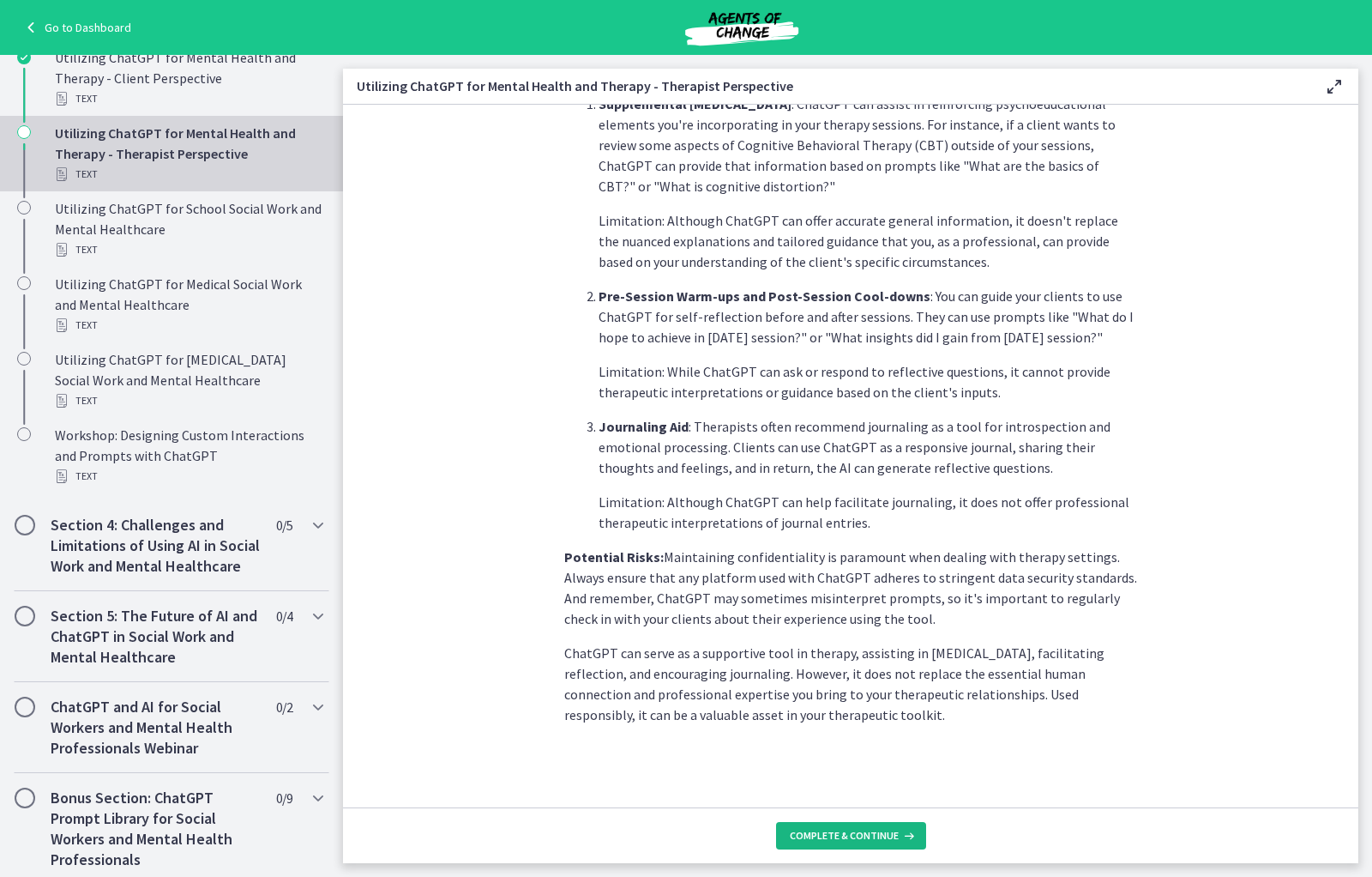
click at [870, 631] on span "Complete & continue" at bounding box center [843, 836] width 109 height 14
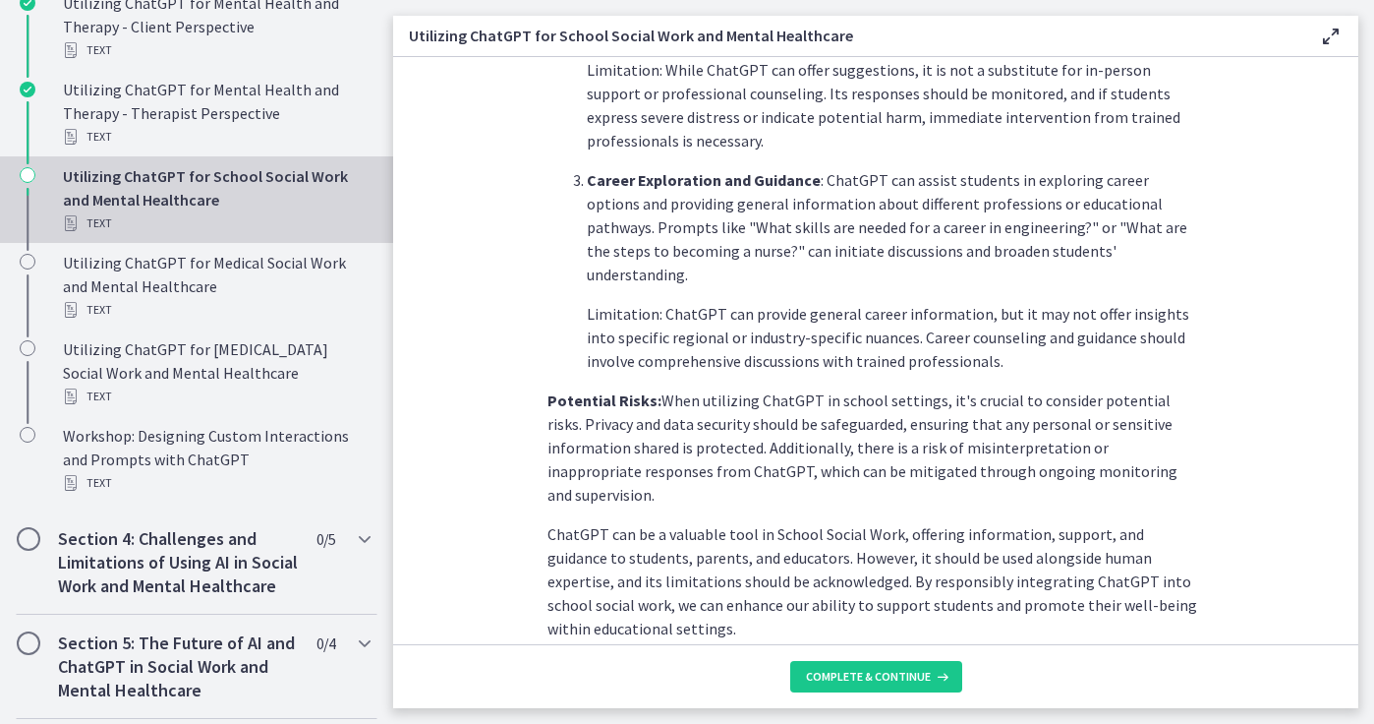
scroll to position [876, 0]
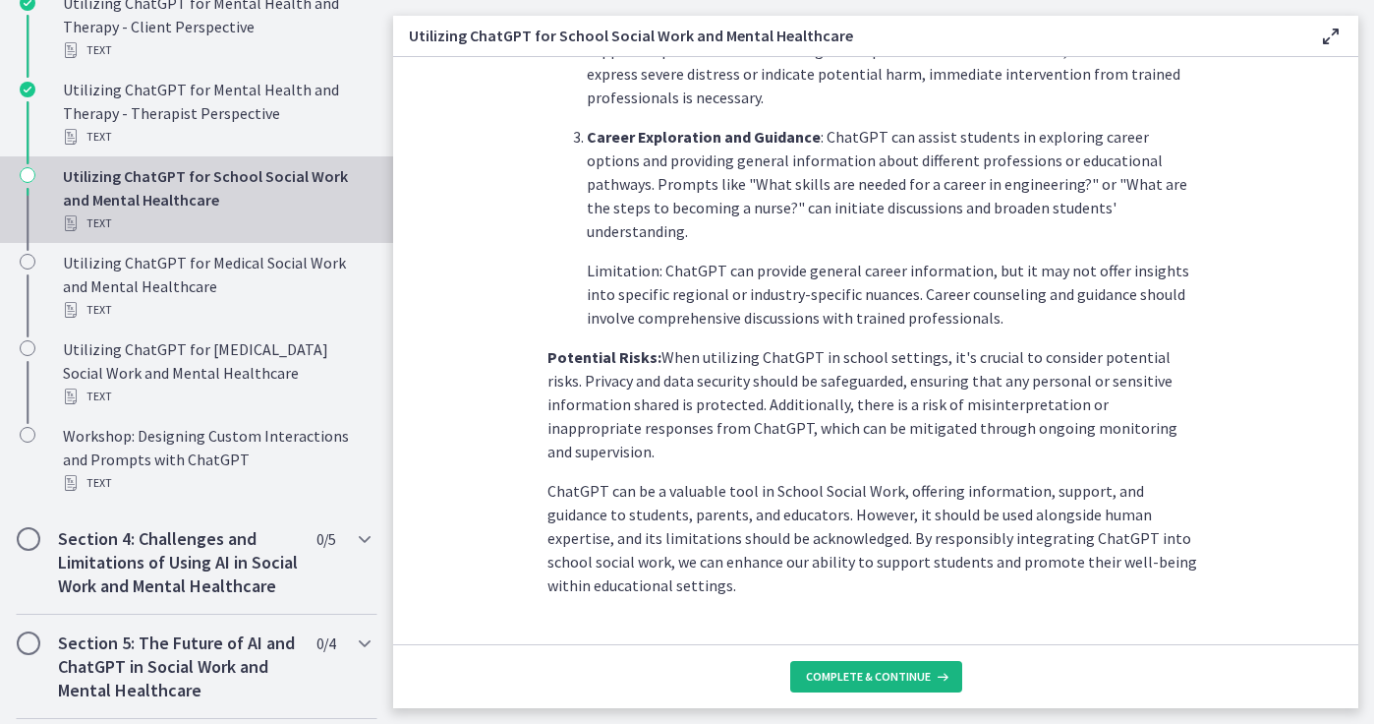
click at [910, 674] on span "Complete & continue" at bounding box center [868, 677] width 125 height 16
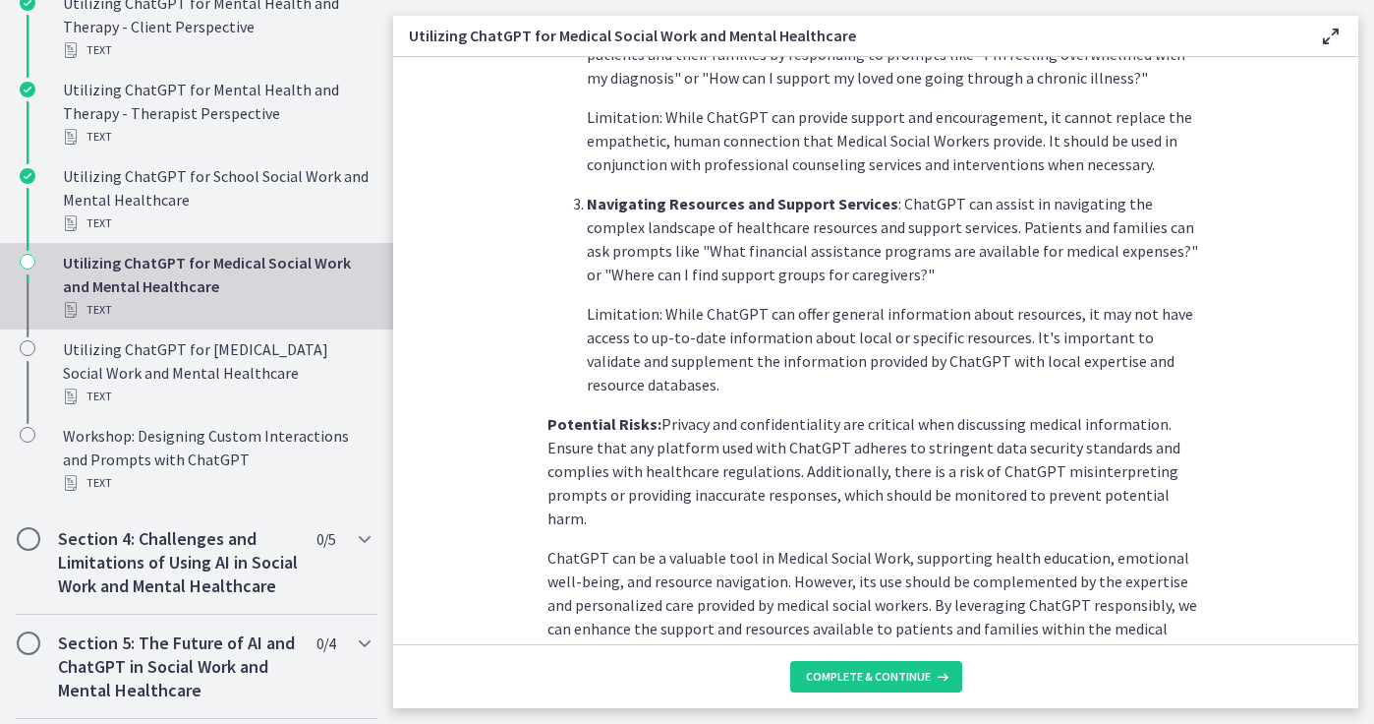
scroll to position [805, 0]
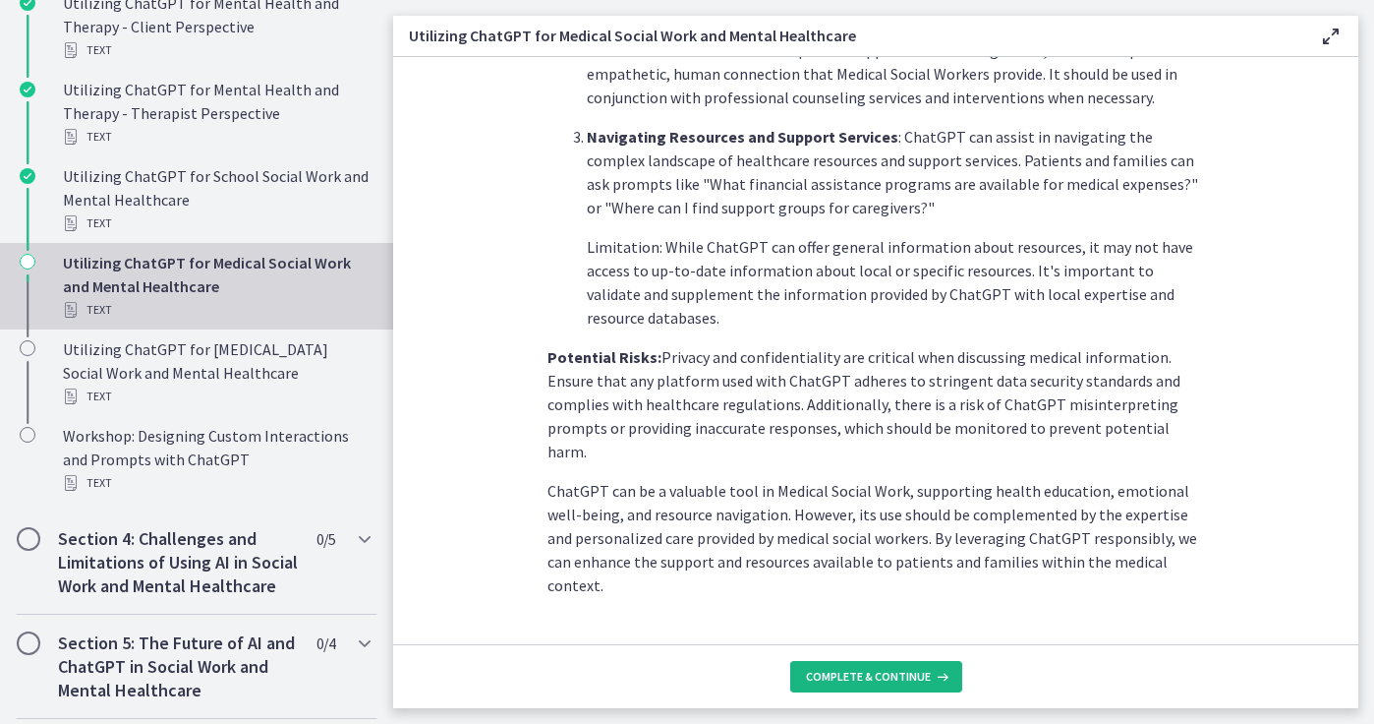
click at [941, 673] on icon at bounding box center [941, 677] width 20 height 16
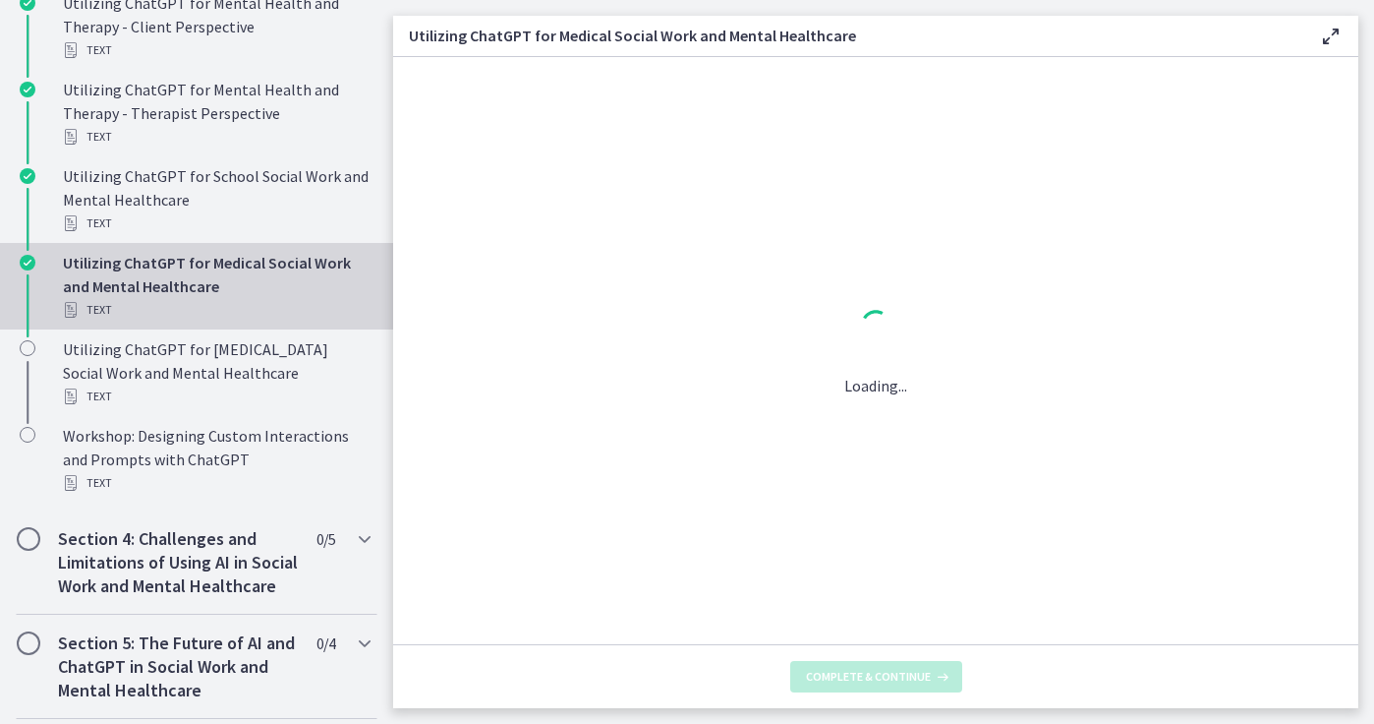
scroll to position [0, 0]
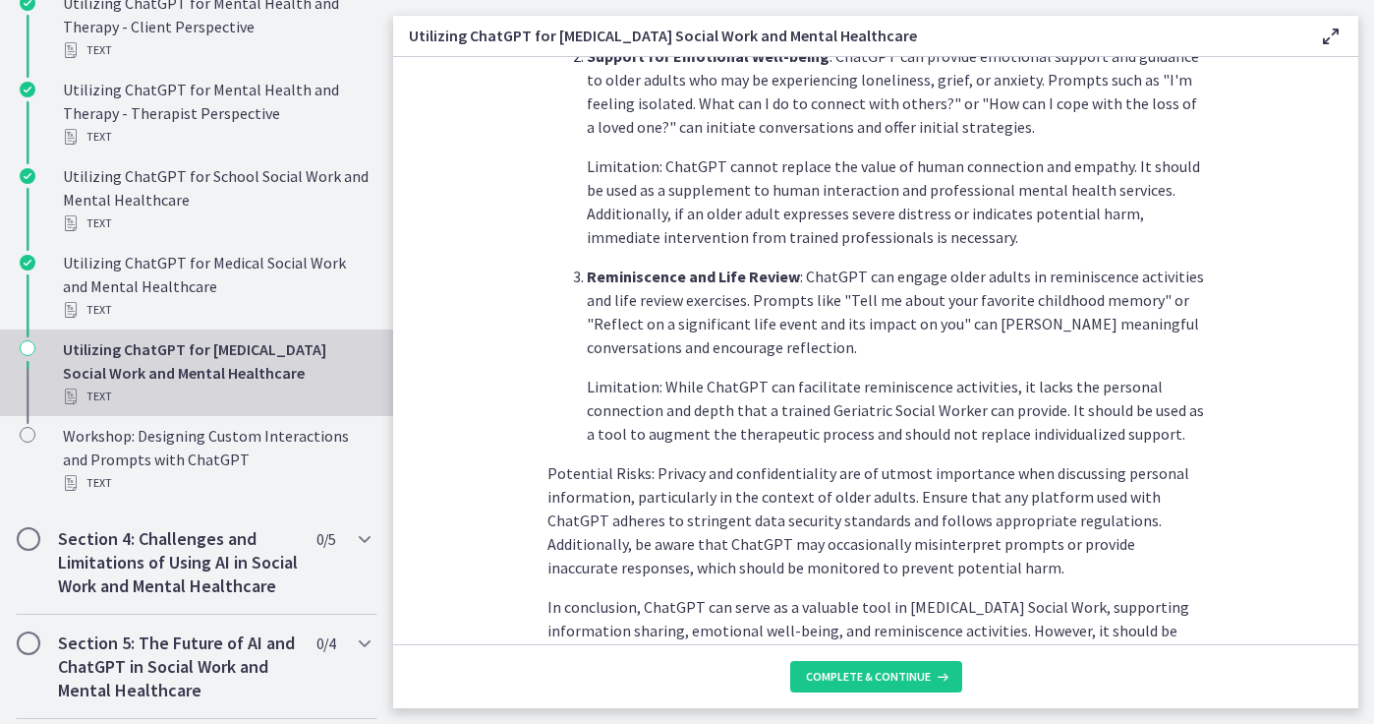
scroll to position [762, 0]
click at [934, 677] on icon at bounding box center [941, 677] width 20 height 16
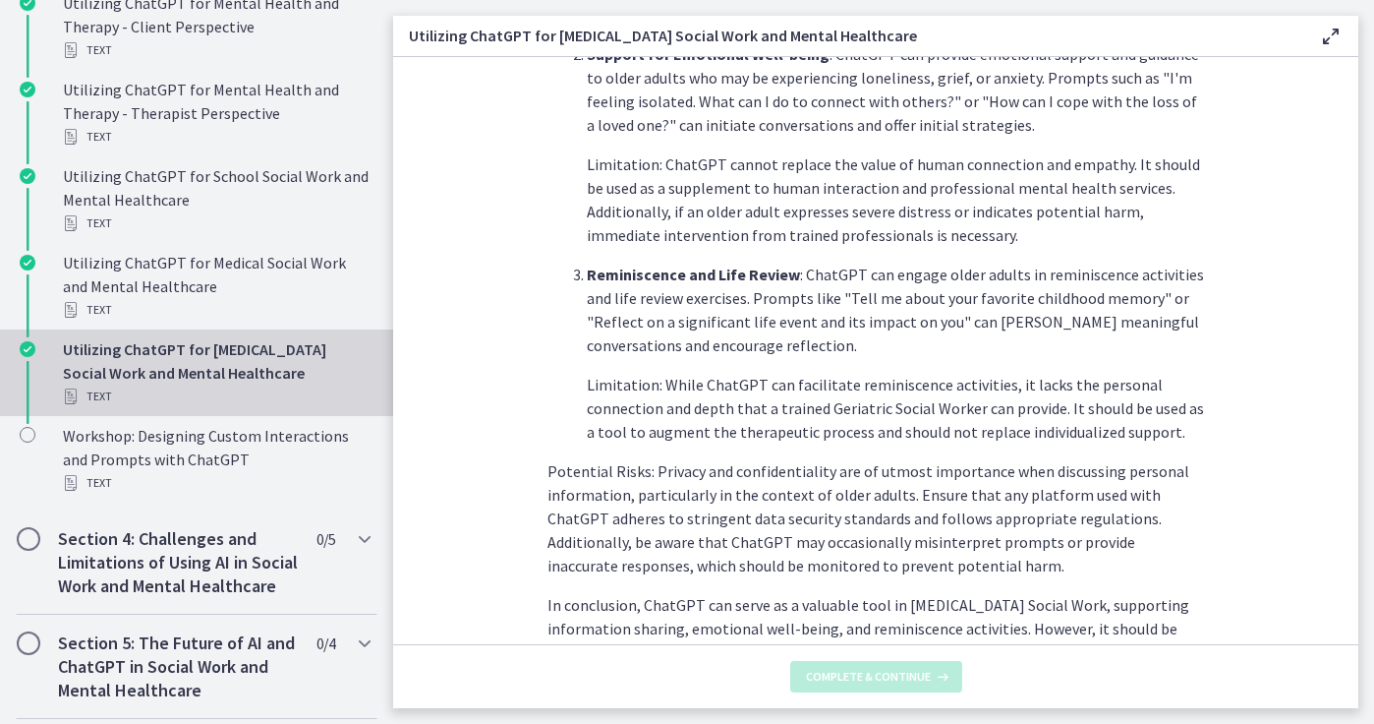
scroll to position [0, 0]
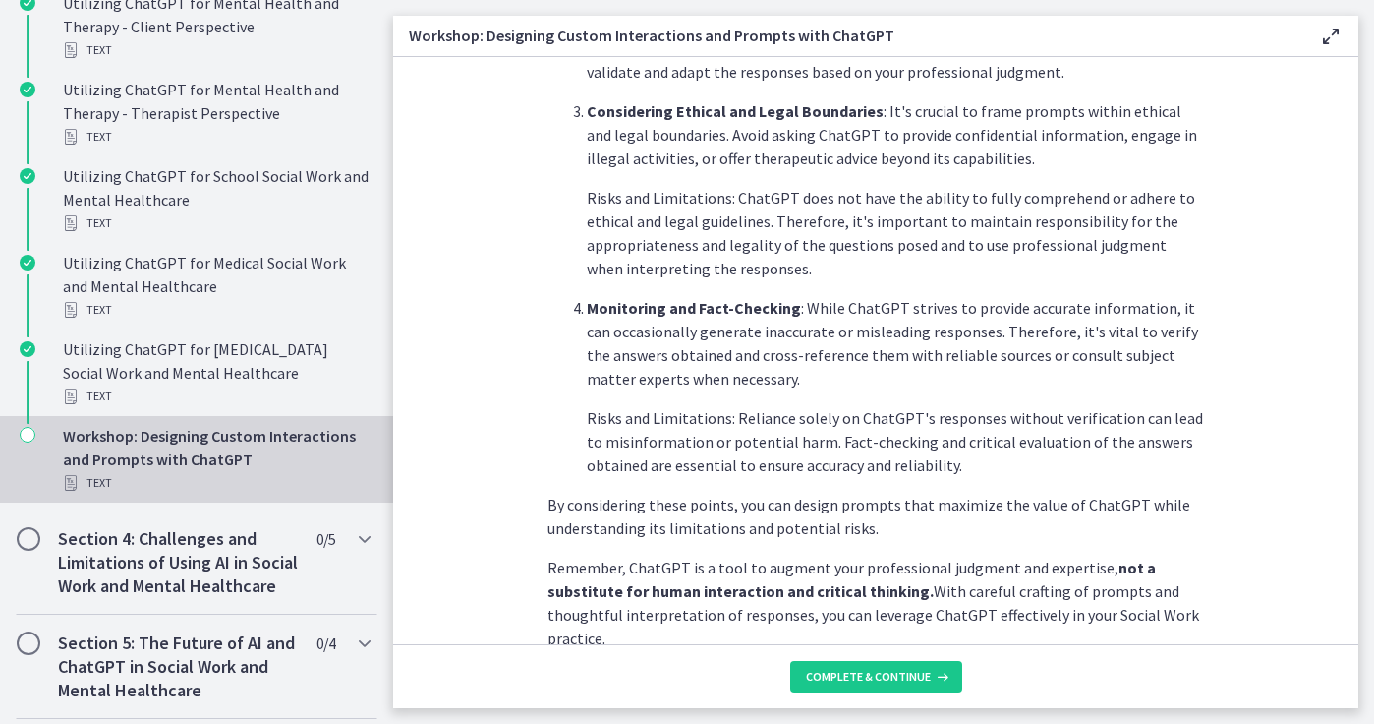
scroll to position [1065, 0]
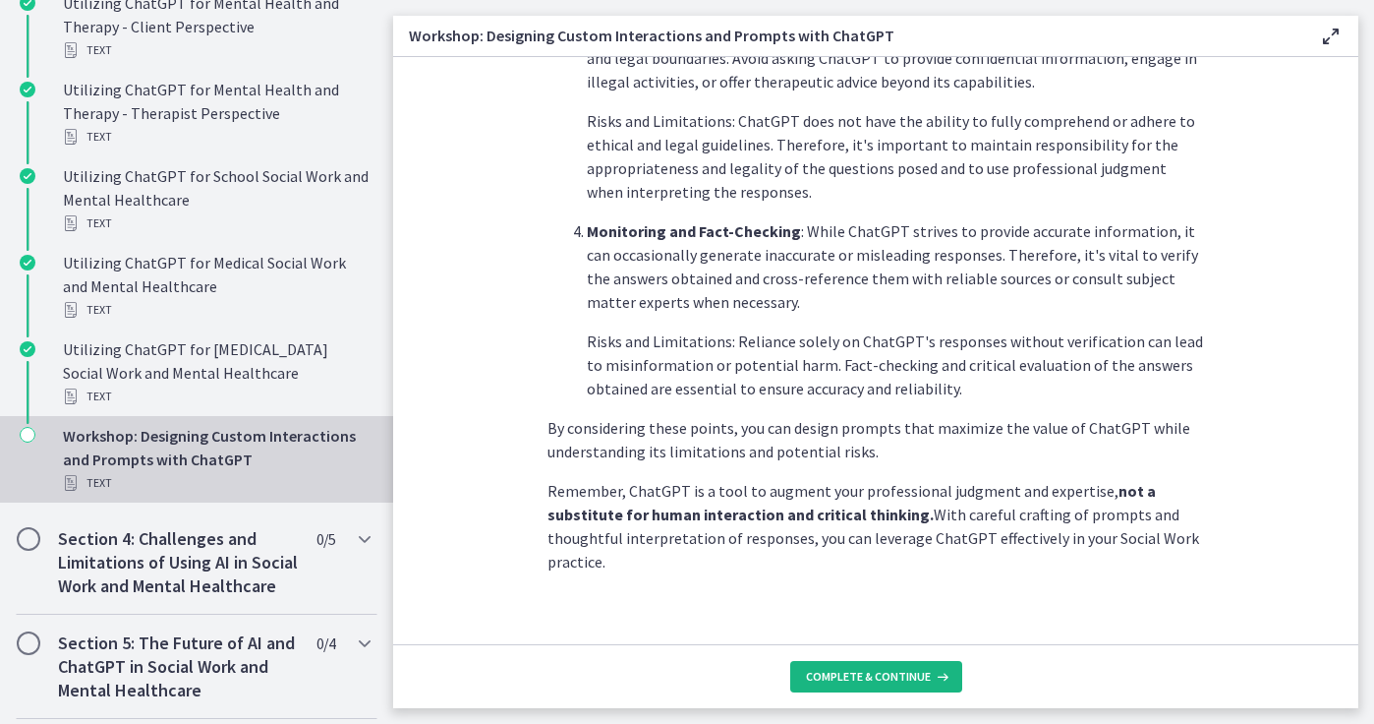
click at [899, 676] on span "Complete & continue" at bounding box center [868, 677] width 125 height 16
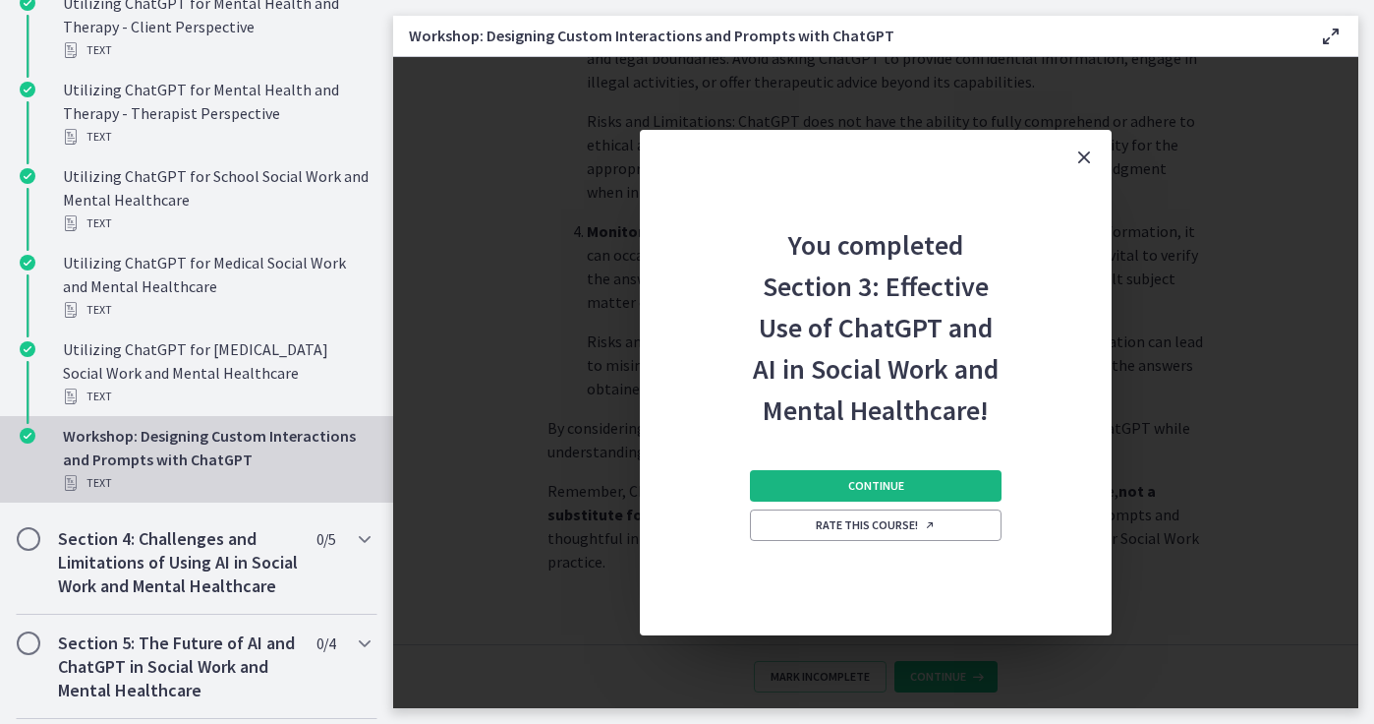
click at [902, 486] on span "Continue" at bounding box center [876, 486] width 56 height 16
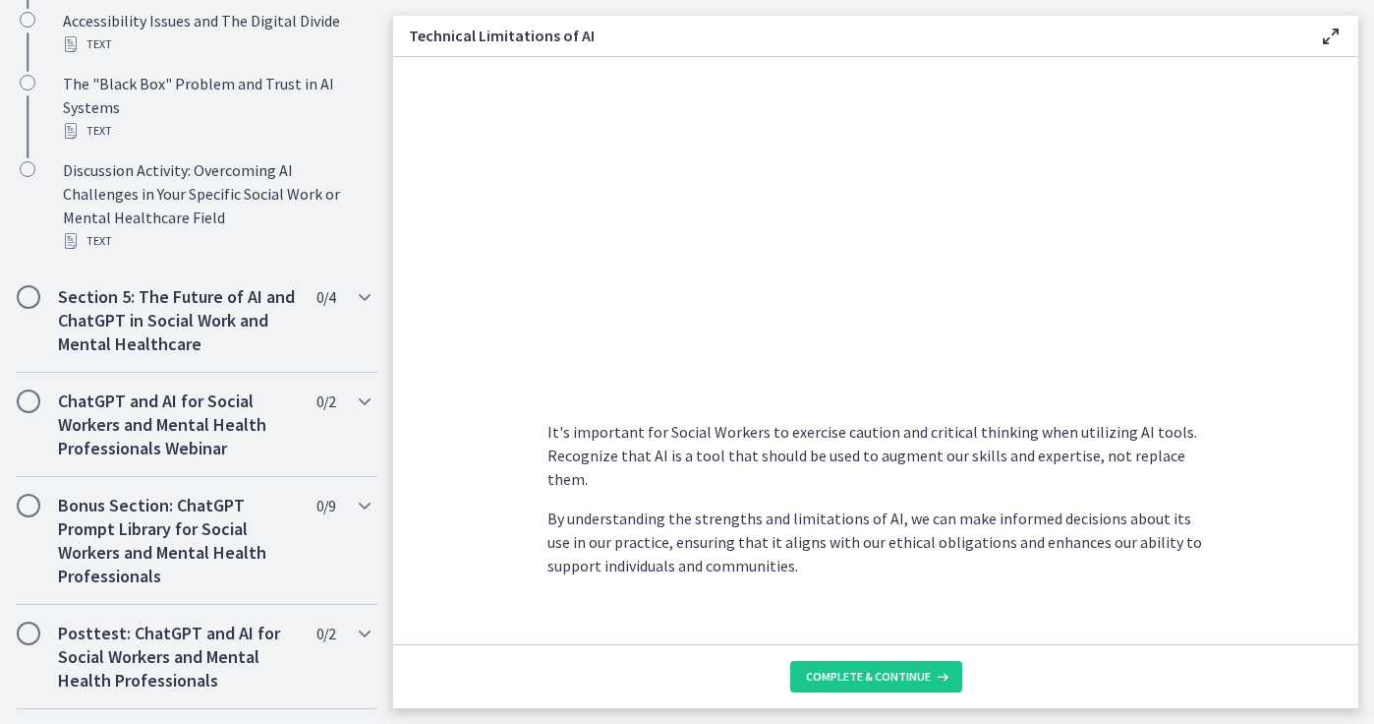
scroll to position [1401, 0]
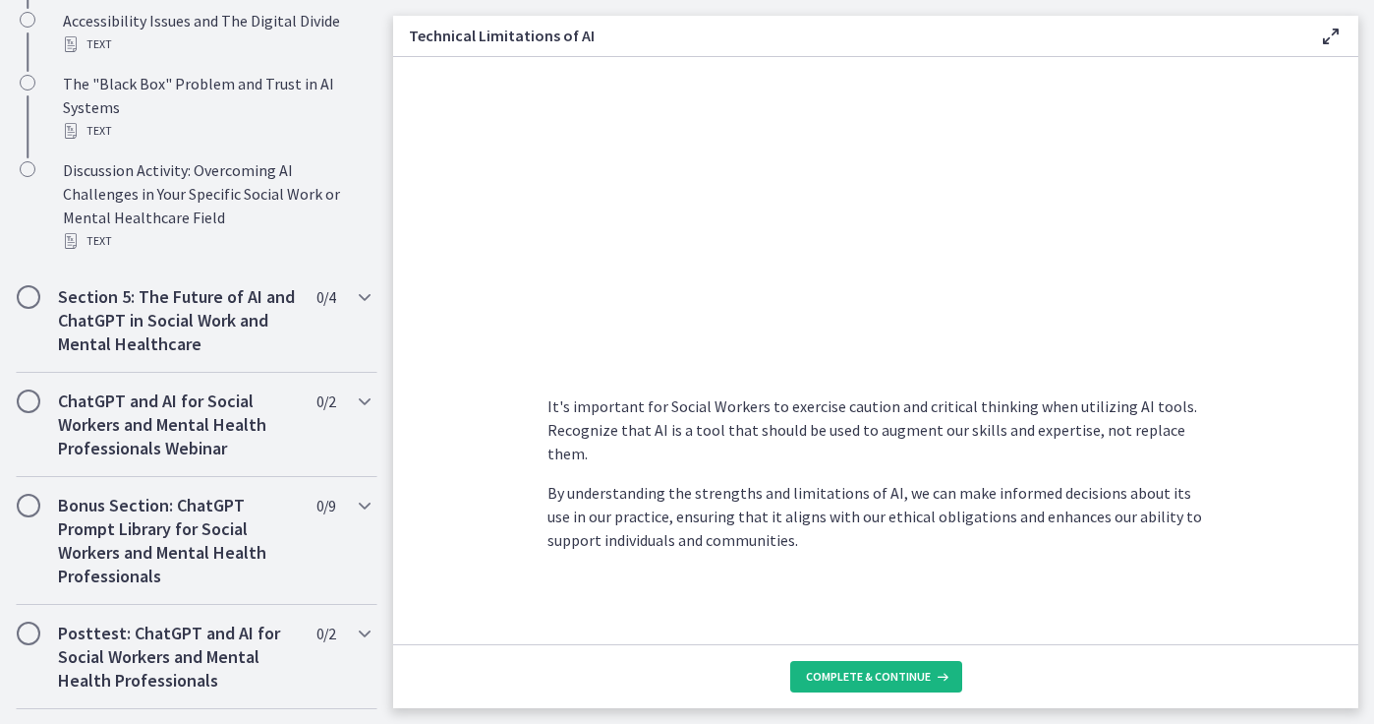
click at [927, 683] on span "Complete & continue" at bounding box center [868, 677] width 125 height 16
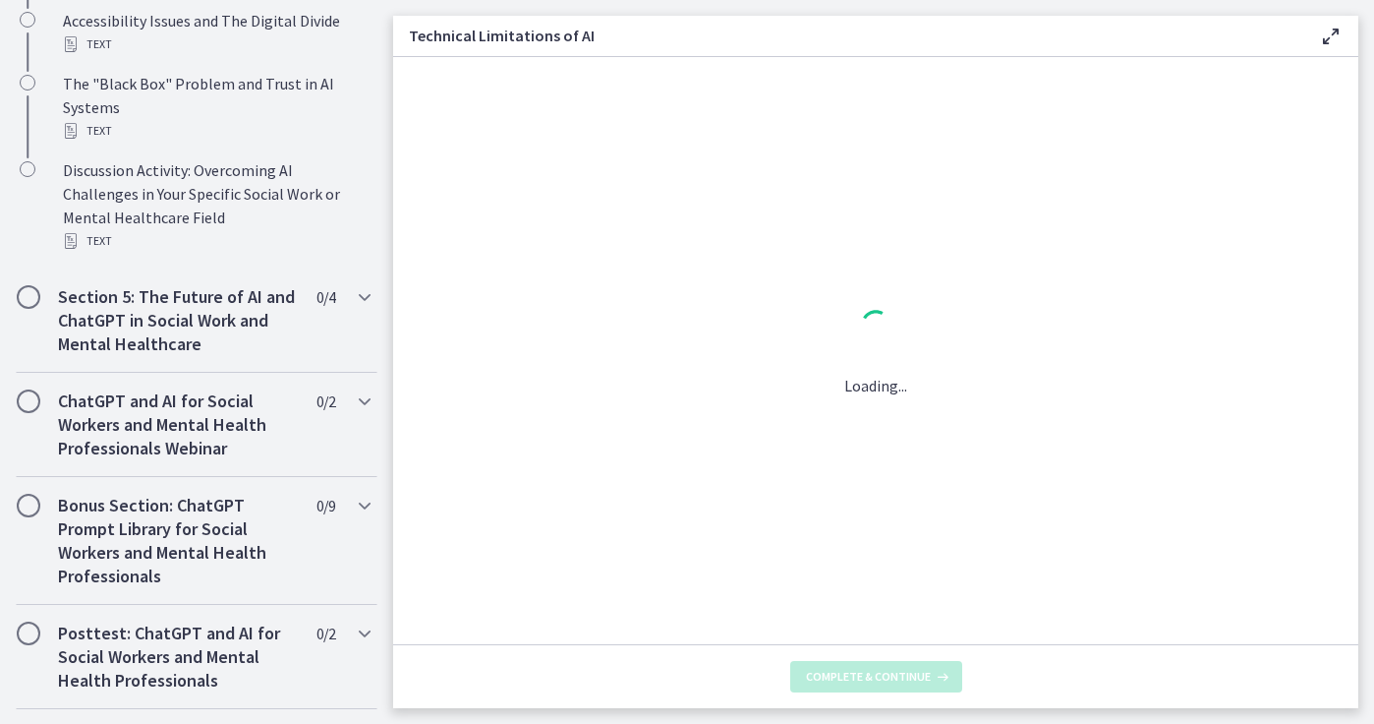
scroll to position [0, 0]
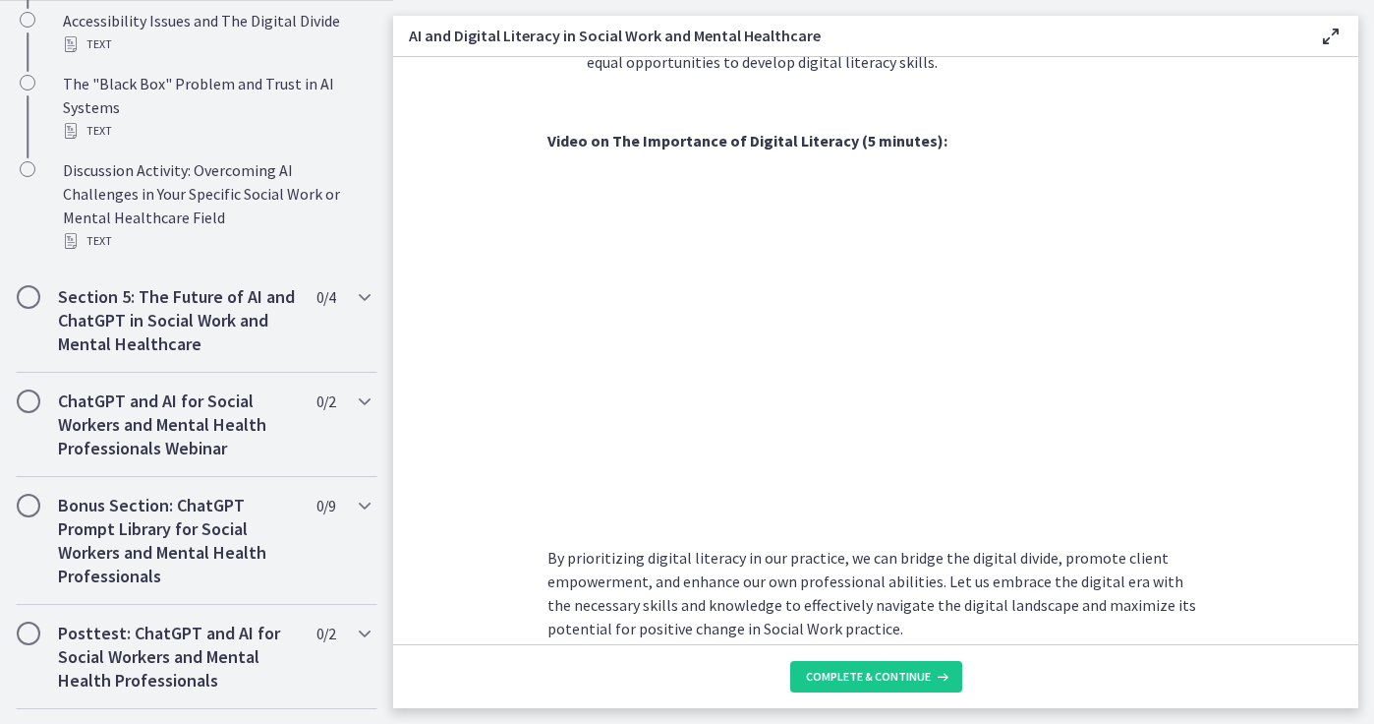
scroll to position [1668, 0]
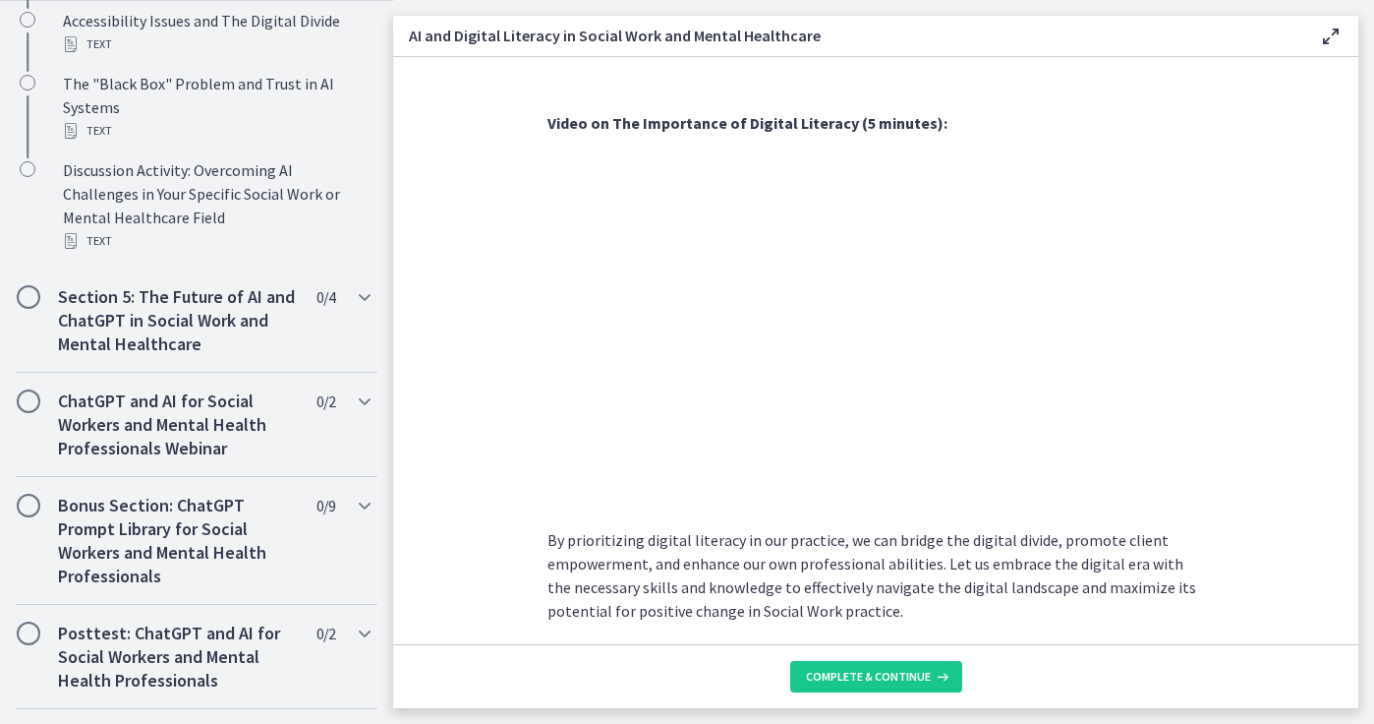
click at [881, 694] on footer "Complete & continue" at bounding box center [875, 676] width 965 height 64
click at [876, 682] on span "Complete & continue" at bounding box center [868, 677] width 125 height 16
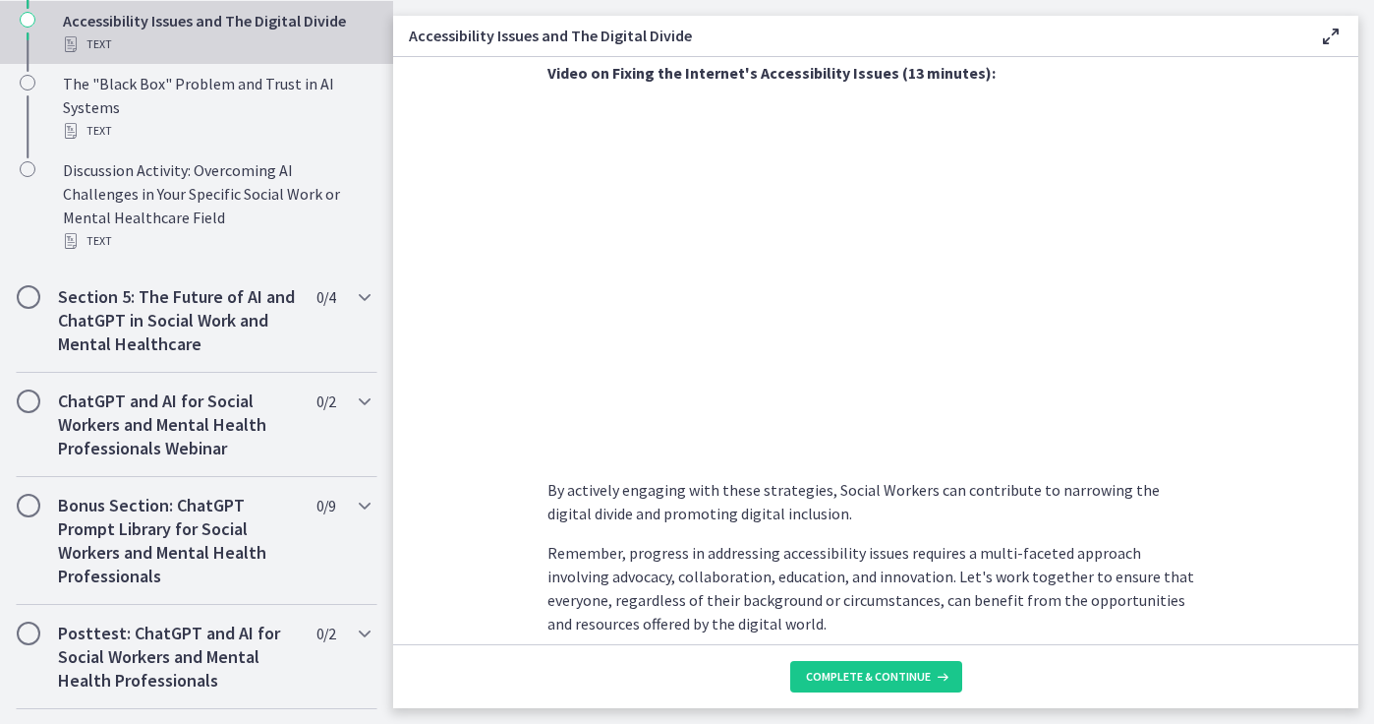
scroll to position [1600, 0]
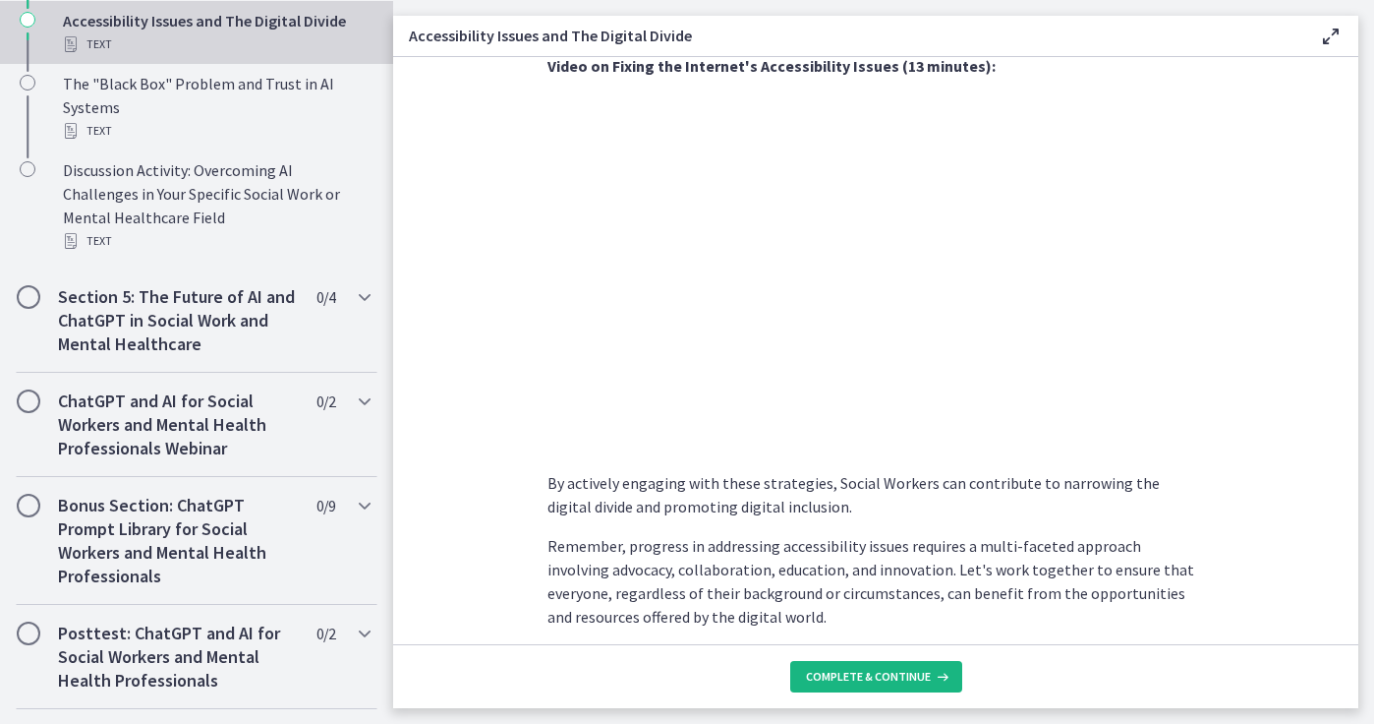
click at [914, 682] on span "Complete & continue" at bounding box center [868, 677] width 125 height 16
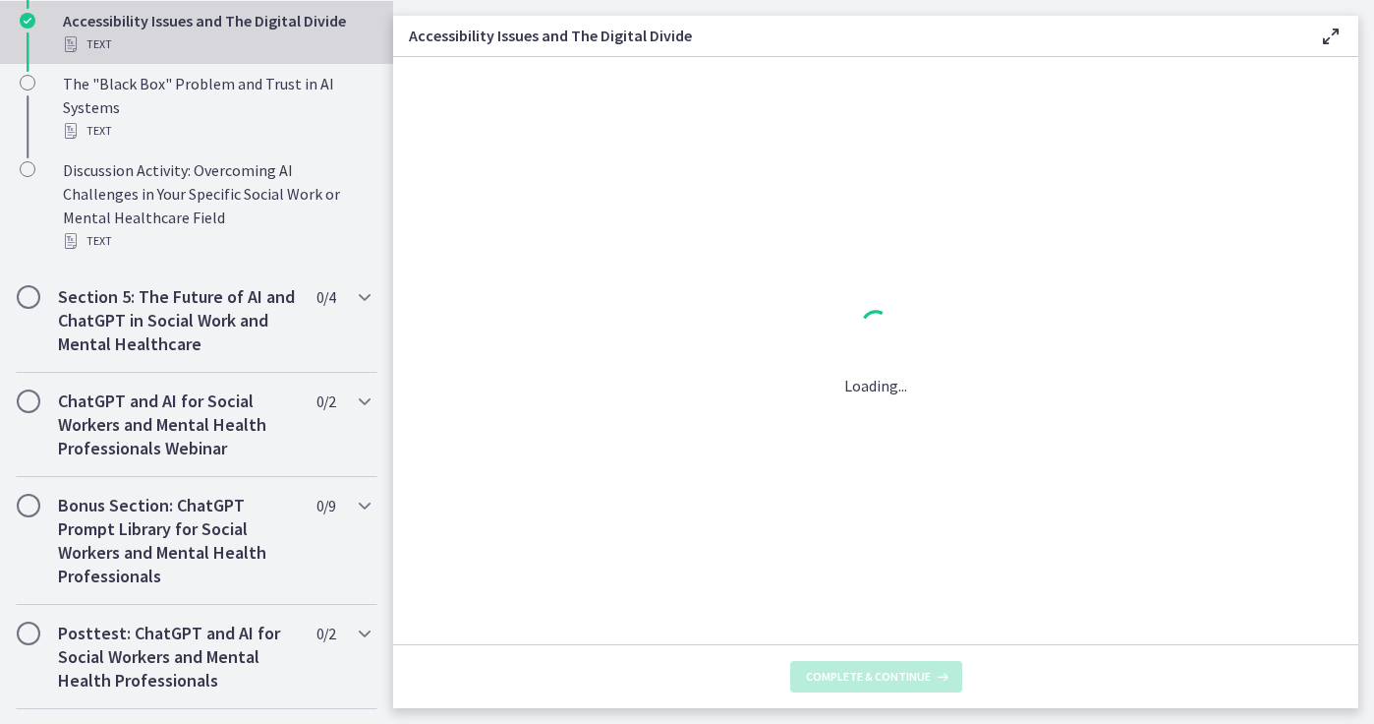
scroll to position [0, 0]
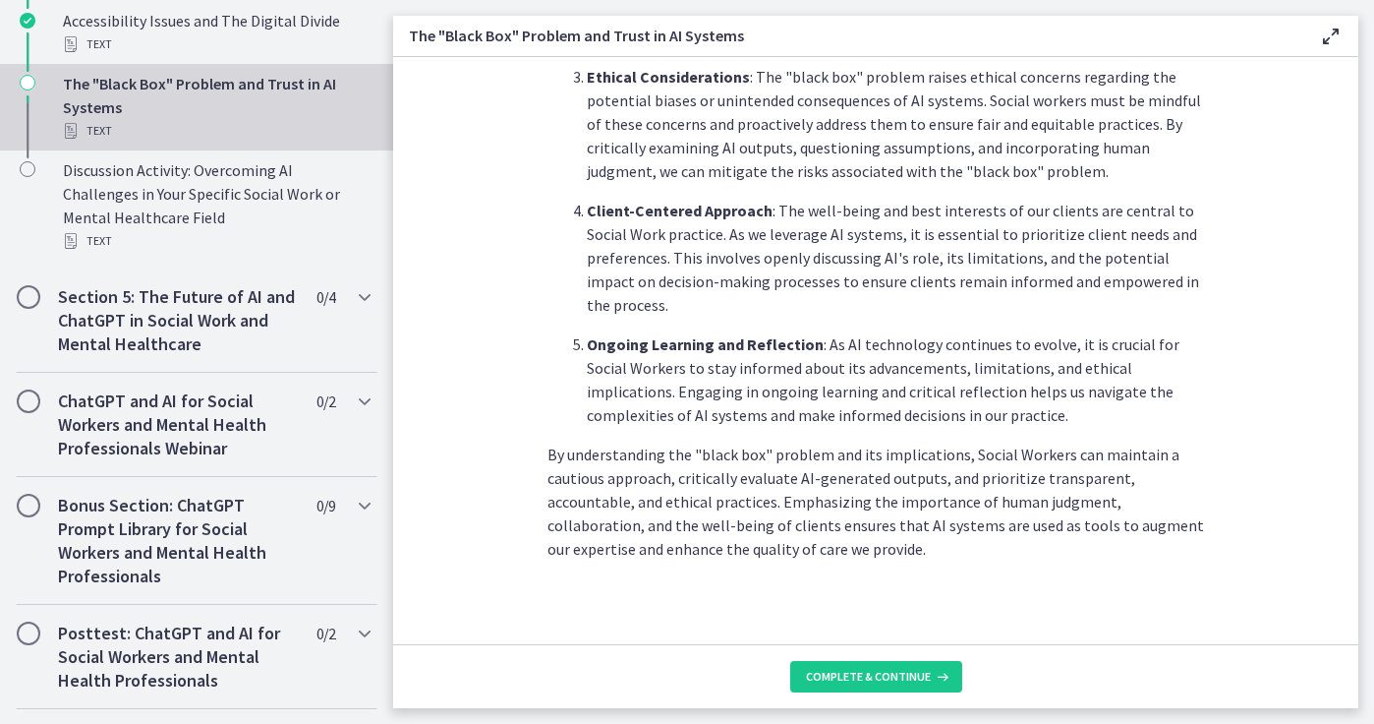
scroll to position [970, 0]
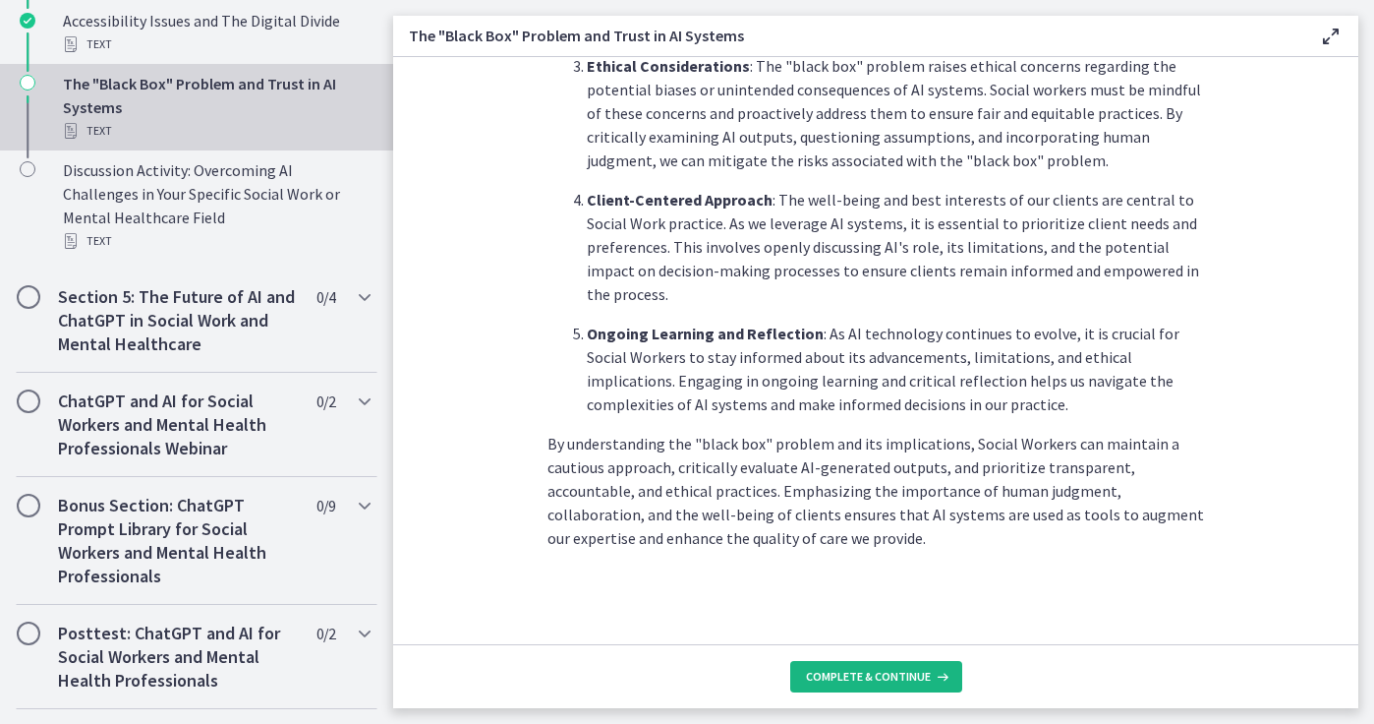
click at [890, 674] on span "Complete & continue" at bounding box center [868, 677] width 125 height 16
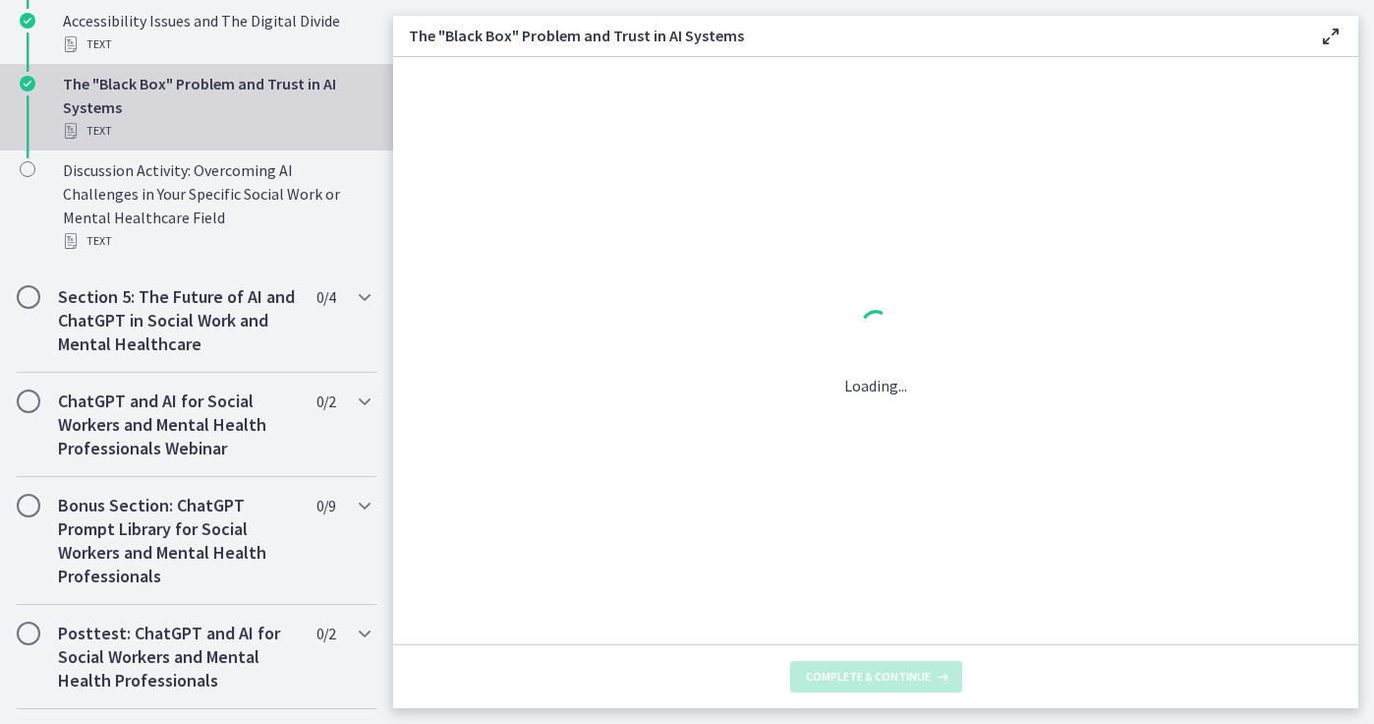
scroll to position [0, 0]
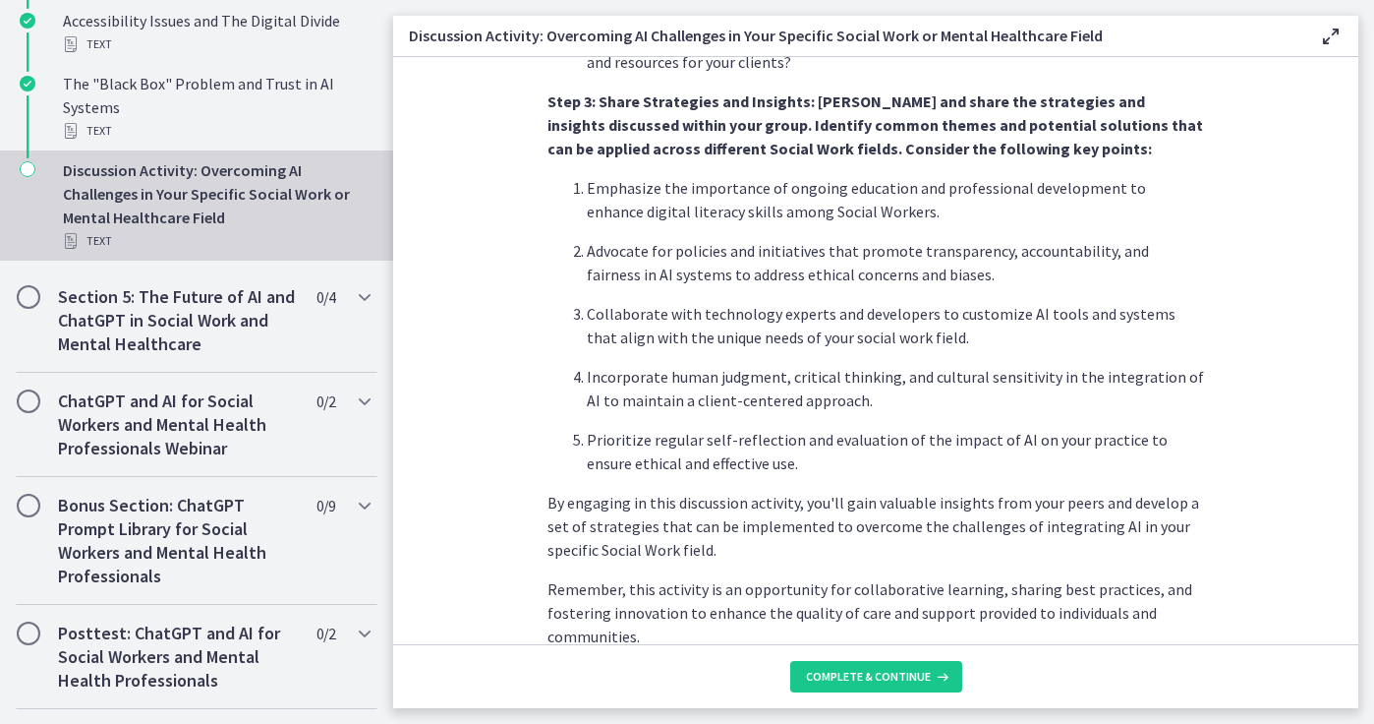
scroll to position [1206, 0]
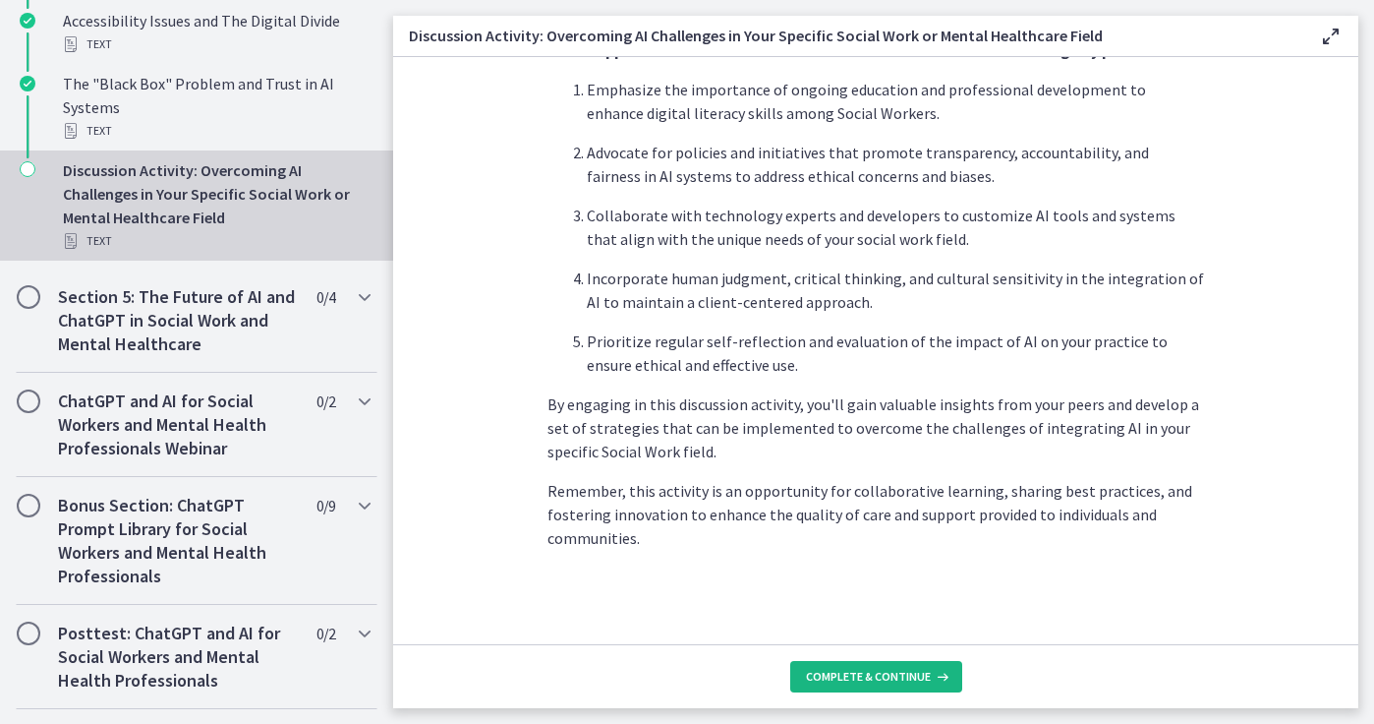
click at [904, 671] on span "Complete & continue" at bounding box center [868, 677] width 125 height 16
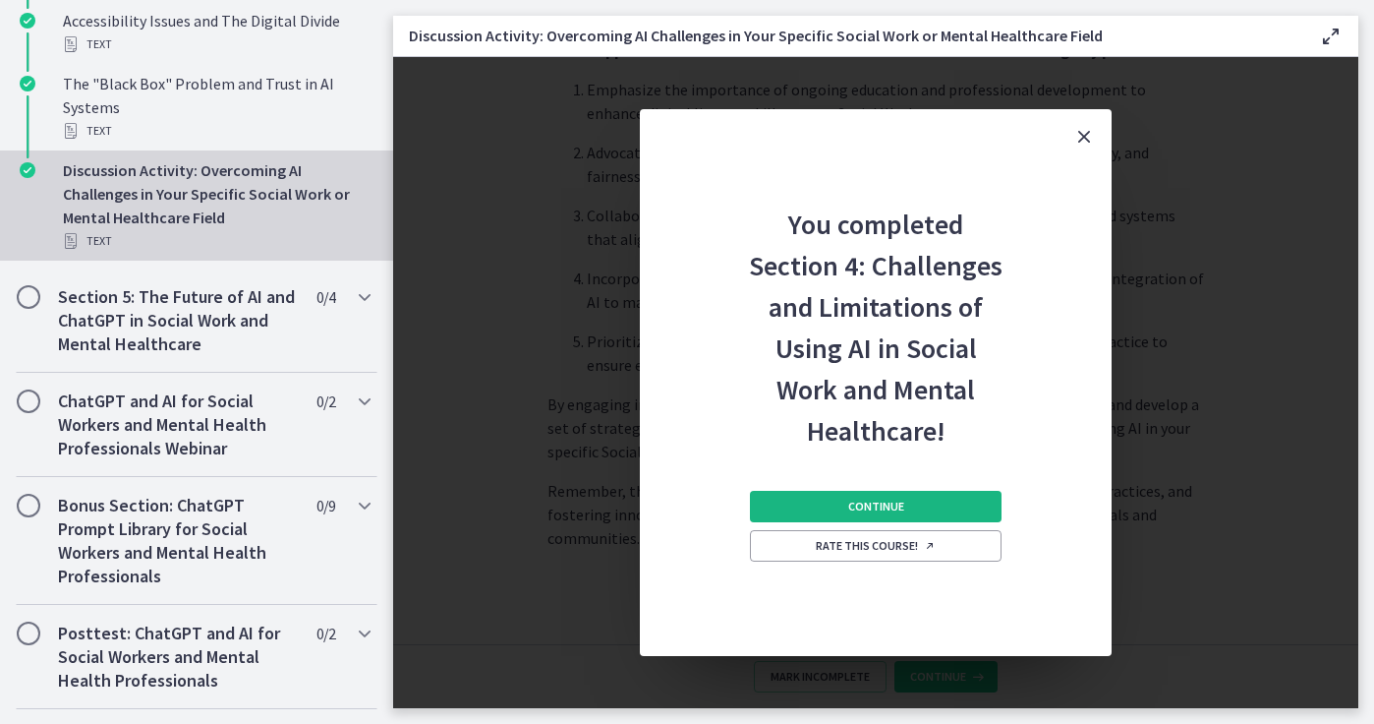
click at [887, 499] on span "Continue" at bounding box center [876, 506] width 56 height 16
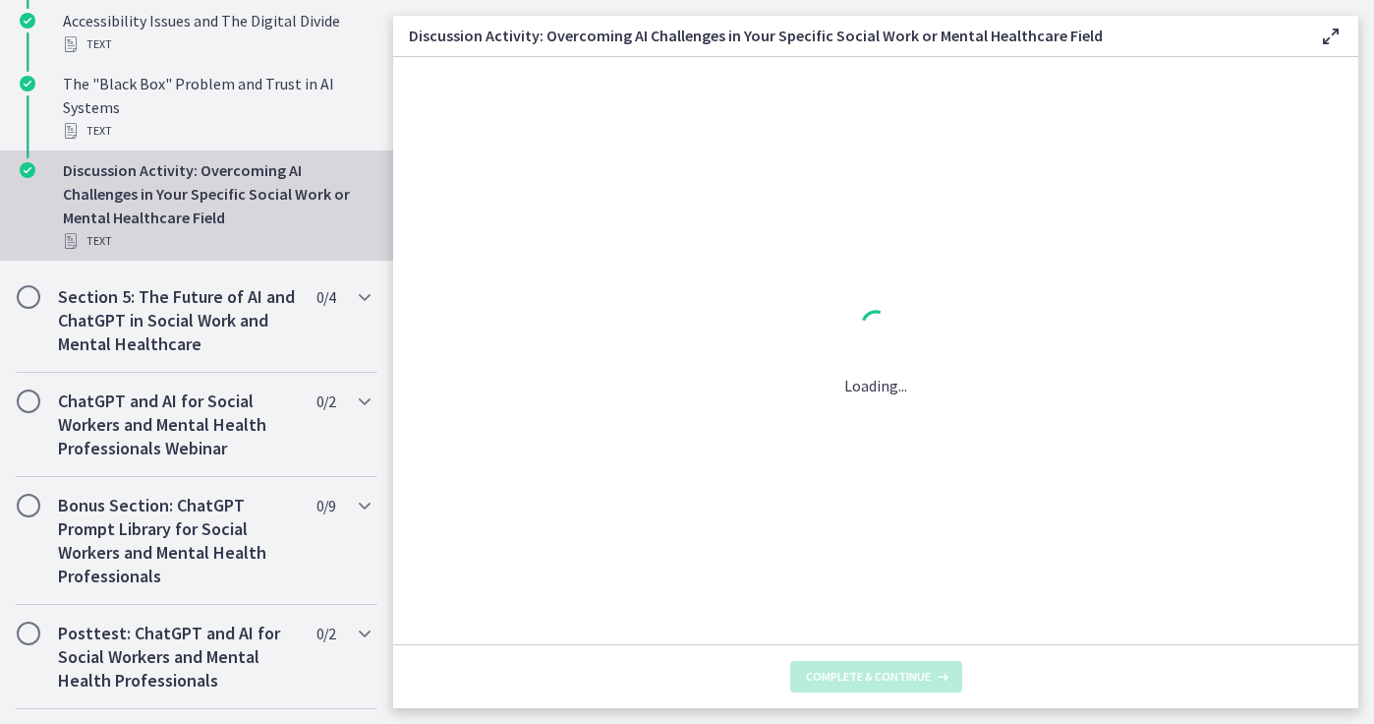
scroll to position [0, 0]
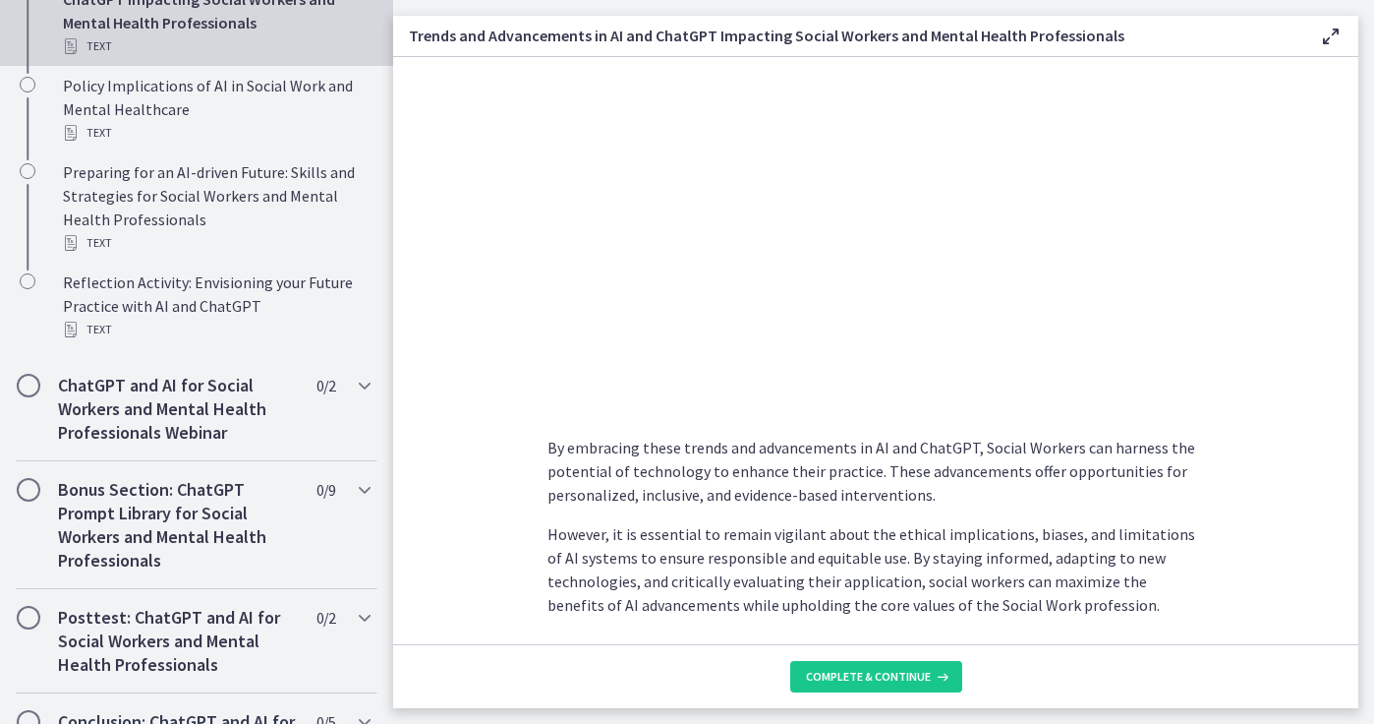
scroll to position [1590, 0]
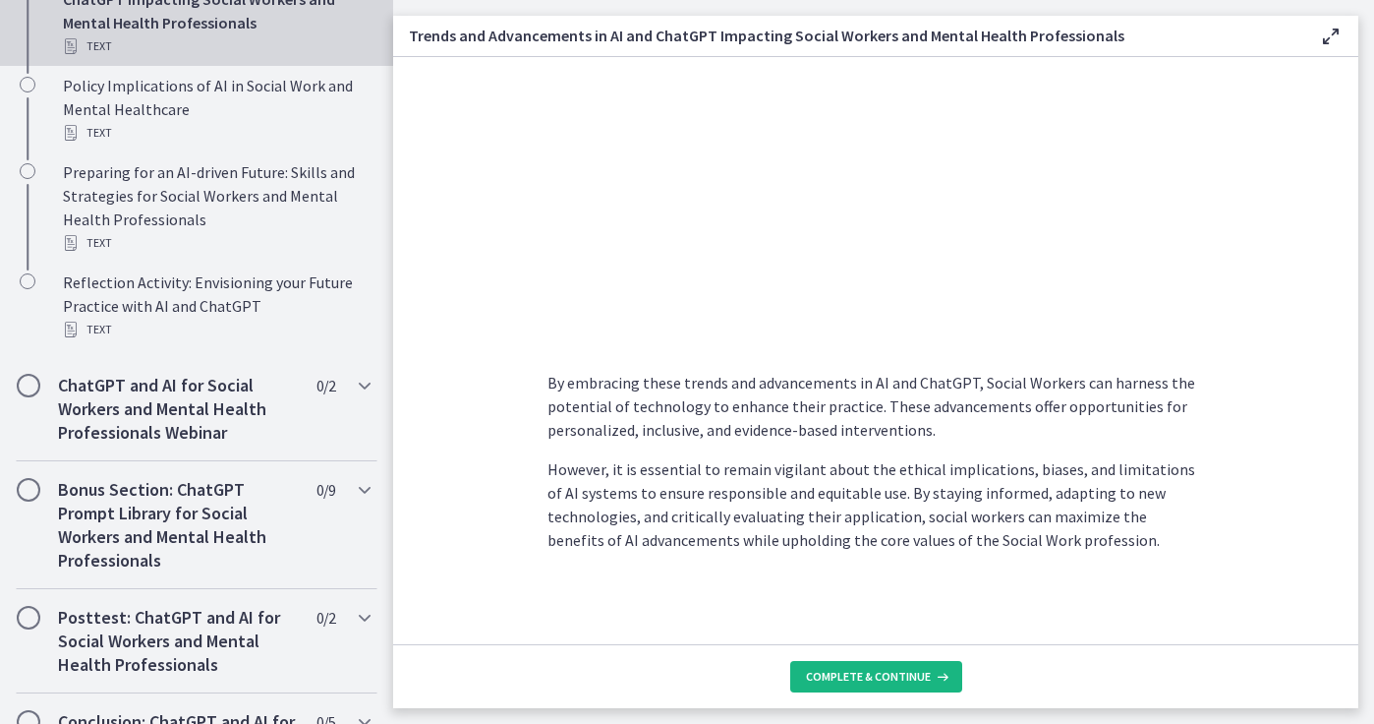
click at [861, 678] on span "Complete & continue" at bounding box center [868, 677] width 125 height 16
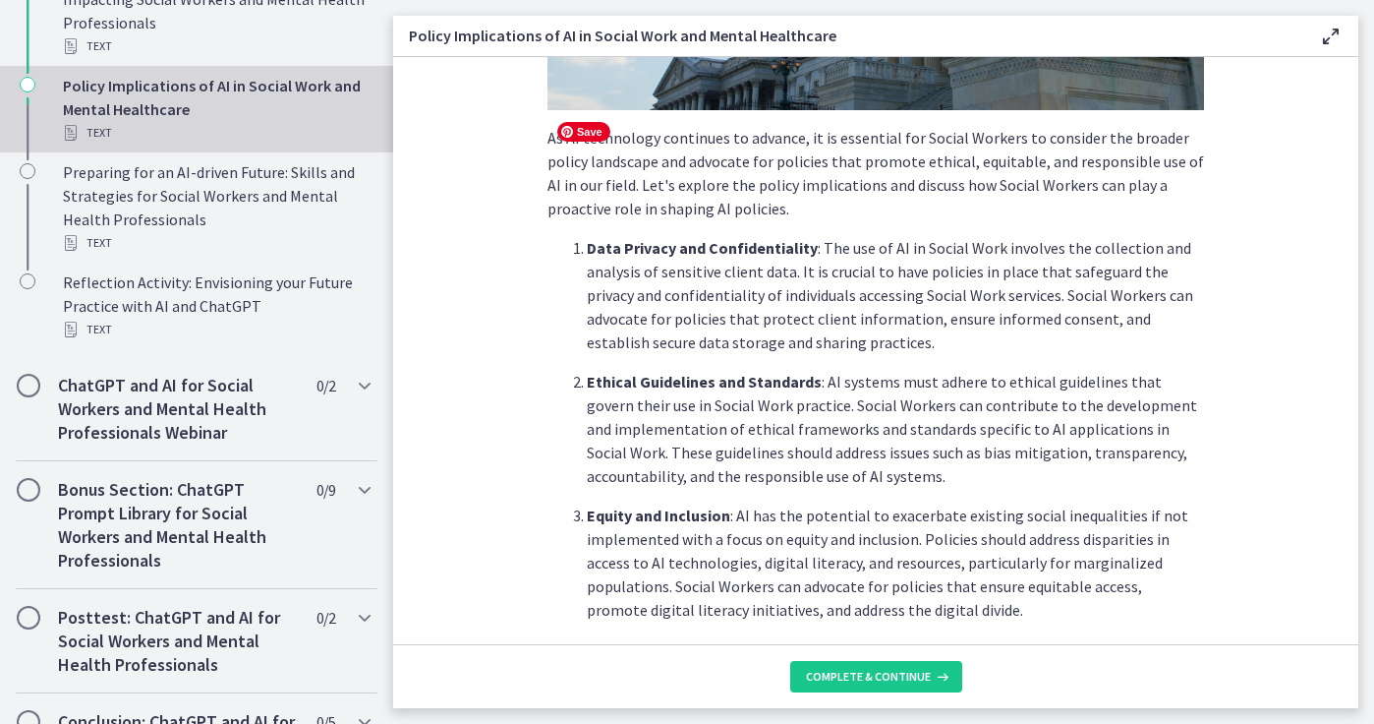
scroll to position [378, 0]
